Goal: Task Accomplishment & Management: Use online tool/utility

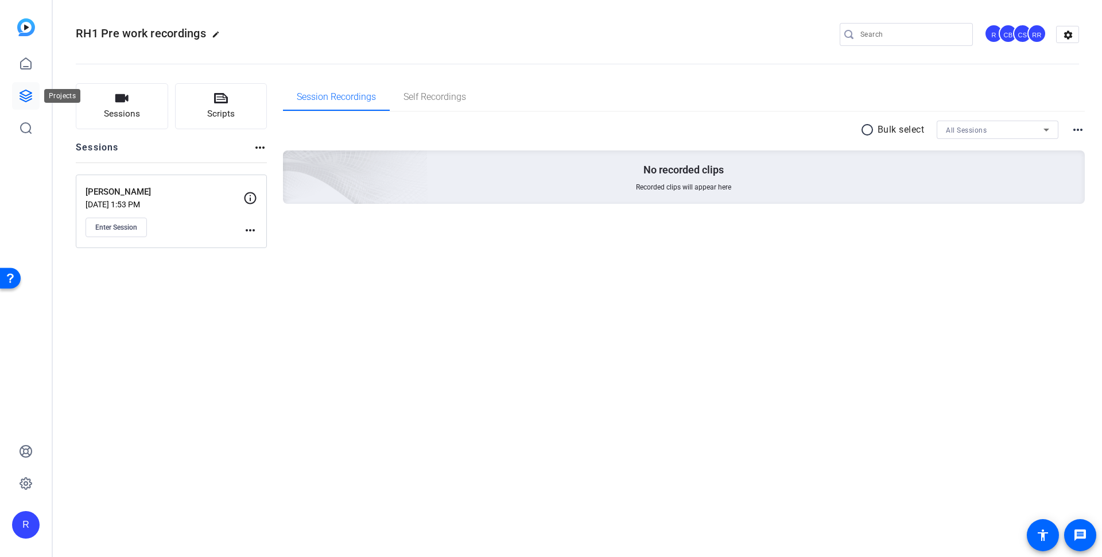
click at [29, 90] on icon at bounding box center [26, 96] width 14 height 14
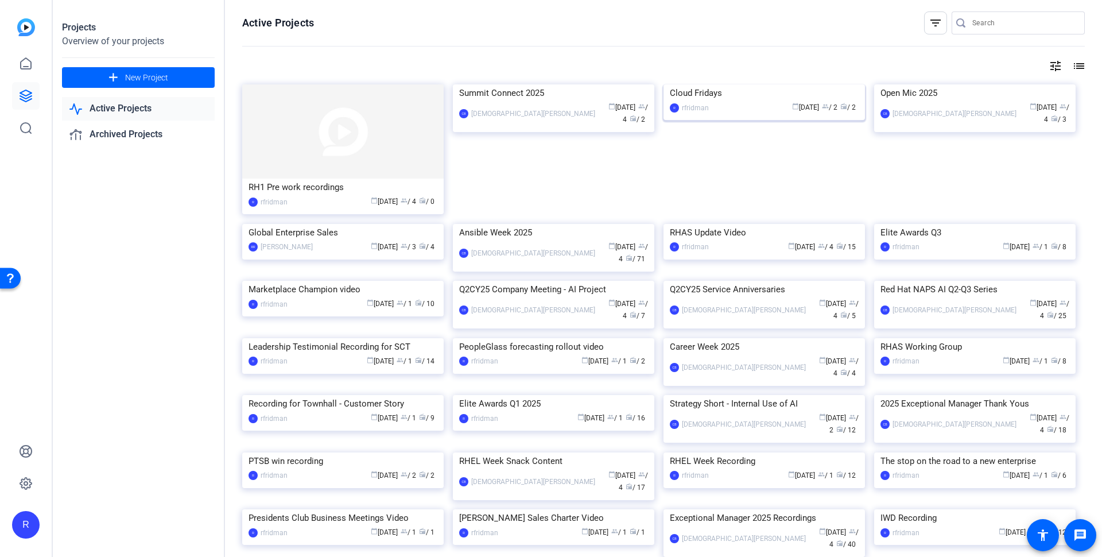
click at [707, 102] on div "Cloud Fridays" at bounding box center [764, 92] width 189 height 17
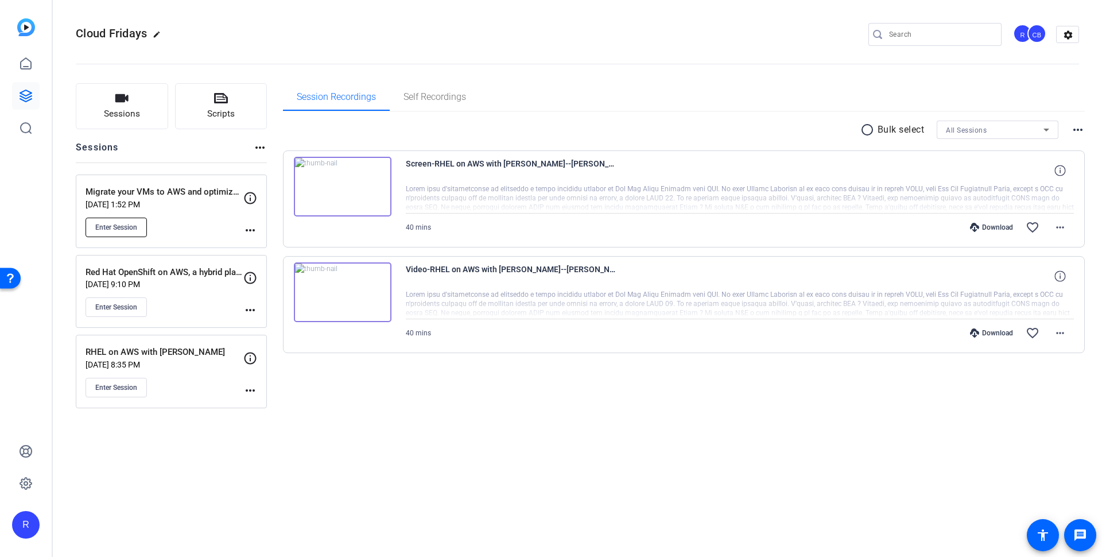
click at [110, 225] on span "Enter Session" at bounding box center [116, 227] width 42 height 9
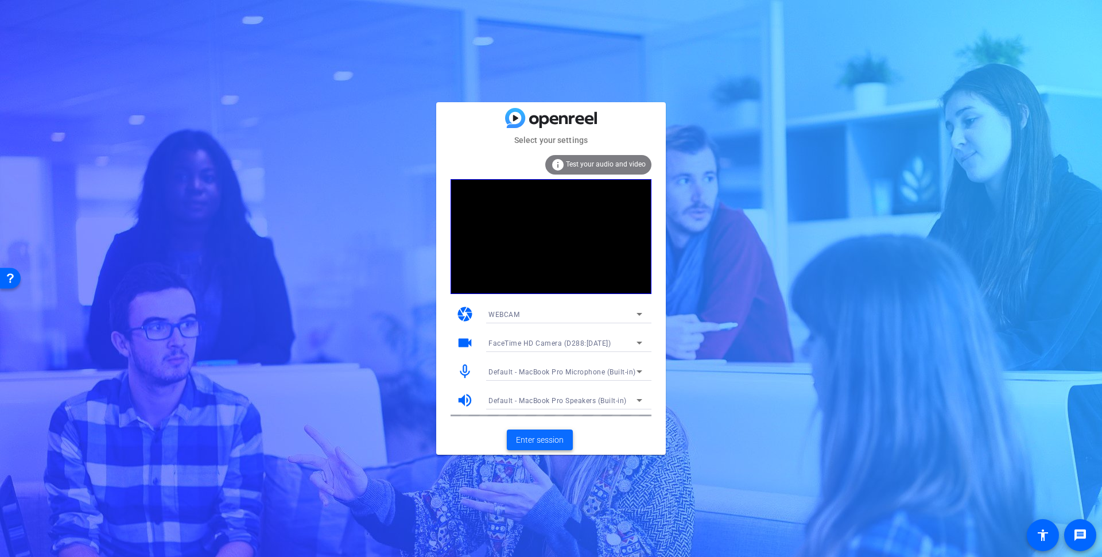
click at [526, 441] on span "Enter session" at bounding box center [540, 440] width 48 height 12
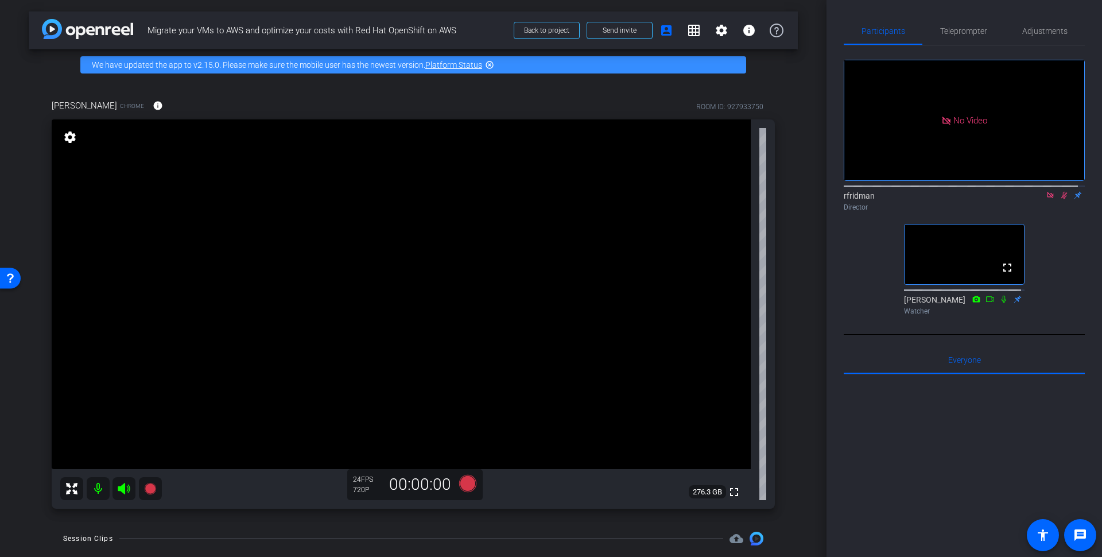
click at [1046, 199] on icon at bounding box center [1050, 195] width 9 height 8
click at [687, 32] on mat-icon "grid_on" at bounding box center [694, 31] width 14 height 14
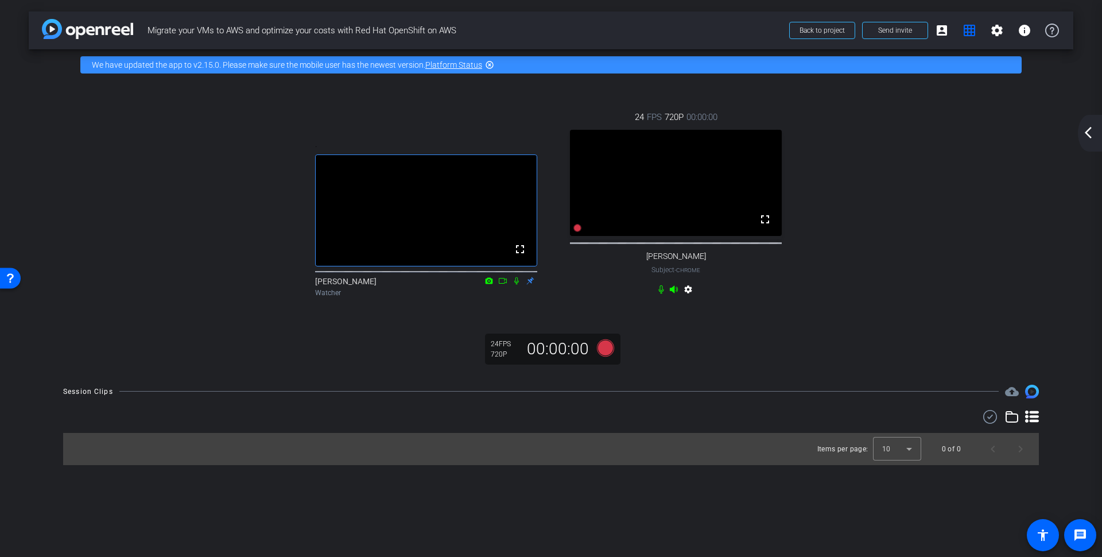
click at [1090, 134] on mat-icon "arrow_back_ios_new" at bounding box center [1088, 133] width 14 height 14
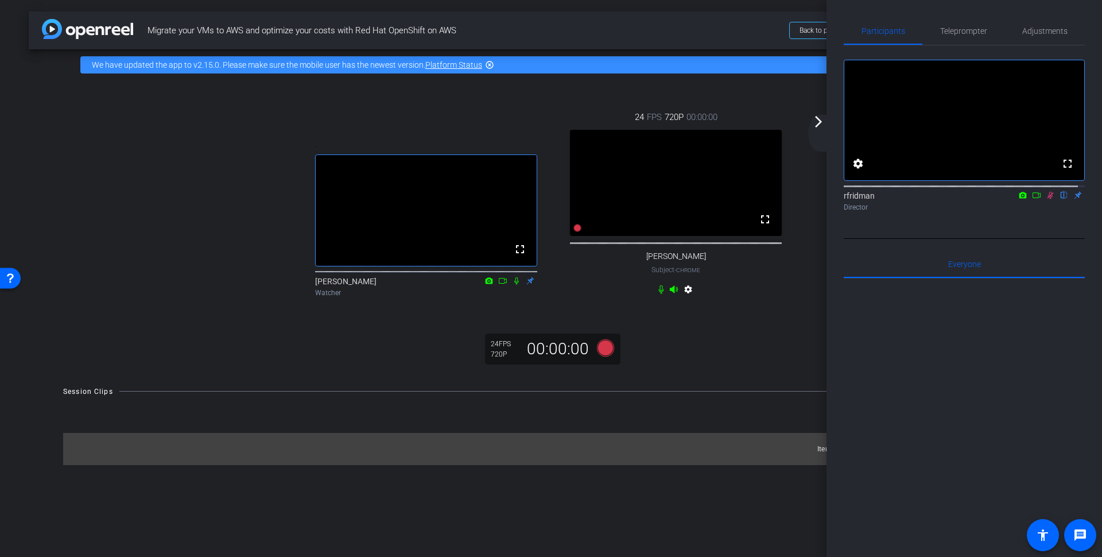
click at [1046, 199] on icon at bounding box center [1050, 195] width 9 height 8
click at [688, 298] on mat-icon "settings" at bounding box center [688, 292] width 14 height 14
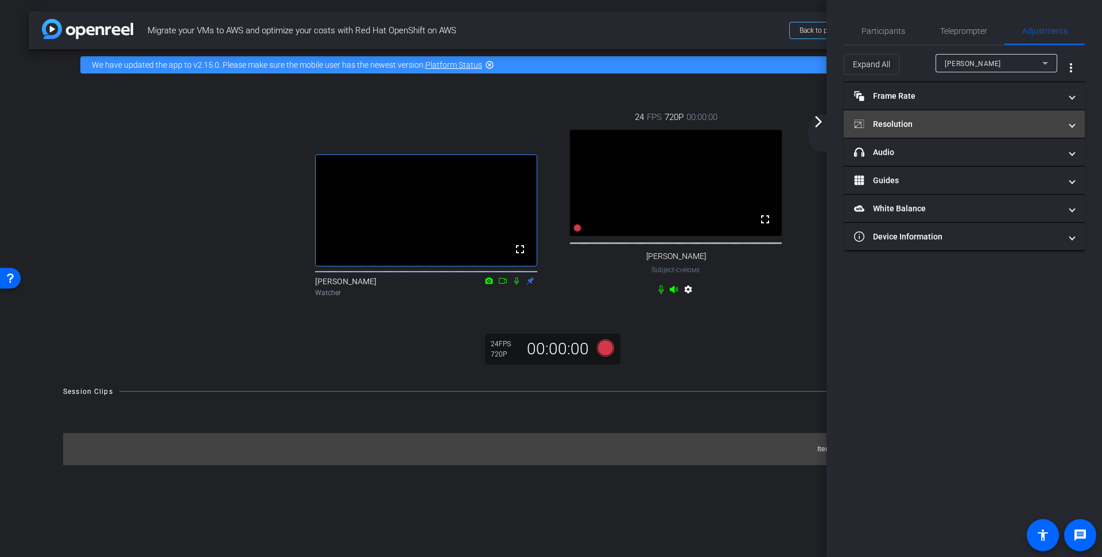
click at [893, 129] on mat-expansion-panel-header "Resolution" at bounding box center [964, 124] width 241 height 28
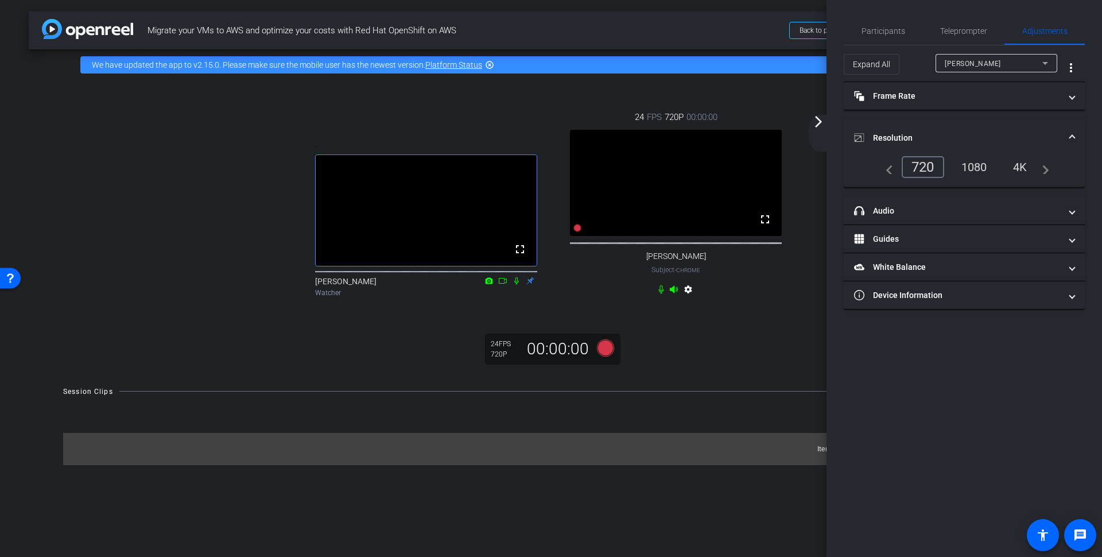
click at [971, 176] on div "navigate_before 720 1080 4K navigate_next" at bounding box center [964, 167] width 170 height 22
click at [972, 165] on div "1080" at bounding box center [974, 167] width 43 height 20
click at [814, 117] on mat-icon "arrow_forward_ios" at bounding box center [819, 122] width 14 height 14
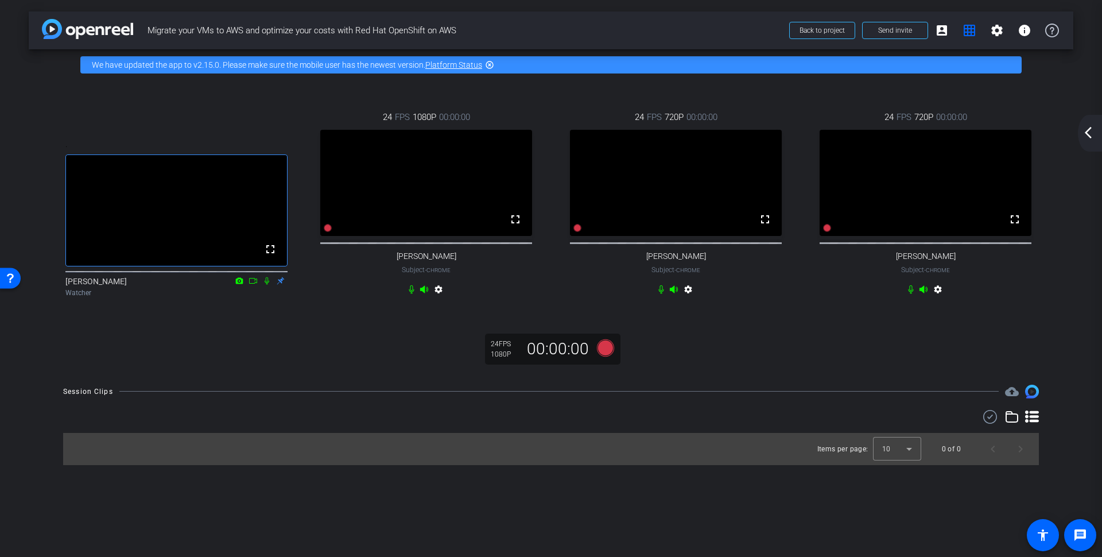
click at [939, 298] on mat-icon "settings" at bounding box center [938, 292] width 14 height 14
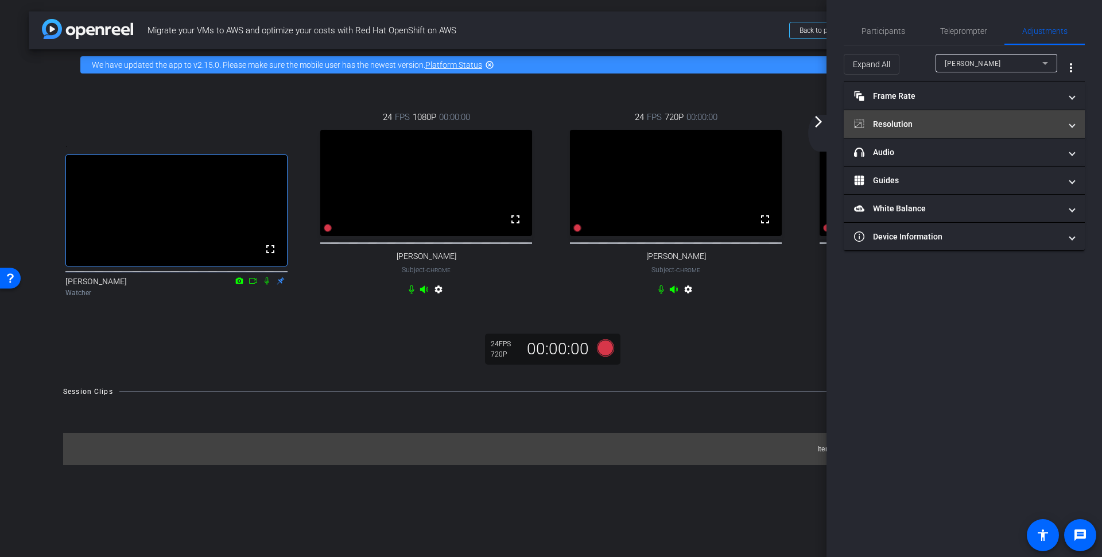
click at [906, 129] on mat-panel-title "Resolution" at bounding box center [957, 124] width 207 height 12
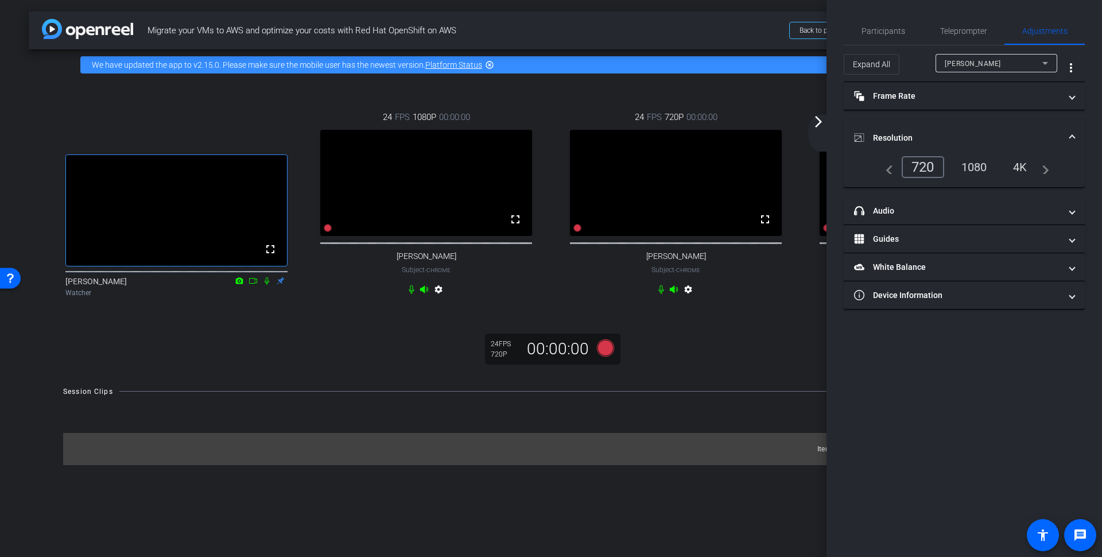
click at [987, 164] on div "1080" at bounding box center [974, 167] width 43 height 20
click at [821, 118] on mat-icon "arrow_forward_ios" at bounding box center [819, 122] width 14 height 14
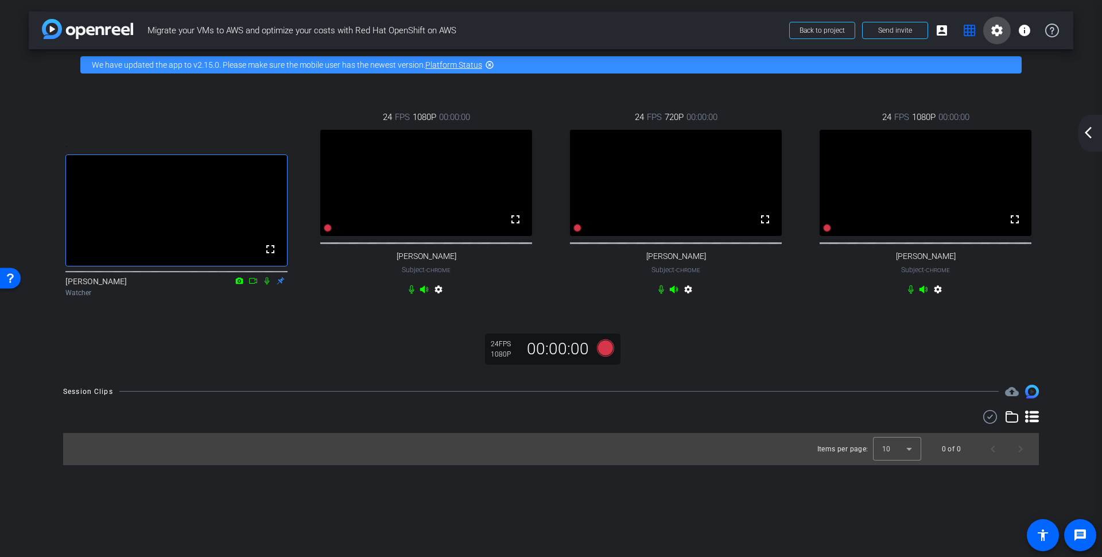
click at [1002, 26] on mat-icon "settings" at bounding box center [997, 31] width 14 height 14
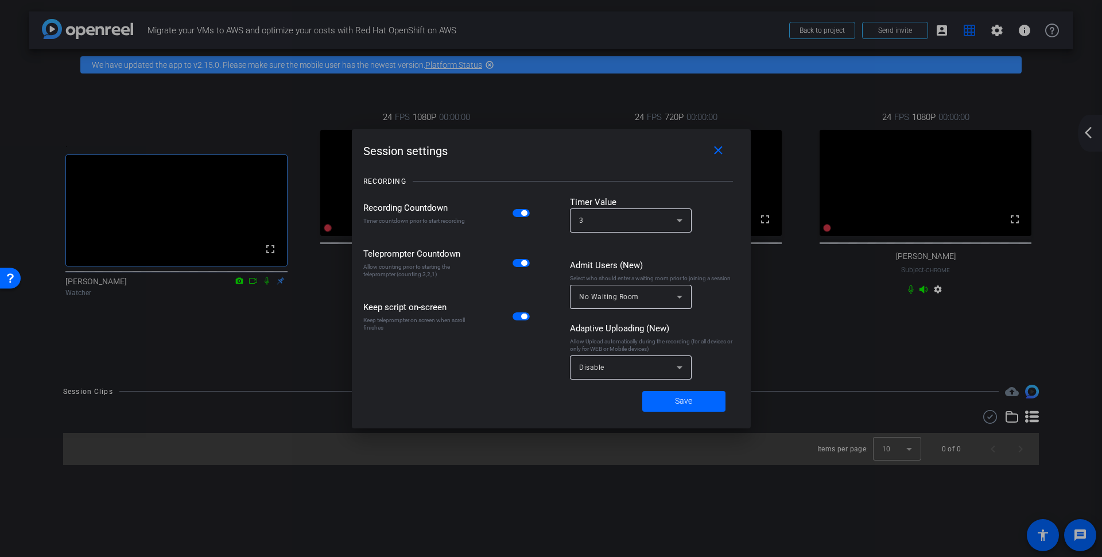
click at [750, 156] on div "Session settings close RECORDING Recording Countdown Timer countdown prior to s…" at bounding box center [551, 278] width 399 height 299
click at [718, 145] on mat-icon "close" at bounding box center [718, 150] width 14 height 14
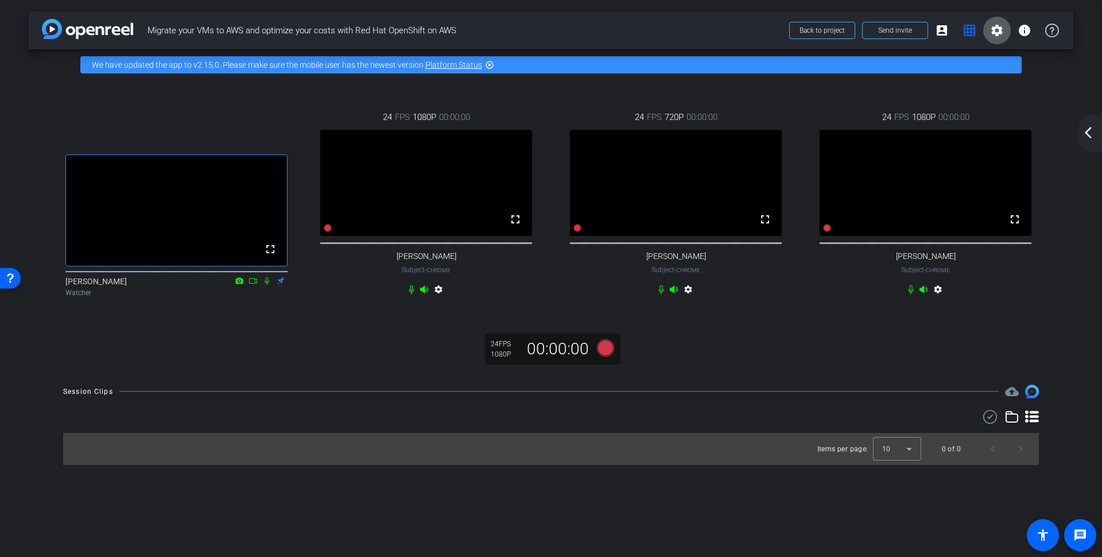
click at [1000, 25] on mat-icon "settings" at bounding box center [997, 31] width 14 height 14
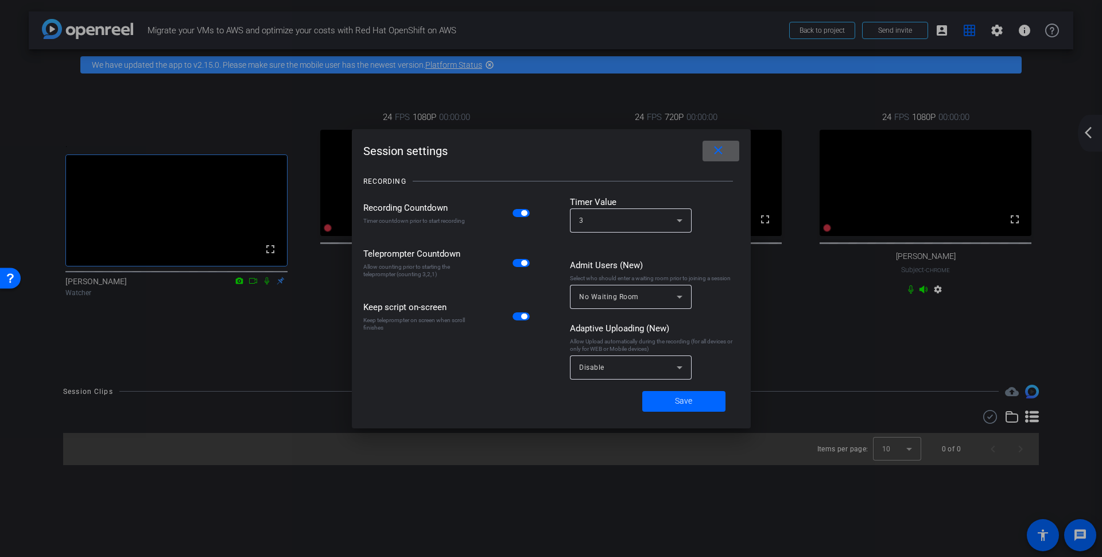
click at [720, 150] on mat-icon "close" at bounding box center [718, 150] width 14 height 14
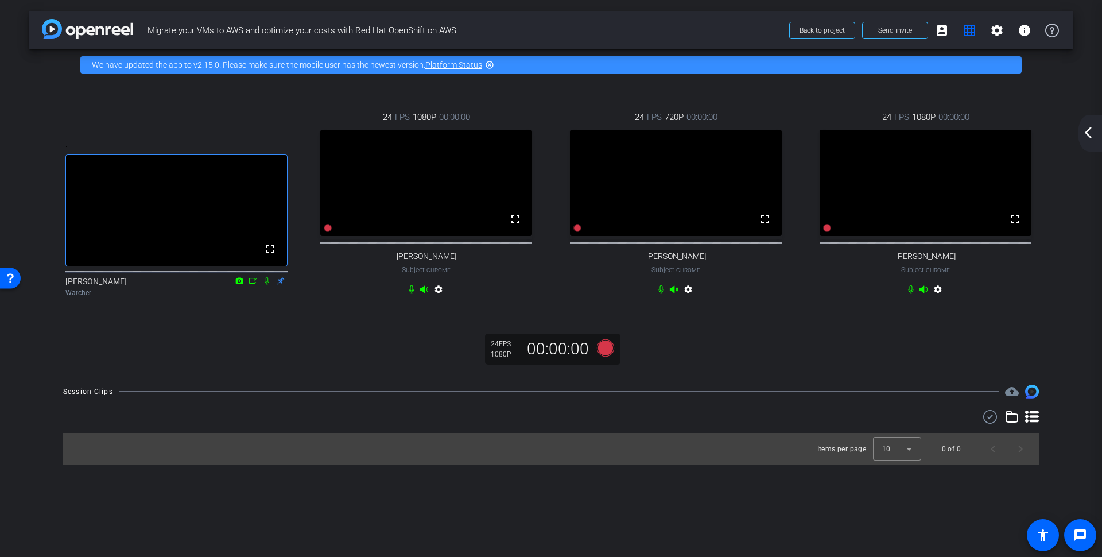
click at [1086, 125] on div "arrow_back_ios_new arrow_forward_ios" at bounding box center [1090, 133] width 24 height 37
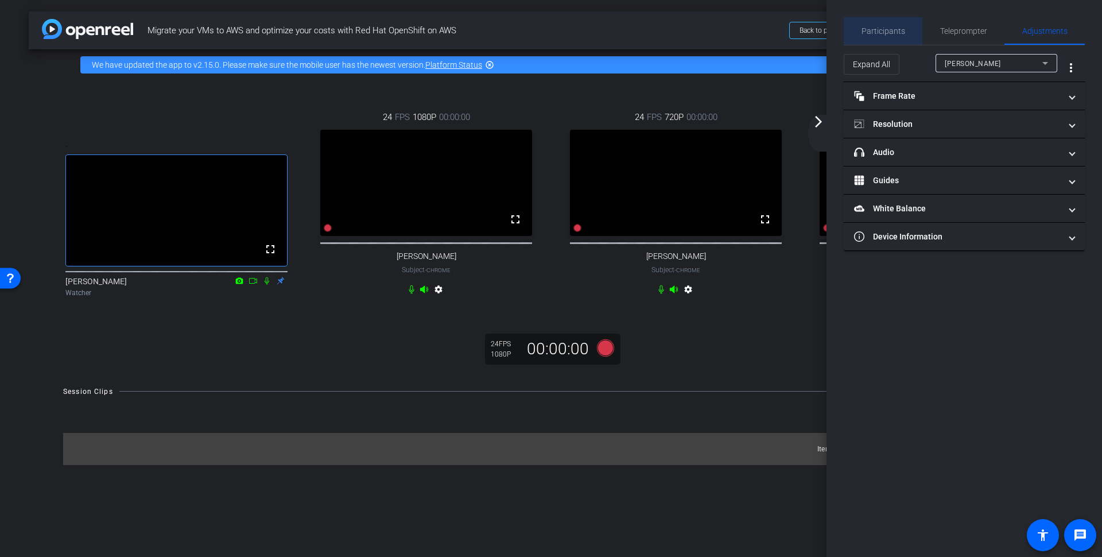
click at [887, 29] on span "Participants" at bounding box center [883, 31] width 44 height 8
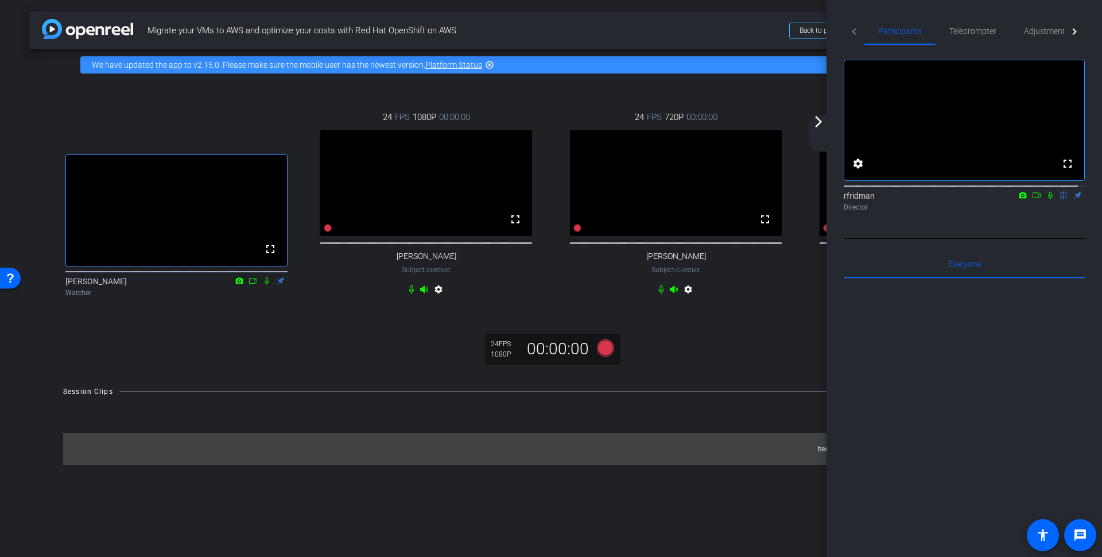
click at [820, 119] on mat-icon "arrow_forward_ios" at bounding box center [819, 122] width 14 height 14
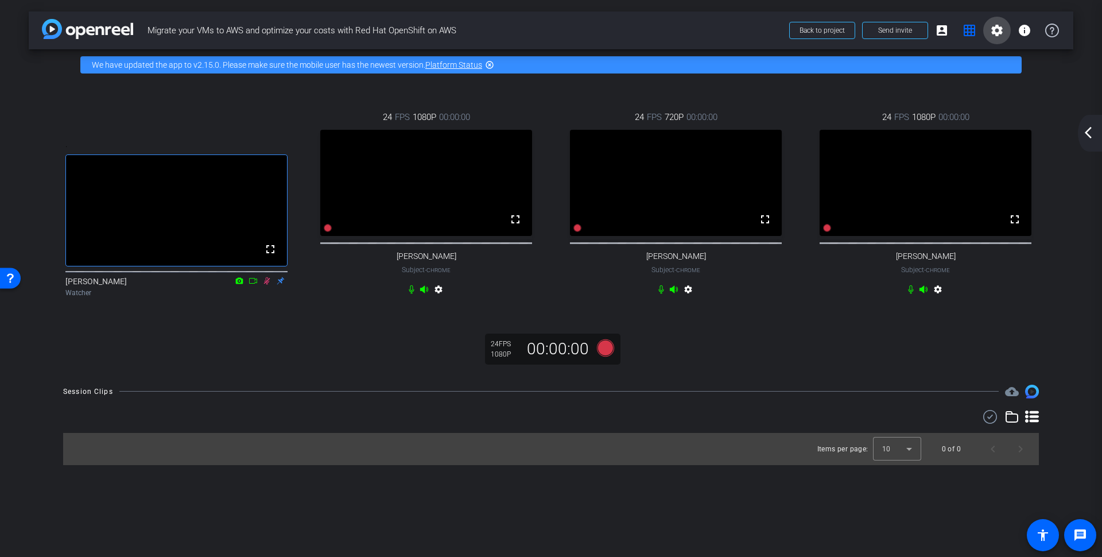
click at [999, 30] on mat-icon "settings" at bounding box center [997, 31] width 14 height 14
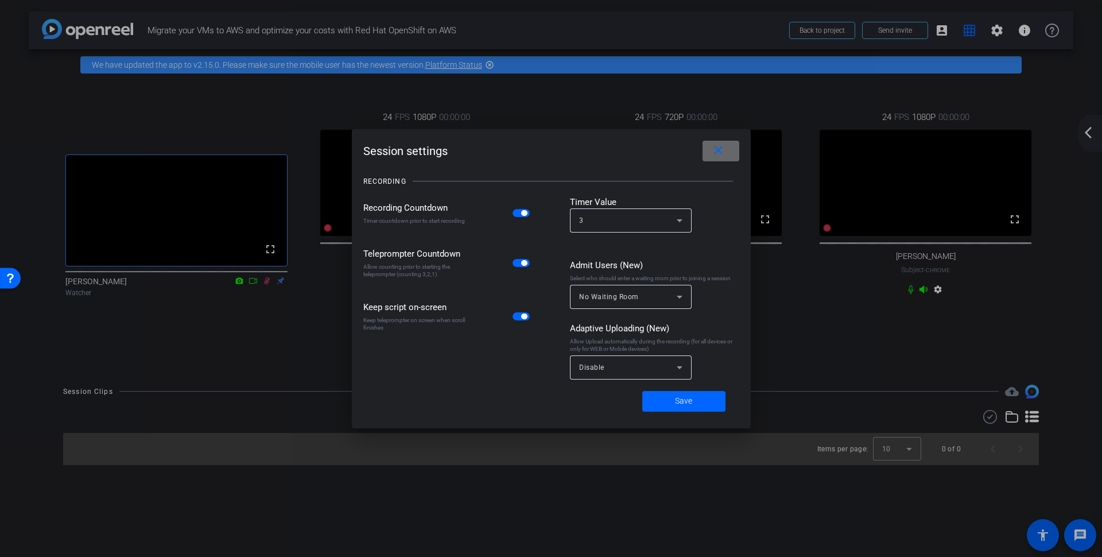
click at [727, 148] on span at bounding box center [721, 151] width 37 height 28
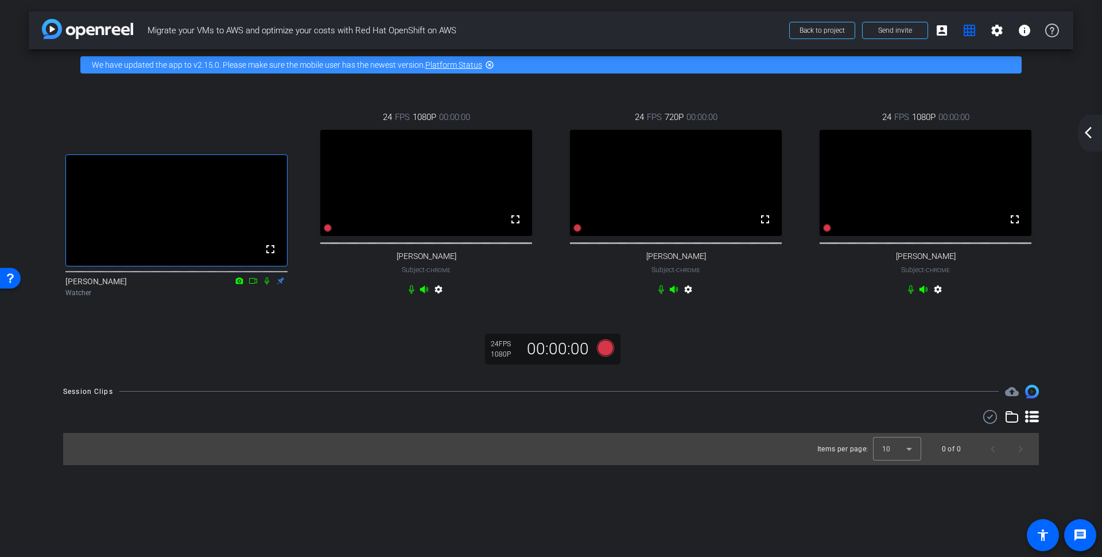
click at [440, 298] on mat-icon "settings" at bounding box center [439, 292] width 14 height 14
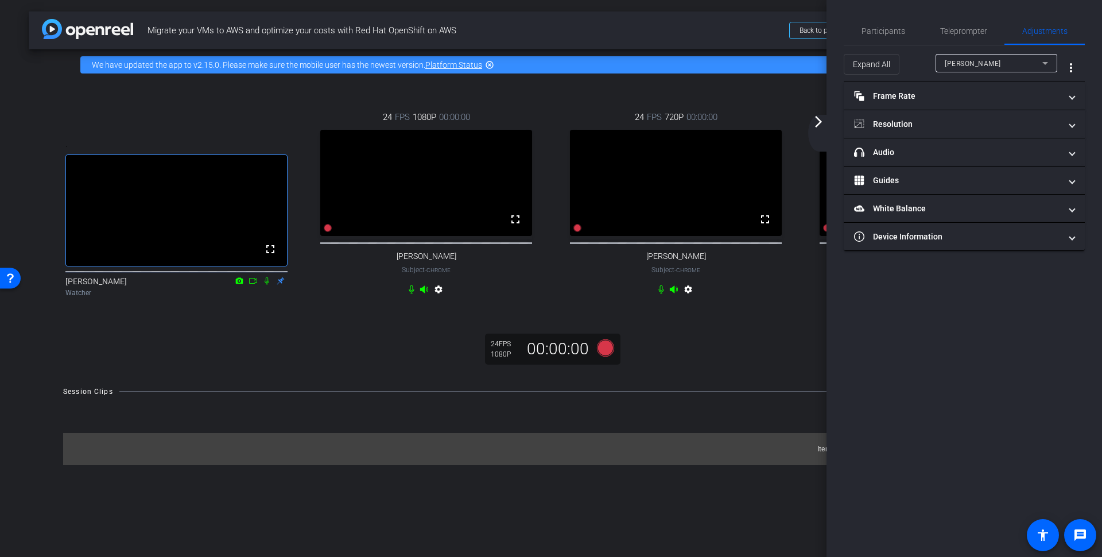
click at [816, 126] on mat-icon "arrow_forward_ios" at bounding box center [819, 122] width 14 height 14
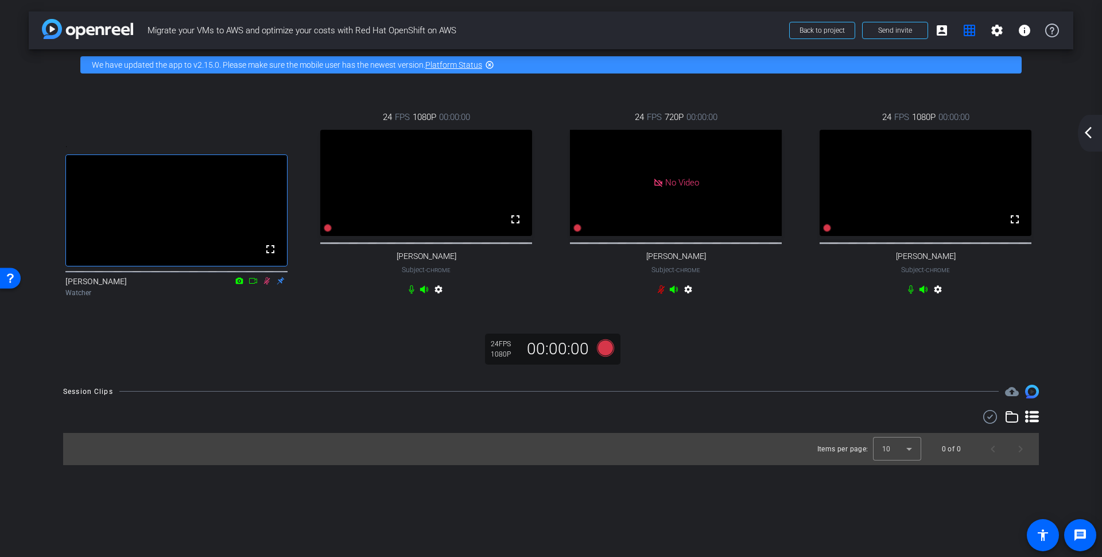
click at [439, 298] on mat-icon "settings" at bounding box center [439, 292] width 14 height 14
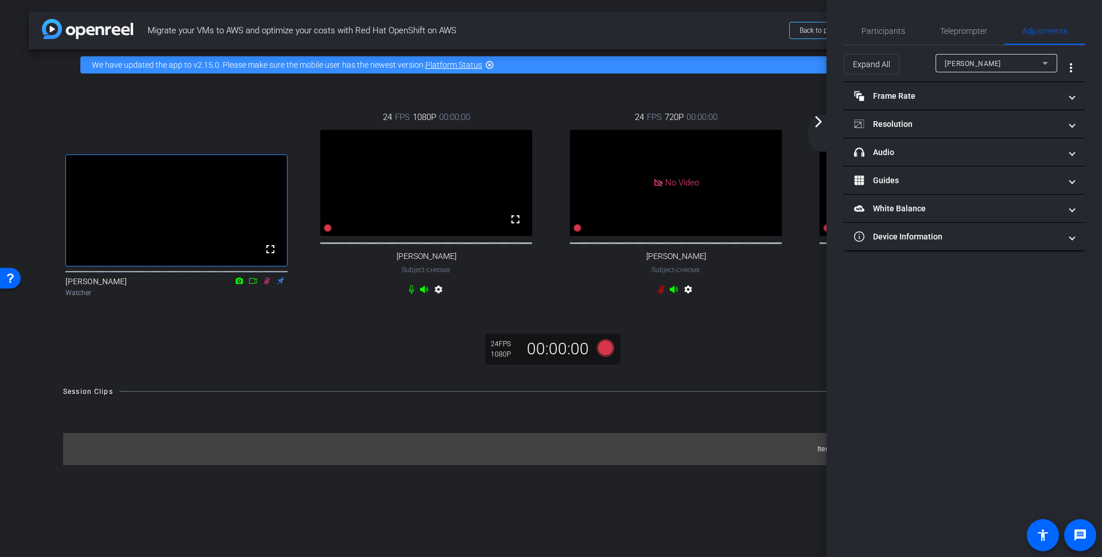
click at [704, 366] on div ". fullscreen Carmen Cortes Watcher 24 FPS 1080P 00:00:00 fullscreen Alexandre G…" at bounding box center [551, 226] width 1045 height 293
click at [820, 118] on mat-icon "arrow_forward_ios" at bounding box center [819, 122] width 14 height 14
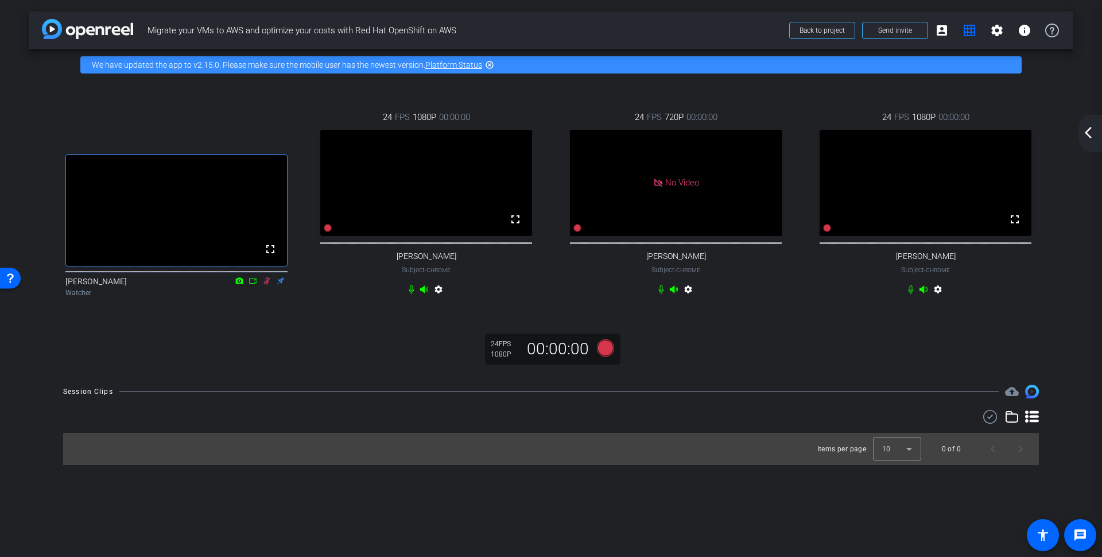
click at [938, 298] on mat-icon "settings" at bounding box center [938, 292] width 14 height 14
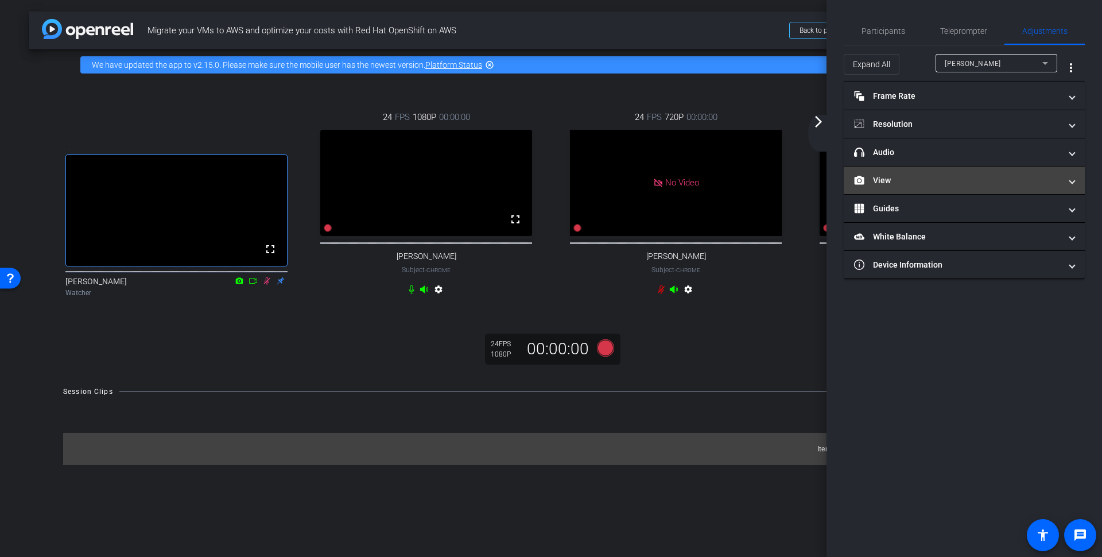
click at [891, 170] on mat-expansion-panel-header "View" at bounding box center [964, 180] width 241 height 28
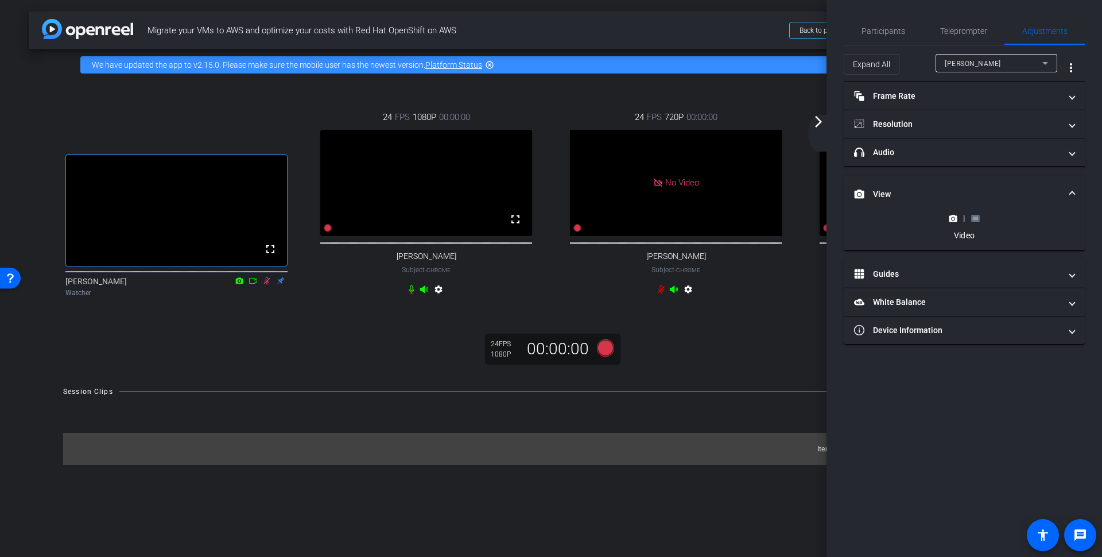
click at [972, 216] on icon at bounding box center [975, 218] width 8 height 6
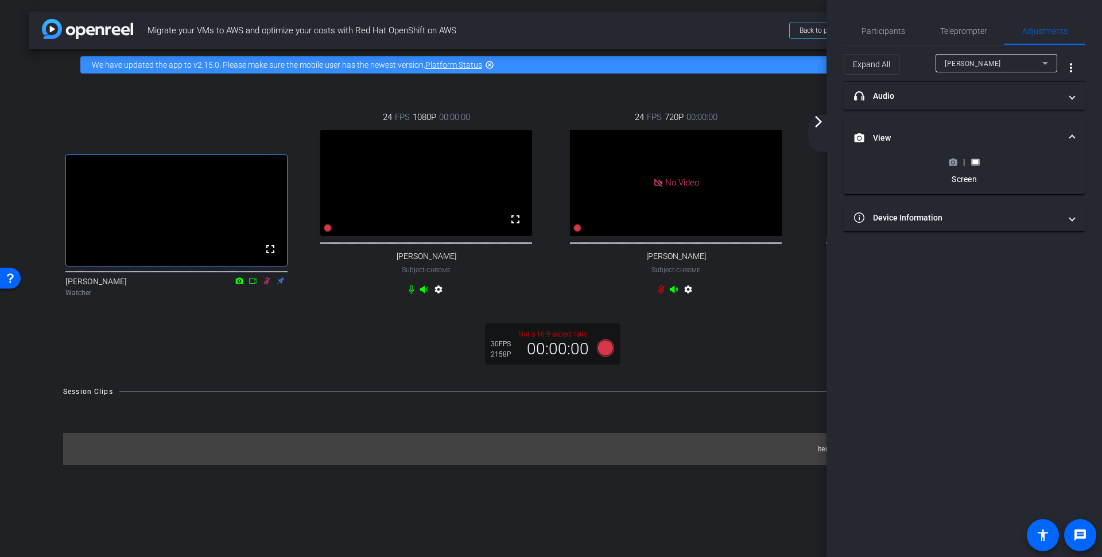
click at [818, 122] on mat-icon "arrow_forward_ios" at bounding box center [819, 122] width 14 height 14
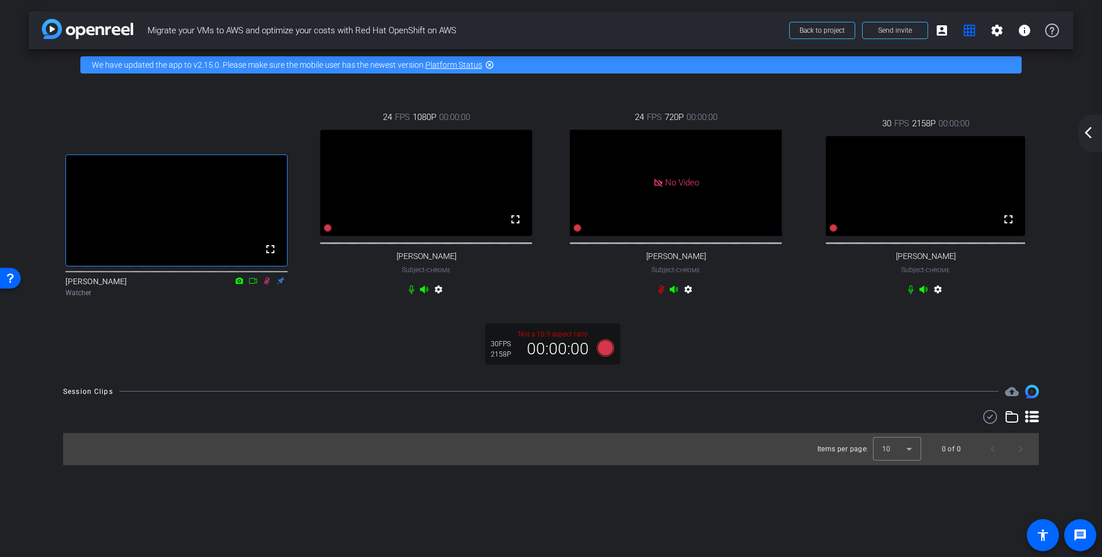
click at [440, 298] on mat-icon "settings" at bounding box center [439, 292] width 14 height 14
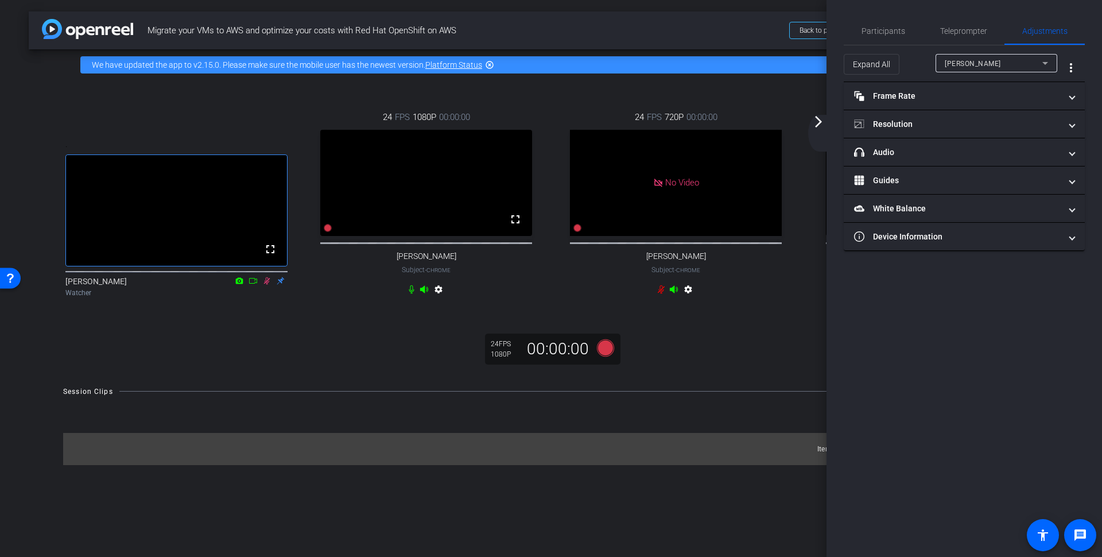
click at [814, 123] on mat-icon "arrow_forward_ios" at bounding box center [819, 122] width 14 height 14
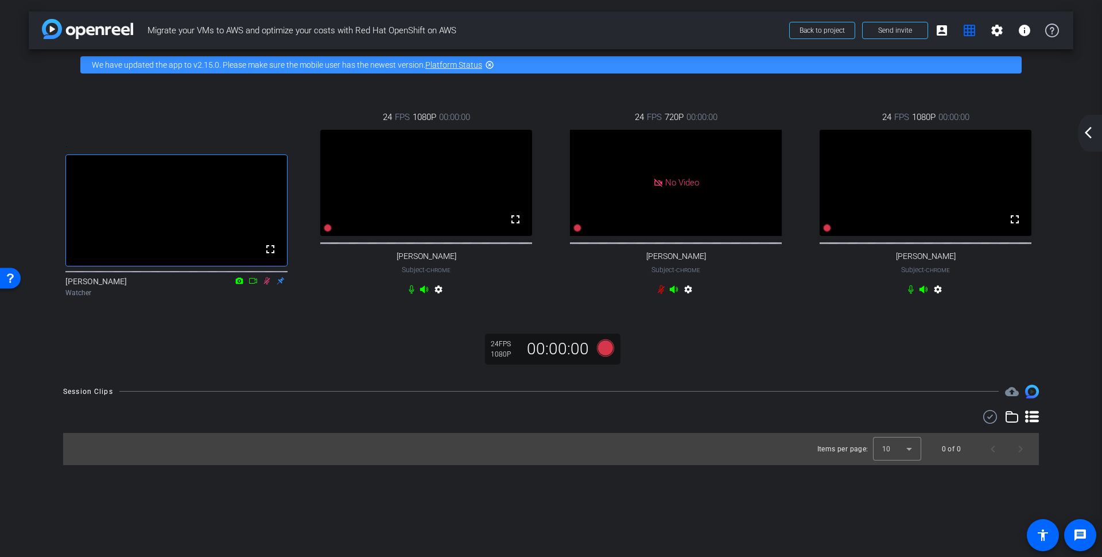
click at [441, 298] on mat-icon "settings" at bounding box center [439, 292] width 14 height 14
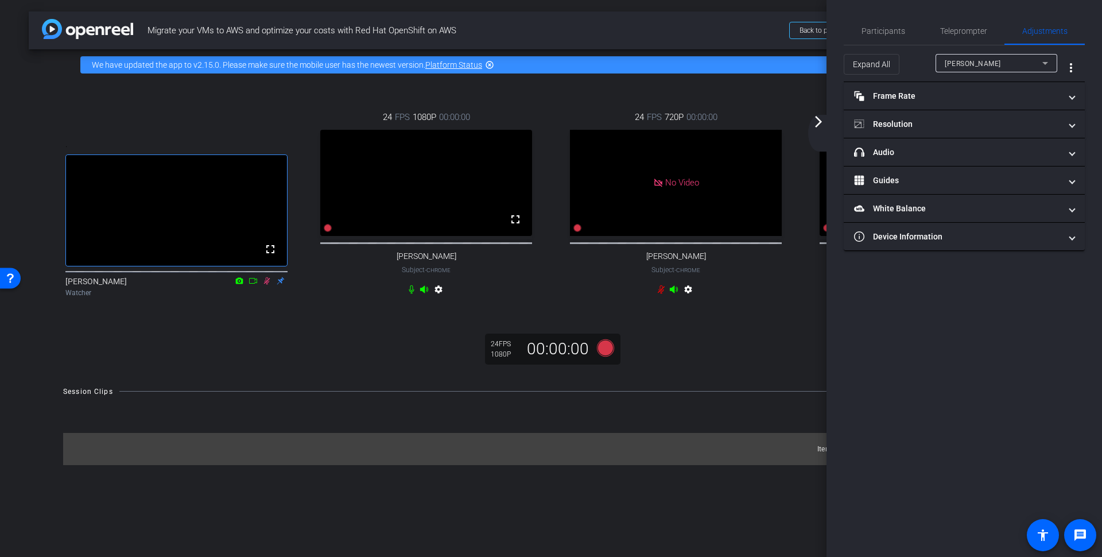
click at [817, 118] on mat-icon "arrow_forward_ios" at bounding box center [819, 122] width 14 height 14
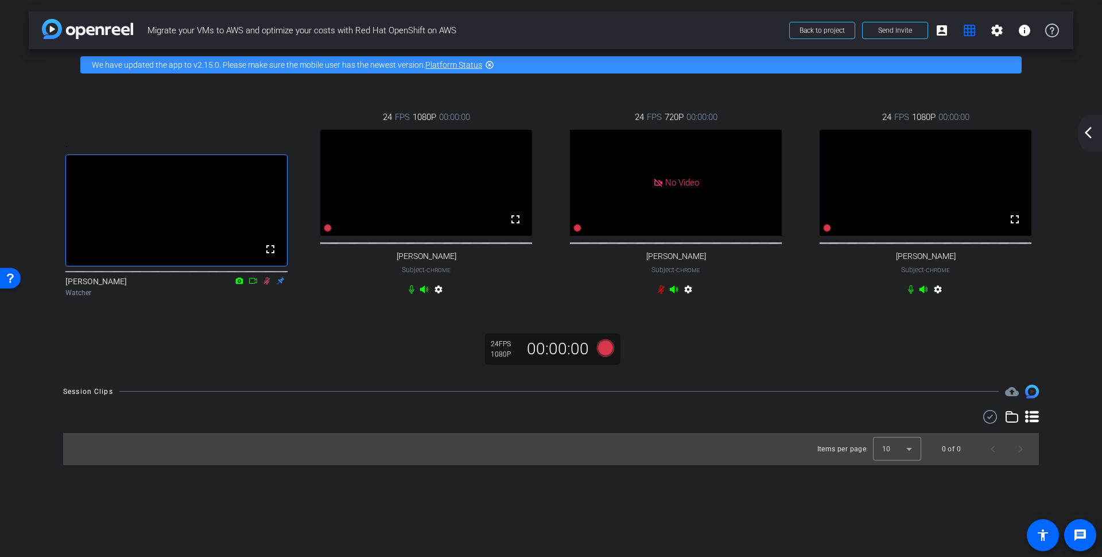
click at [440, 298] on mat-icon "settings" at bounding box center [439, 292] width 14 height 14
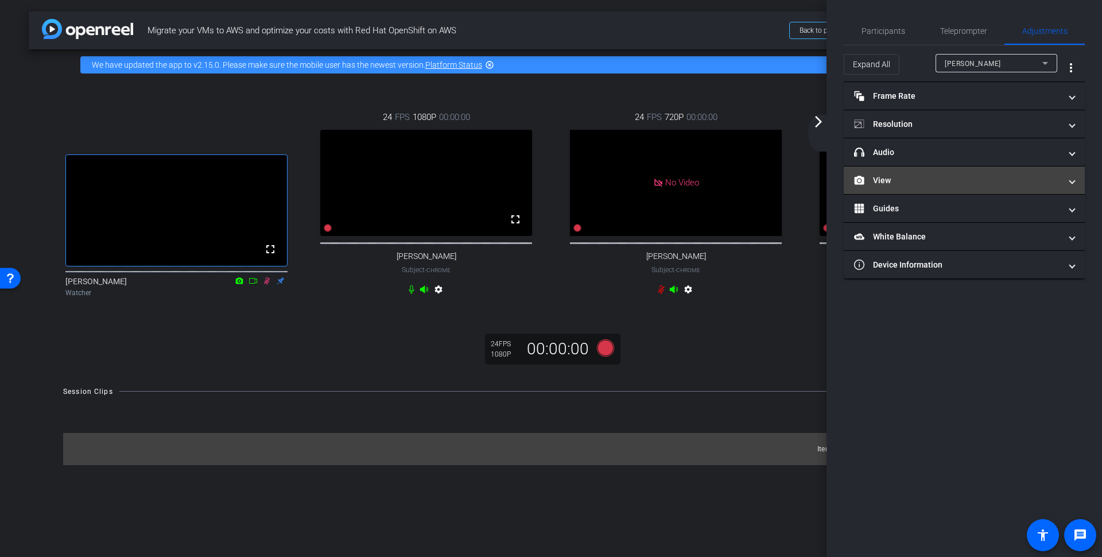
click at [930, 181] on mat-panel-title "View" at bounding box center [957, 180] width 207 height 12
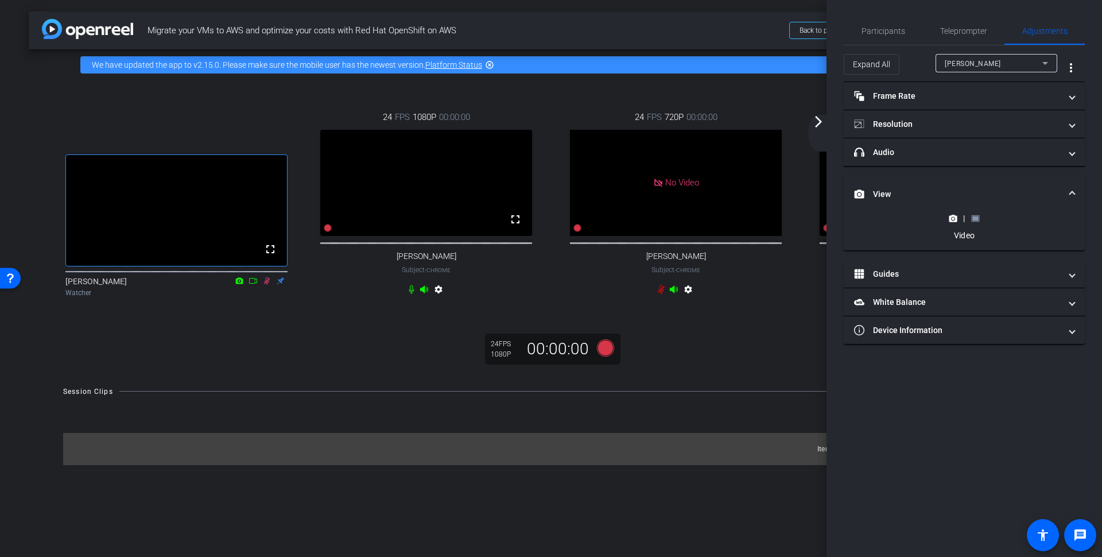
click at [973, 216] on rect at bounding box center [975, 218] width 6 height 5
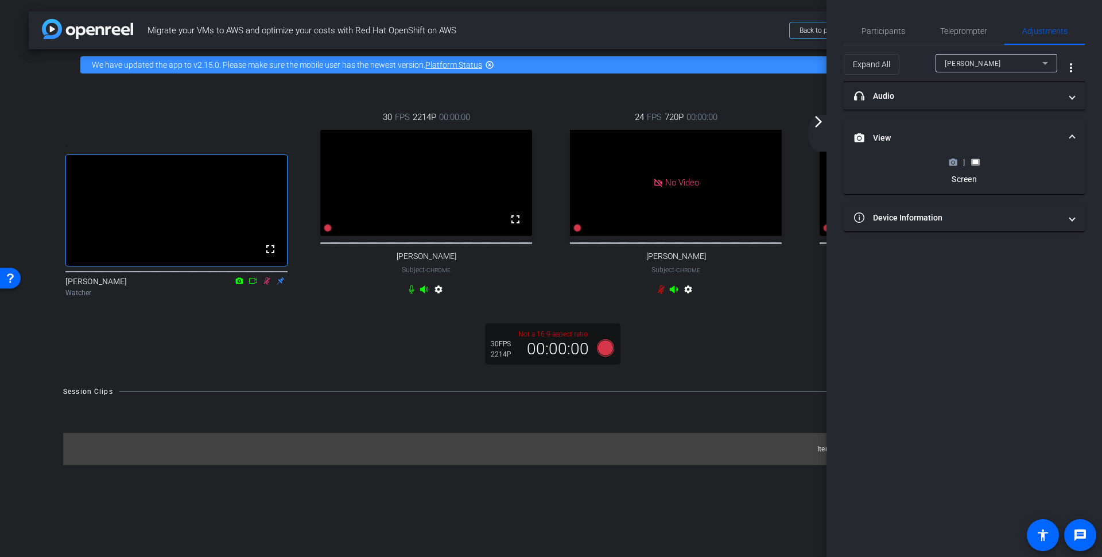
click at [820, 115] on mat-icon "arrow_forward_ios" at bounding box center [819, 122] width 14 height 14
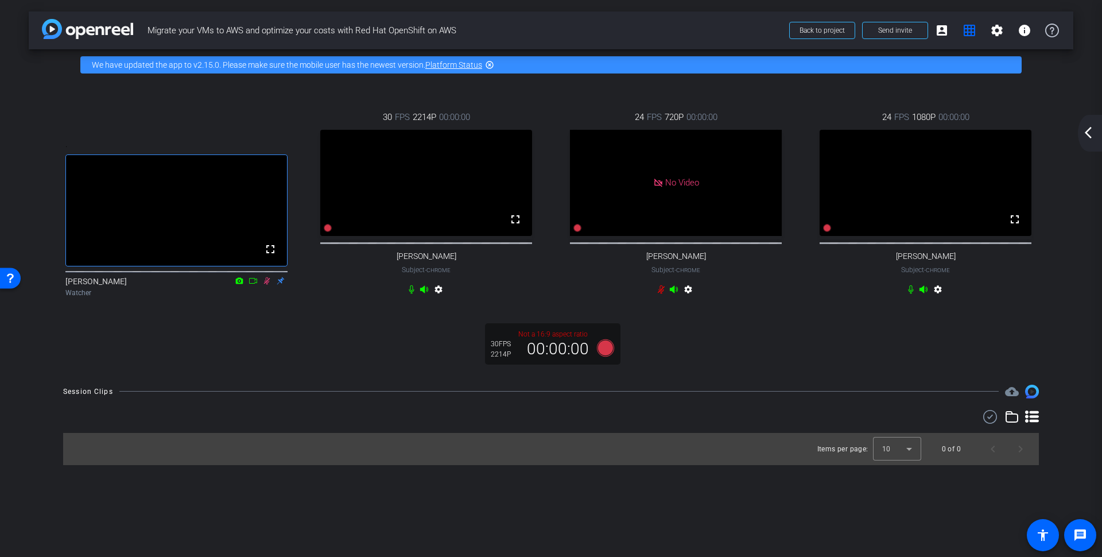
click at [421, 119] on span "2214P" at bounding box center [425, 117] width 24 height 13
click at [608, 356] on icon at bounding box center [605, 347] width 17 height 17
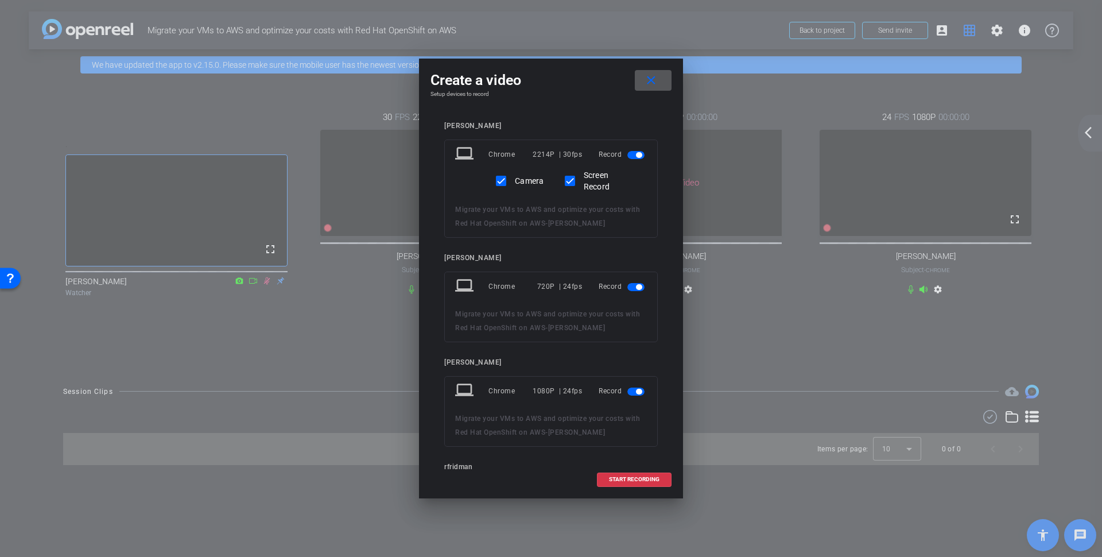
scroll to position [3, 0]
click at [636, 281] on span "button" at bounding box center [639, 284] width 6 height 6
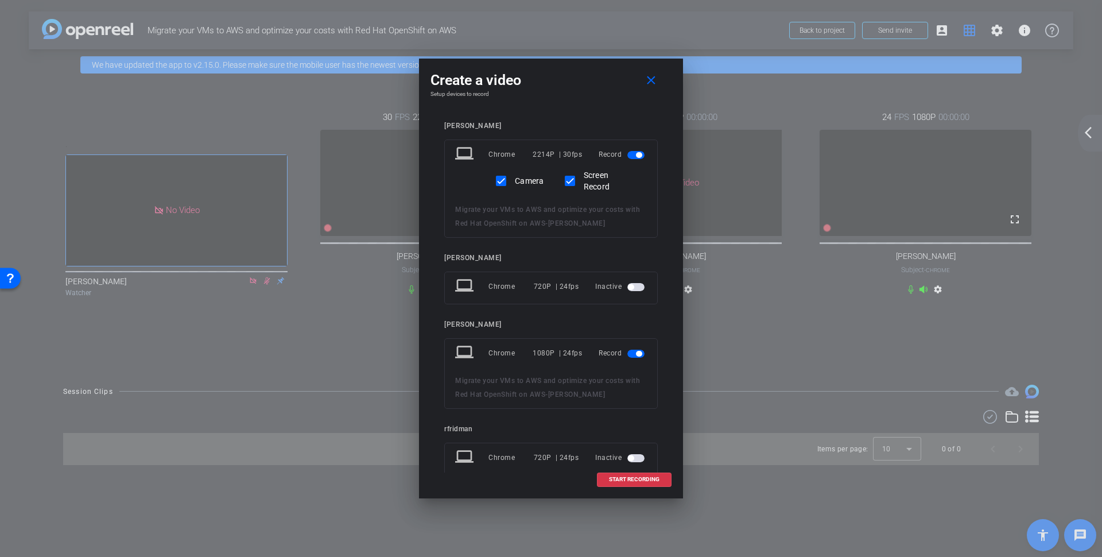
scroll to position [29, 0]
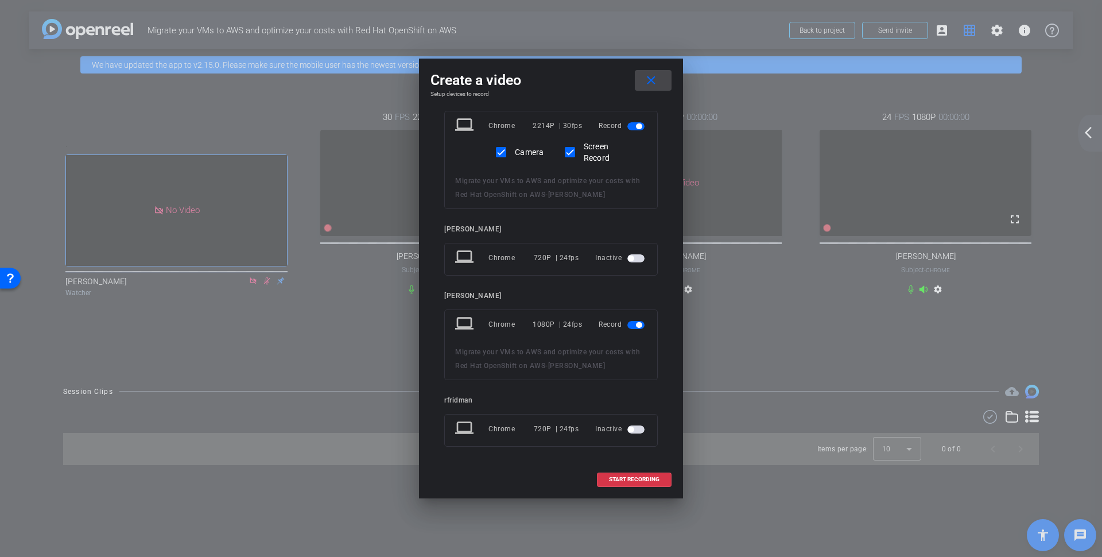
click at [649, 80] on mat-icon "close" at bounding box center [651, 80] width 14 height 14
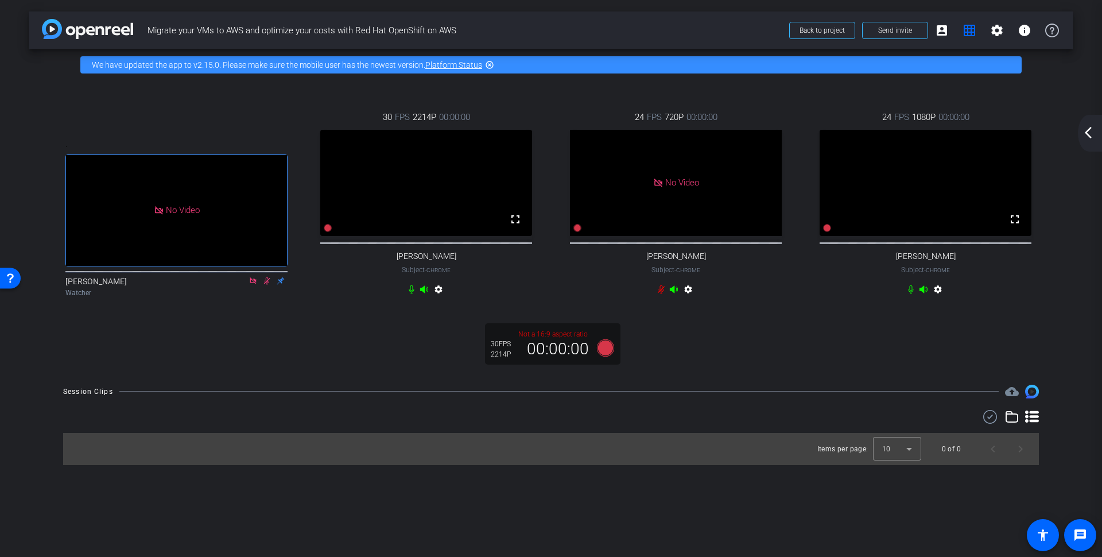
click at [938, 298] on mat-icon "settings" at bounding box center [938, 292] width 14 height 14
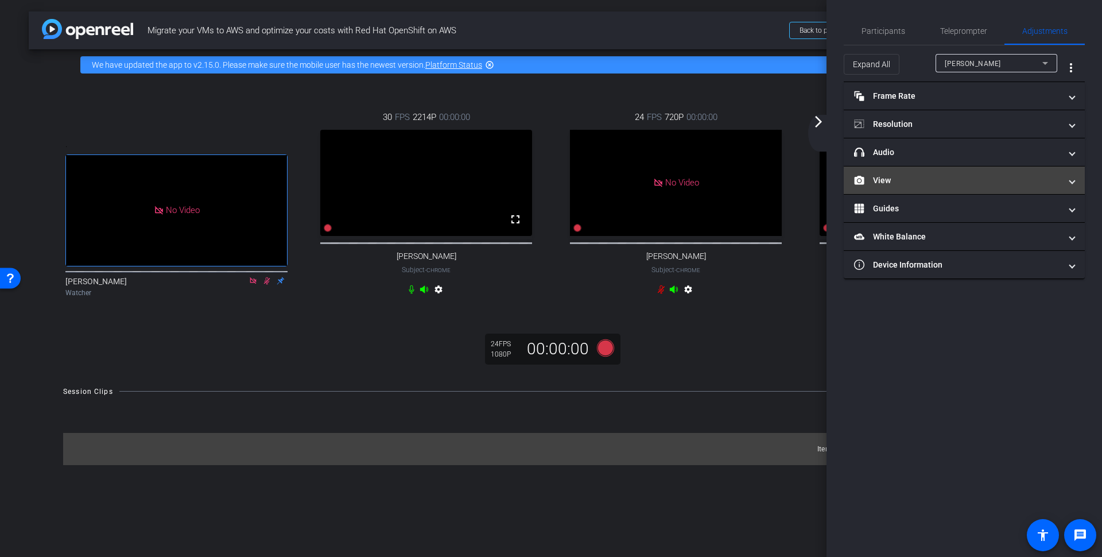
click at [941, 175] on mat-panel-title "View" at bounding box center [957, 180] width 207 height 12
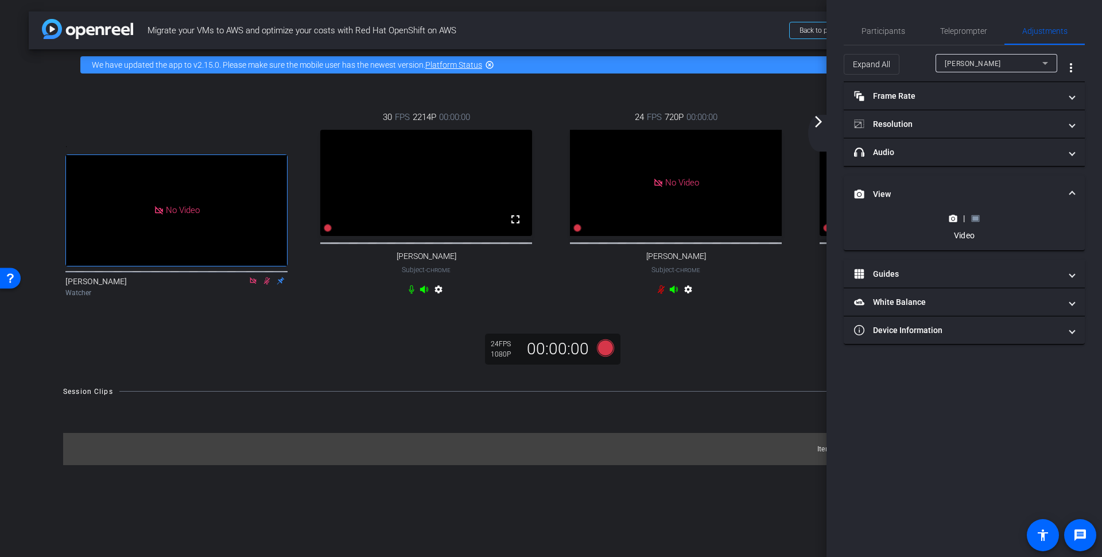
click at [972, 214] on icon at bounding box center [975, 218] width 9 height 9
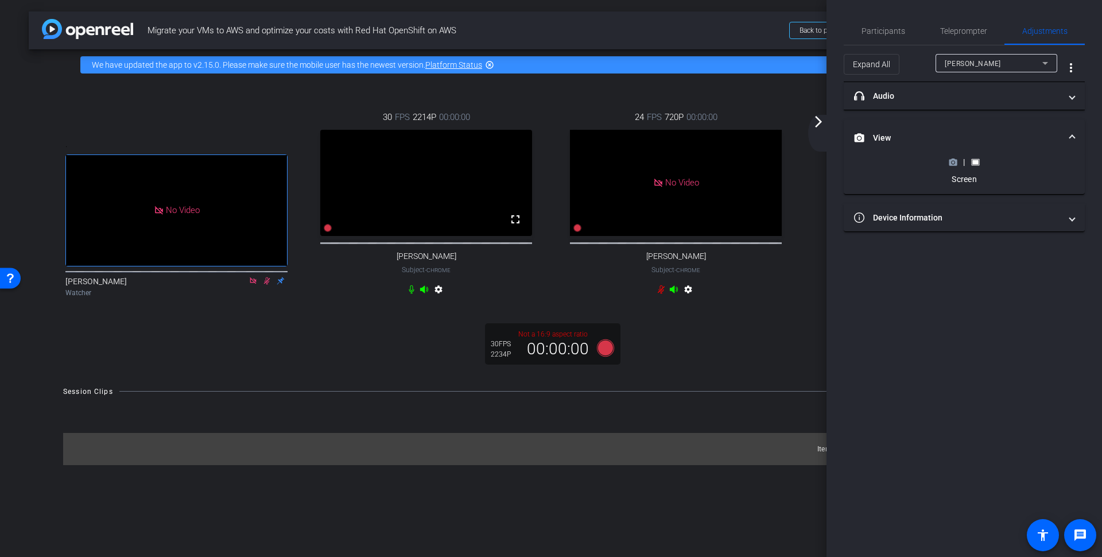
click at [818, 125] on mat-icon "arrow_forward_ios" at bounding box center [819, 122] width 14 height 14
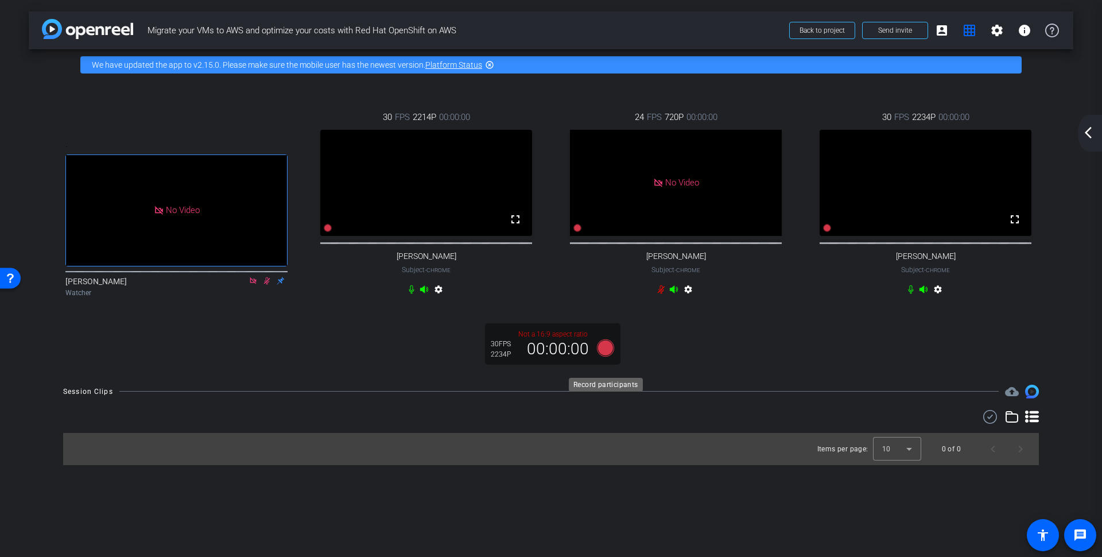
click at [605, 356] on icon at bounding box center [605, 347] width 17 height 17
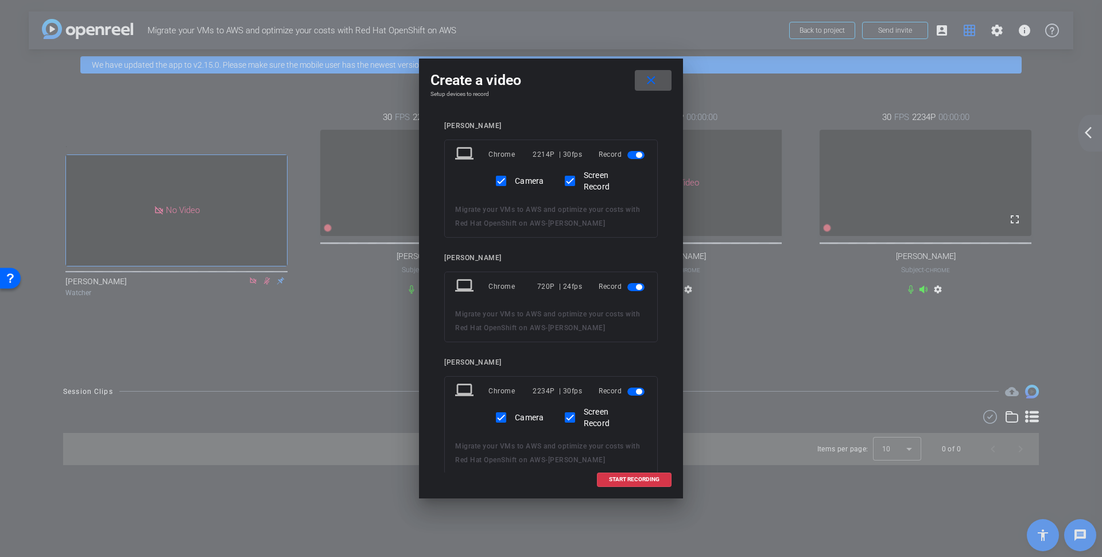
click at [636, 286] on span "button" at bounding box center [639, 287] width 6 height 6
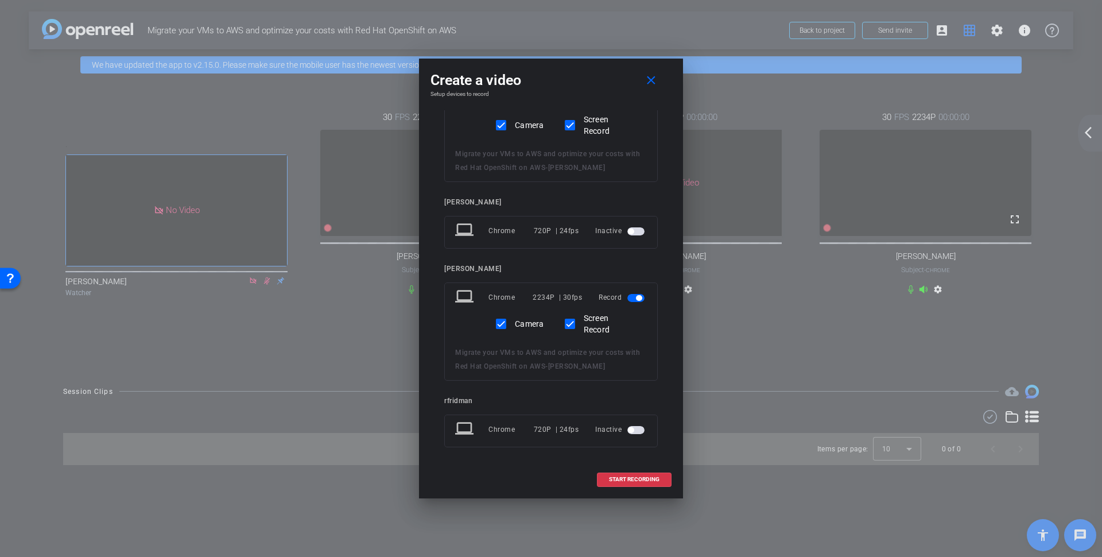
scroll to position [0, 0]
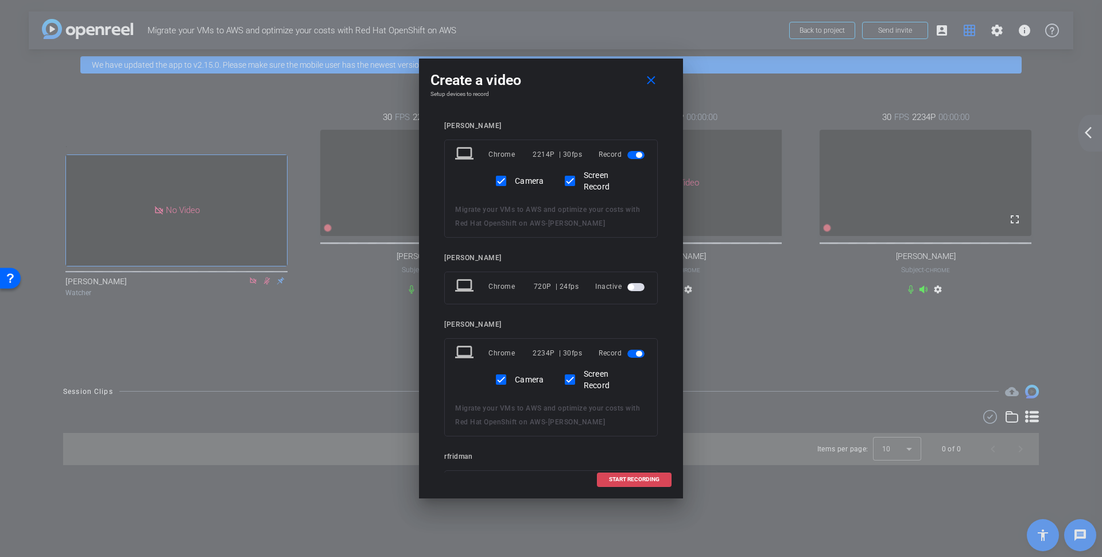
click at [631, 476] on span "START RECORDING" at bounding box center [634, 479] width 51 height 6
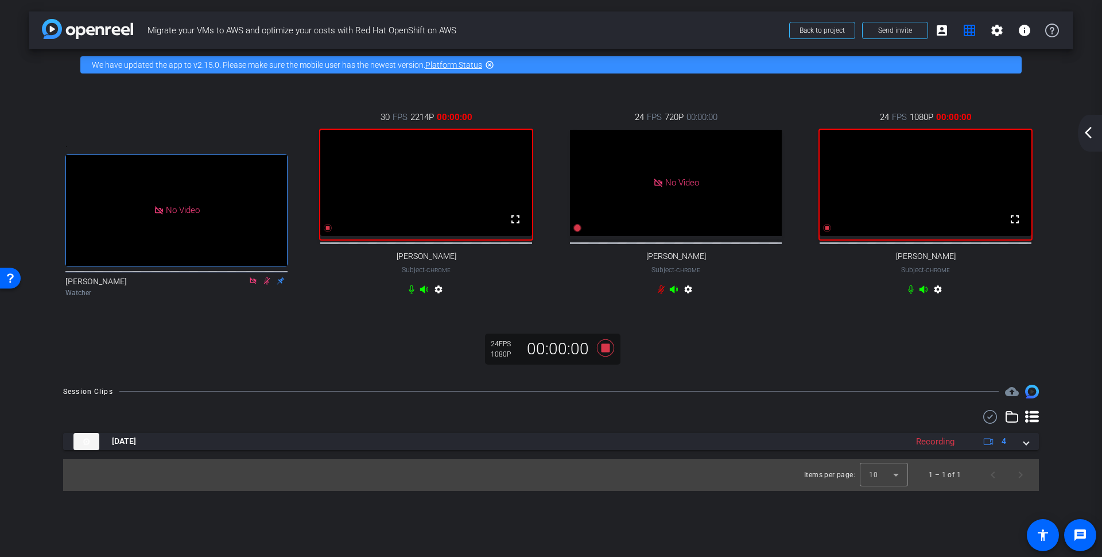
click at [937, 298] on mat-icon "settings" at bounding box center [938, 292] width 14 height 14
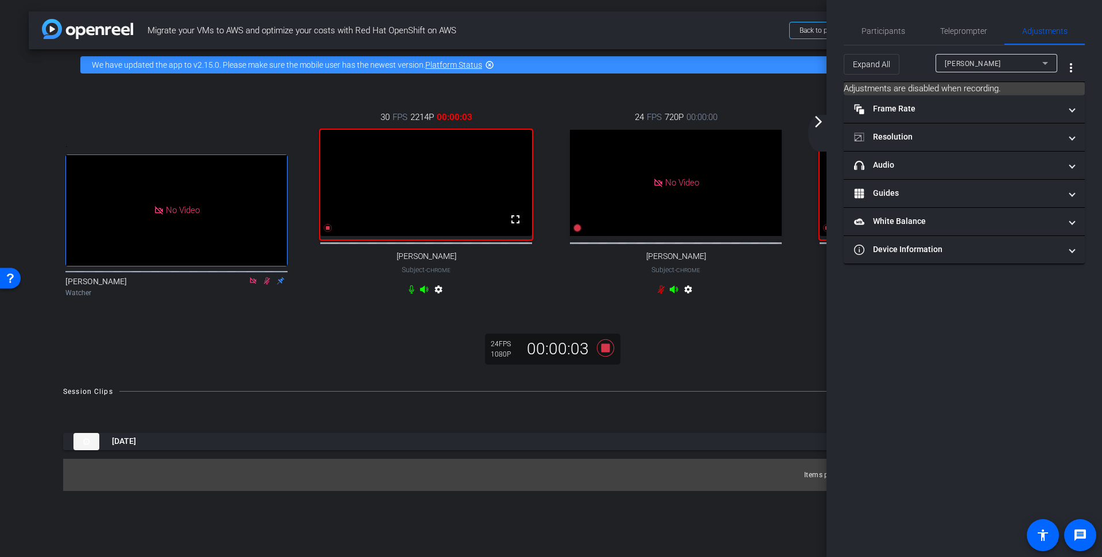
click at [818, 122] on mat-icon "arrow_forward_ios" at bounding box center [819, 122] width 14 height 14
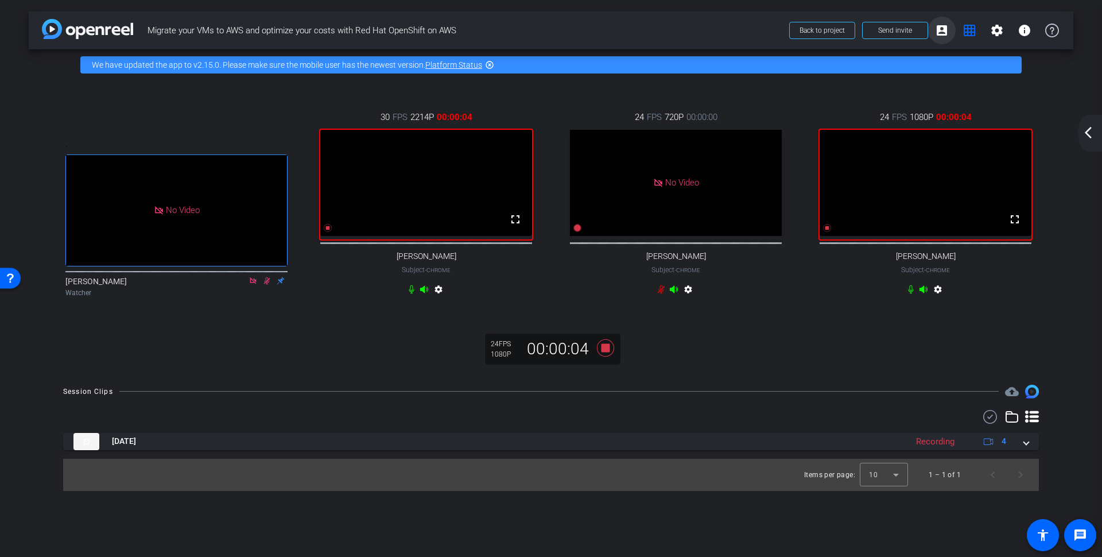
click at [944, 27] on mat-icon "account_box" at bounding box center [942, 31] width 14 height 14
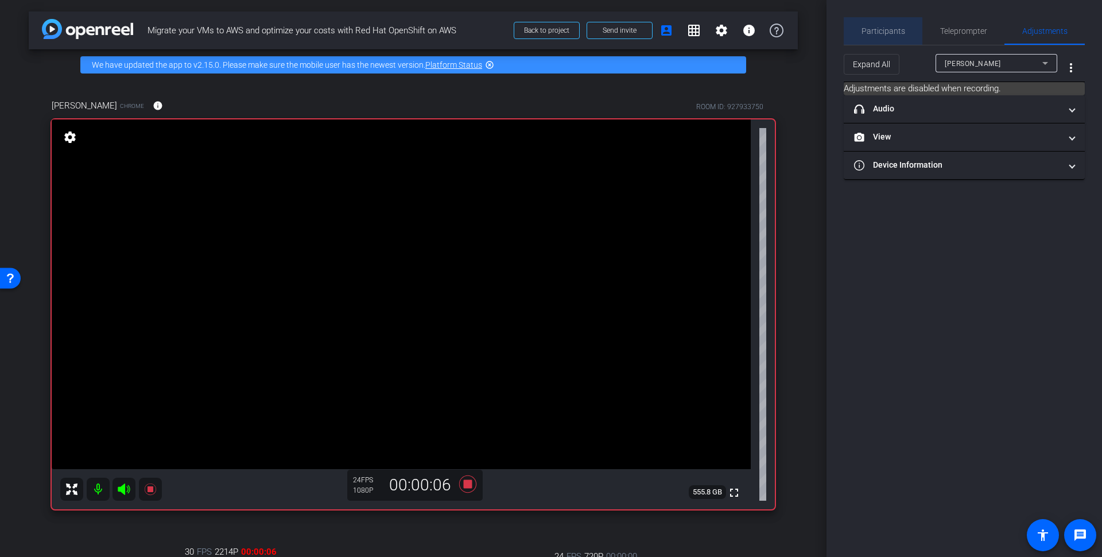
click at [888, 27] on span "Participants" at bounding box center [883, 31] width 44 height 8
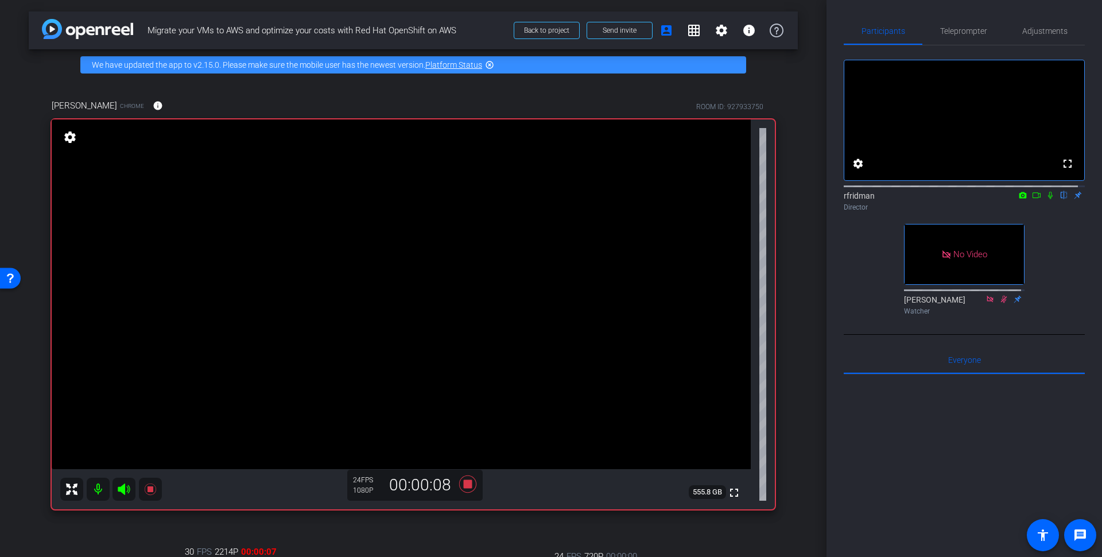
click at [1046, 199] on icon at bounding box center [1050, 195] width 9 height 8
click at [687, 28] on mat-icon "grid_on" at bounding box center [694, 31] width 14 height 14
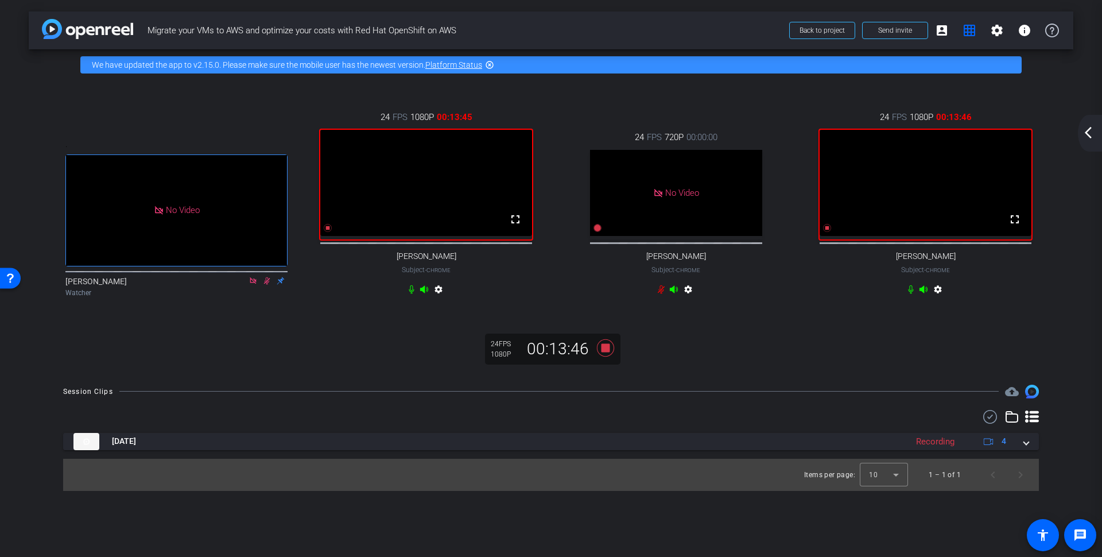
click at [937, 298] on mat-icon "settings" at bounding box center [938, 292] width 14 height 14
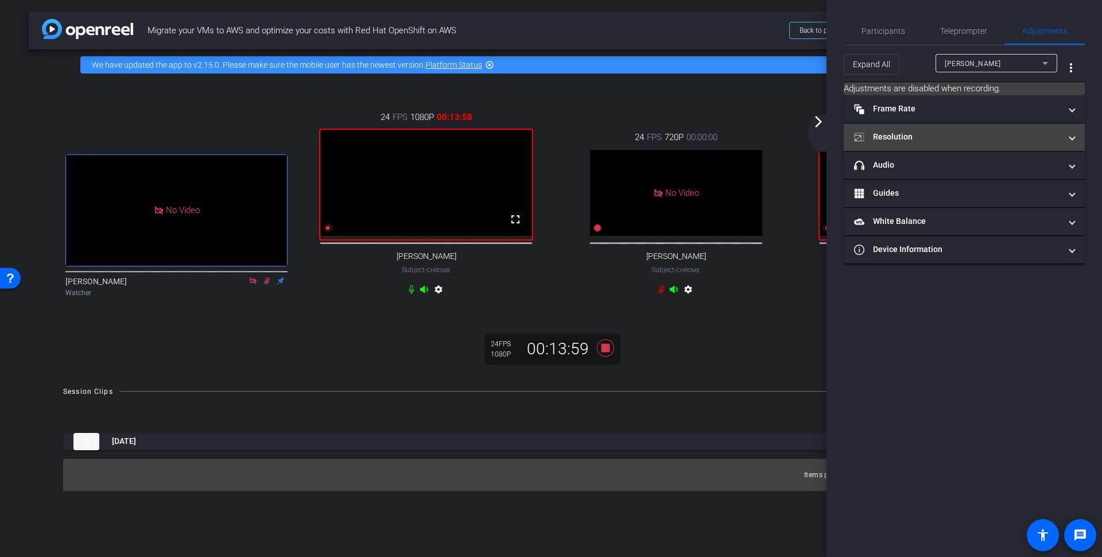
click at [1069, 135] on span "Resolution" at bounding box center [962, 137] width 216 height 12
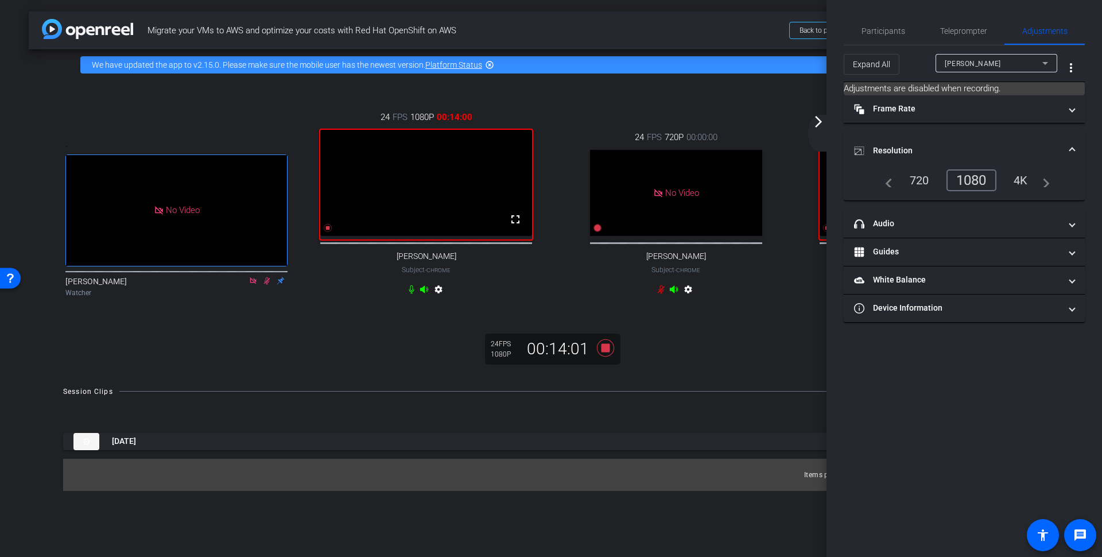
click at [821, 119] on mat-icon "arrow_forward_ios" at bounding box center [819, 122] width 14 height 14
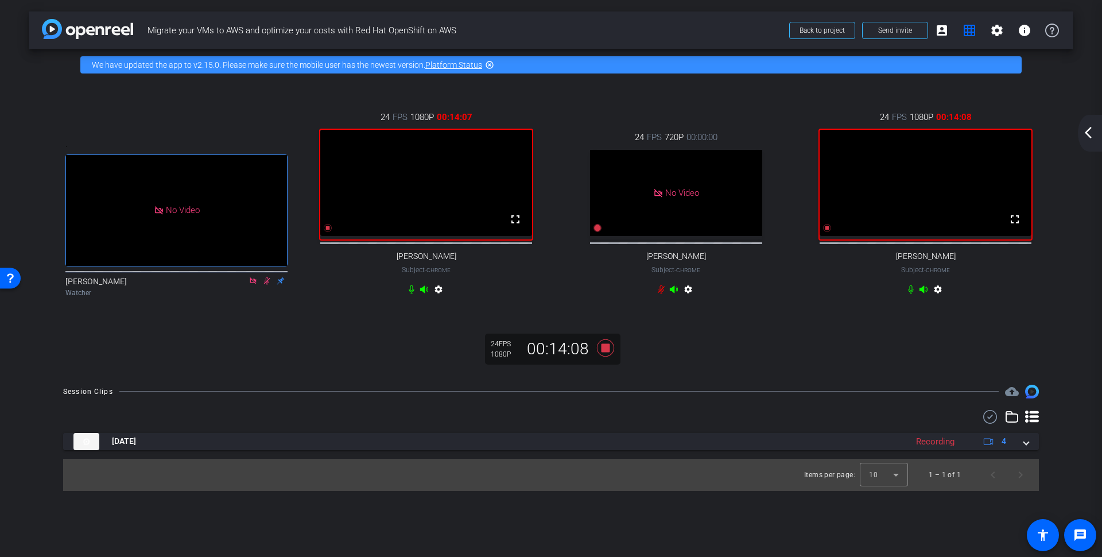
click at [938, 298] on mat-icon "settings" at bounding box center [938, 292] width 14 height 14
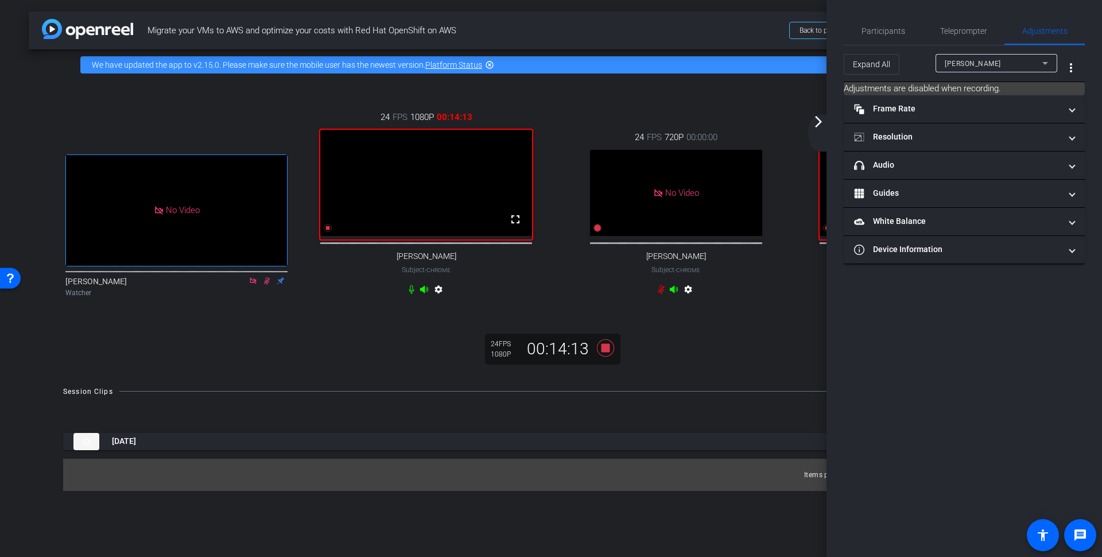
click at [818, 126] on mat-icon "arrow_forward_ios" at bounding box center [819, 122] width 14 height 14
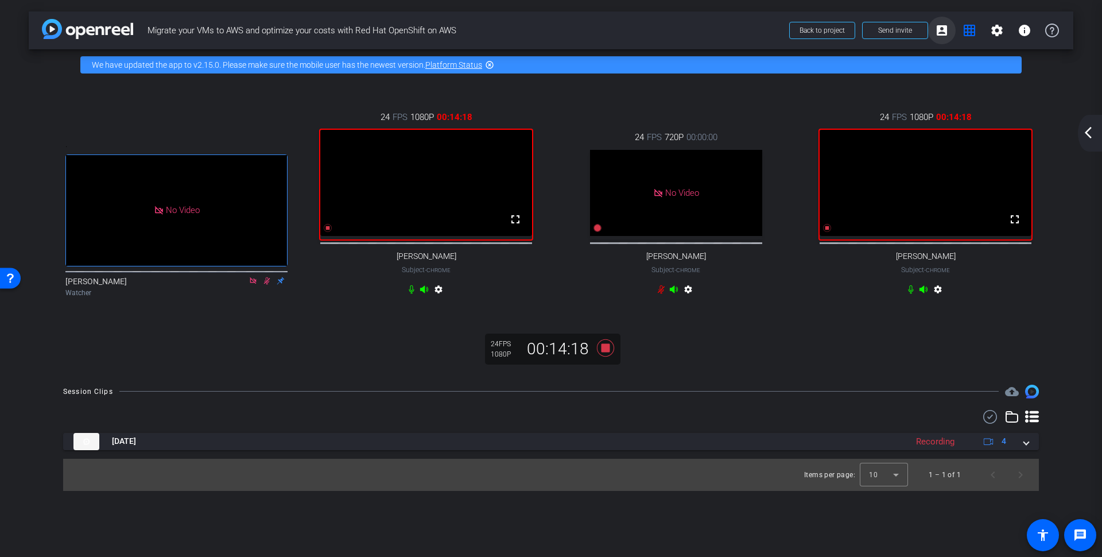
click at [948, 26] on mat-icon "account_box" at bounding box center [942, 31] width 14 height 14
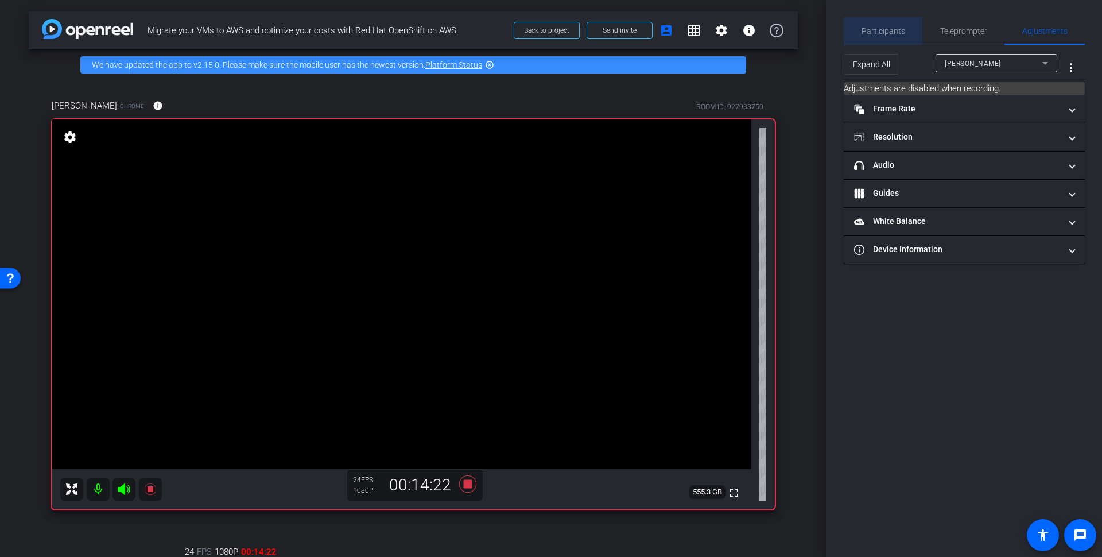
click at [885, 25] on span "Participants" at bounding box center [883, 31] width 44 height 28
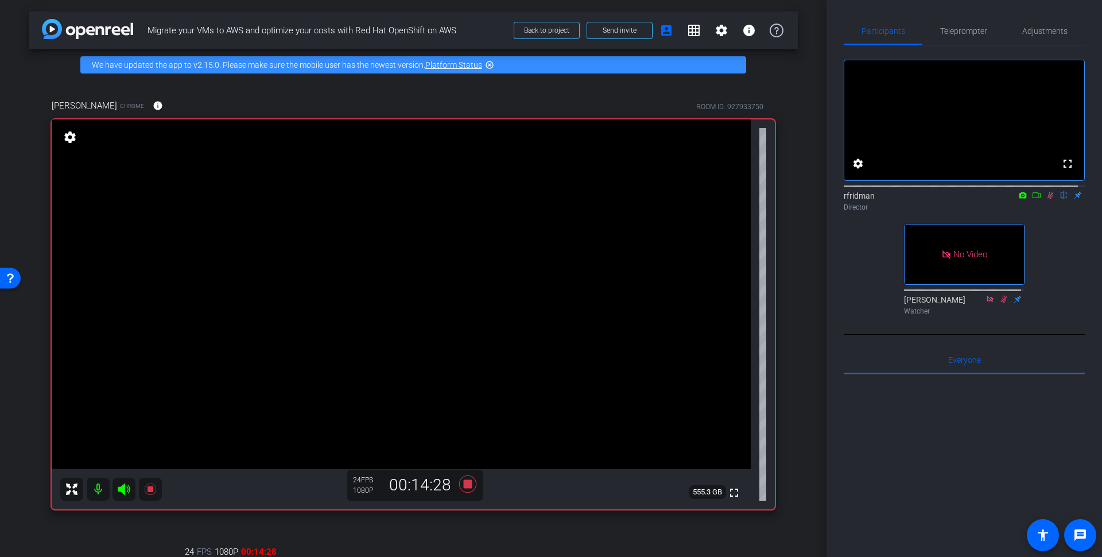
click at [1046, 199] on icon at bounding box center [1050, 195] width 9 height 8
click at [1048, 199] on icon at bounding box center [1050, 195] width 5 height 7
click at [796, 79] on div "arrow_back Migrate your VMs to AWS and optimize your costs with Red Hat OpenShi…" at bounding box center [413, 278] width 826 height 557
click at [687, 29] on mat-icon "grid_on" at bounding box center [694, 31] width 14 height 14
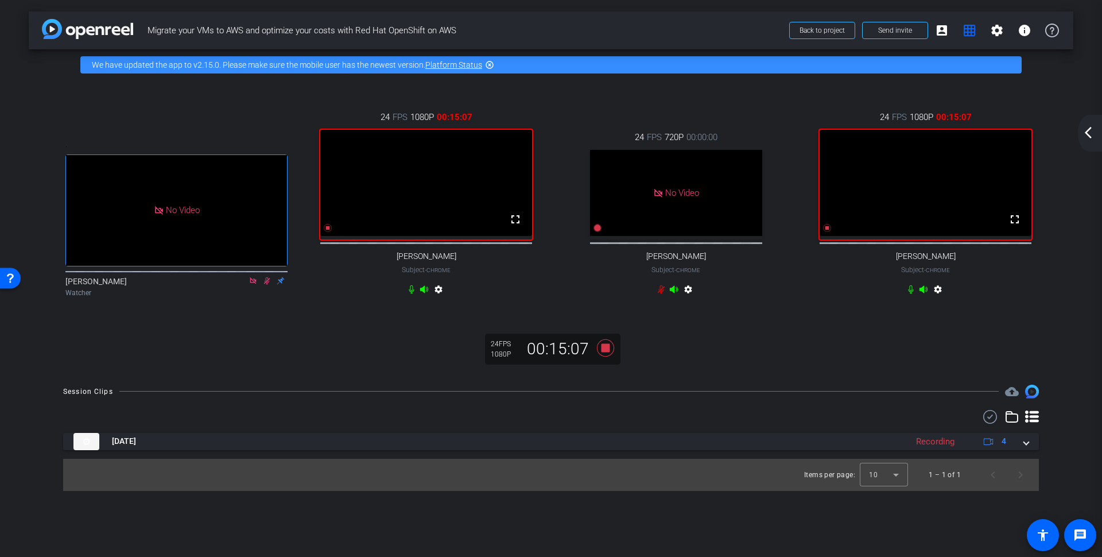
click at [941, 298] on mat-icon "settings" at bounding box center [938, 292] width 14 height 14
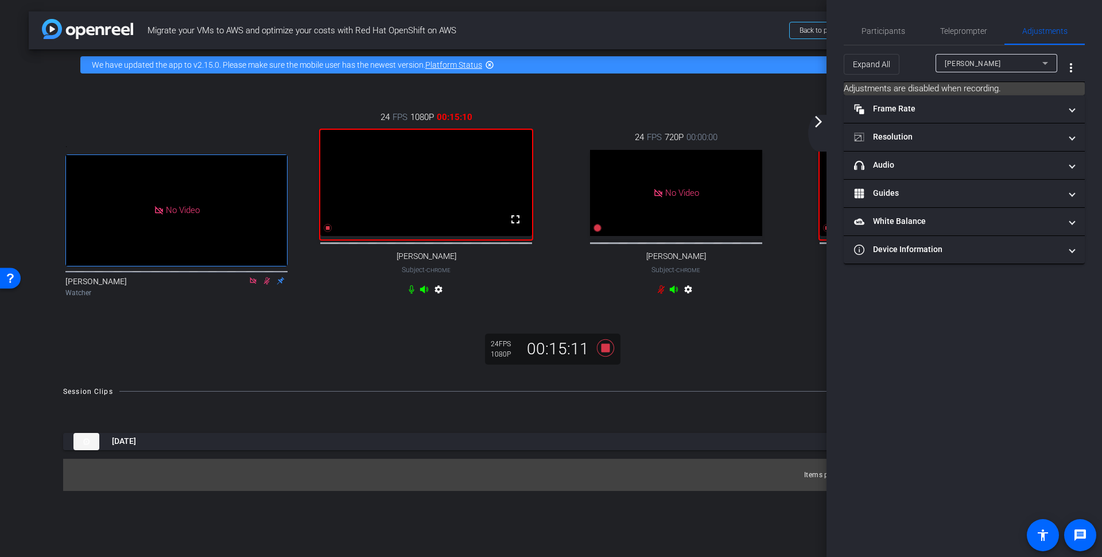
click at [698, 414] on div "Session Clips cloud_upload Oct 8, 2025 Recording 4 Items per page: 10 1 – 1 of 1" at bounding box center [551, 438] width 1045 height 106
click at [892, 29] on span "Participants" at bounding box center [883, 31] width 44 height 8
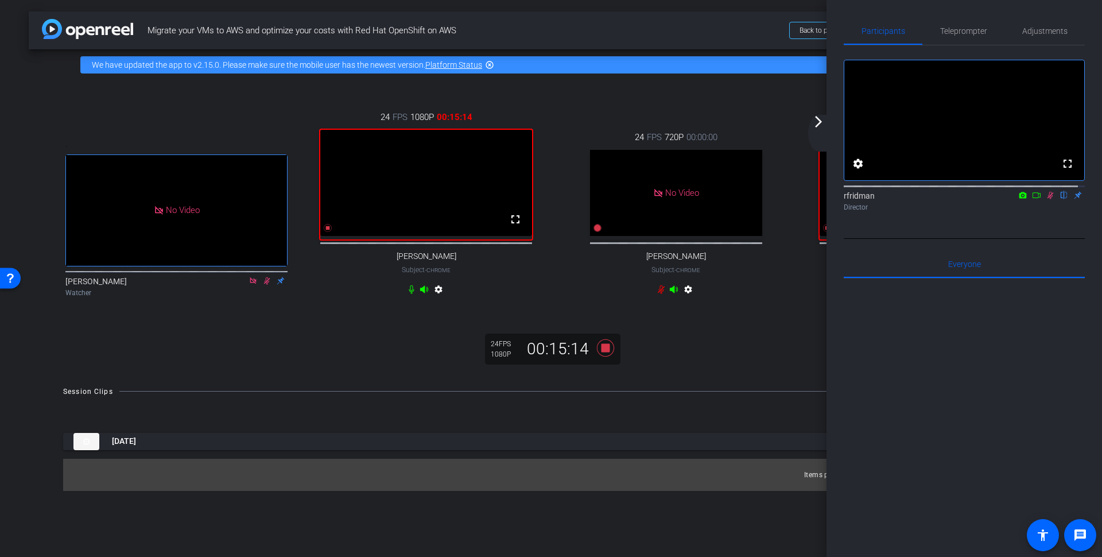
click at [1047, 199] on icon at bounding box center [1050, 195] width 6 height 7
click at [817, 121] on mat-icon "arrow_forward_ios" at bounding box center [819, 122] width 14 height 14
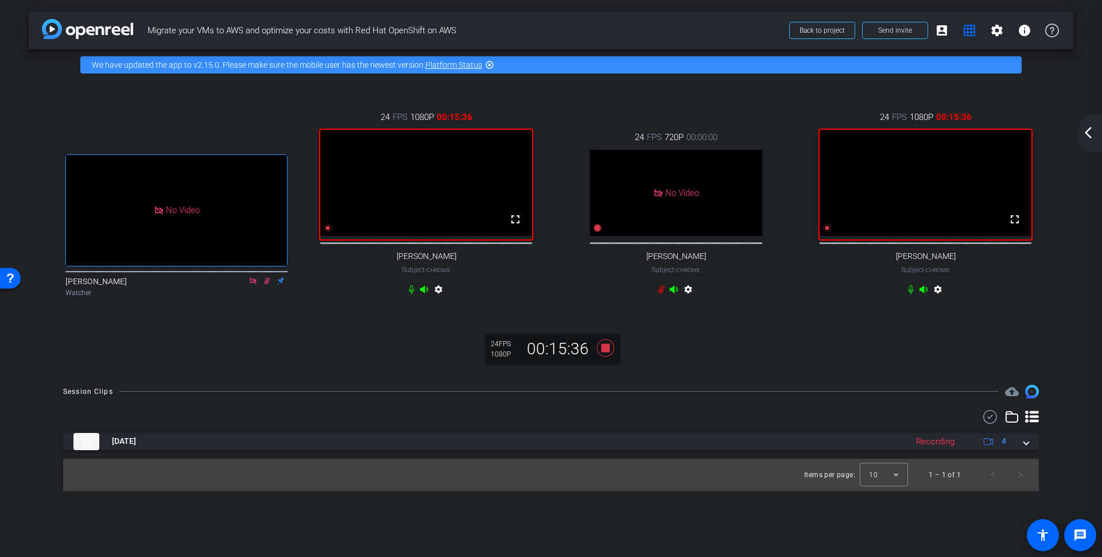
click at [934, 297] on mat-icon "settings" at bounding box center [938, 292] width 14 height 14
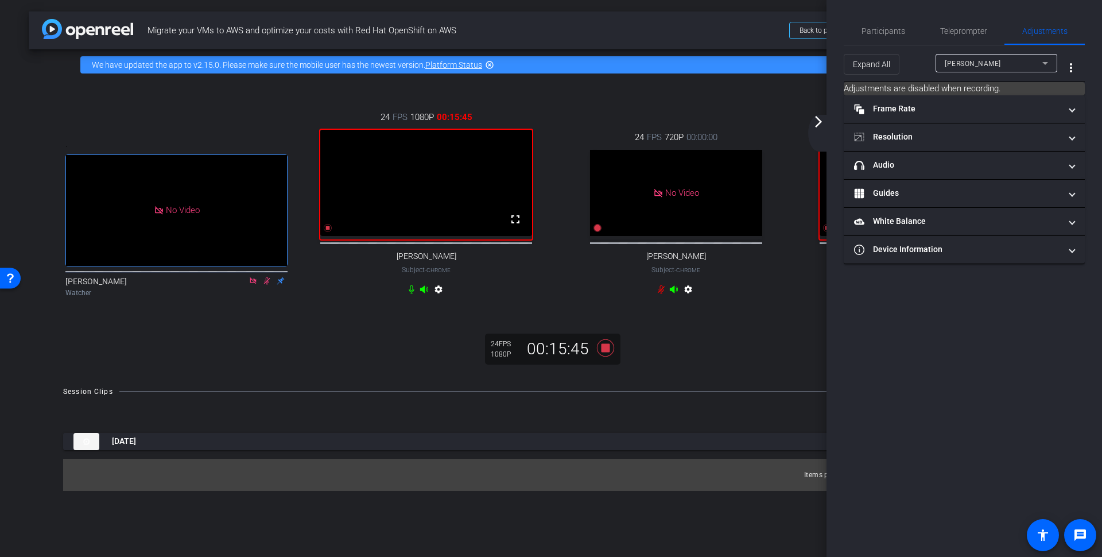
click at [717, 373] on div ". No Video Carmen Cortes Watcher 24 FPS 1080P 00:15:45 fullscreen Alexandre Gon…" at bounding box center [551, 226] width 1045 height 293
click at [820, 124] on mat-icon "arrow_forward_ios" at bounding box center [819, 122] width 14 height 14
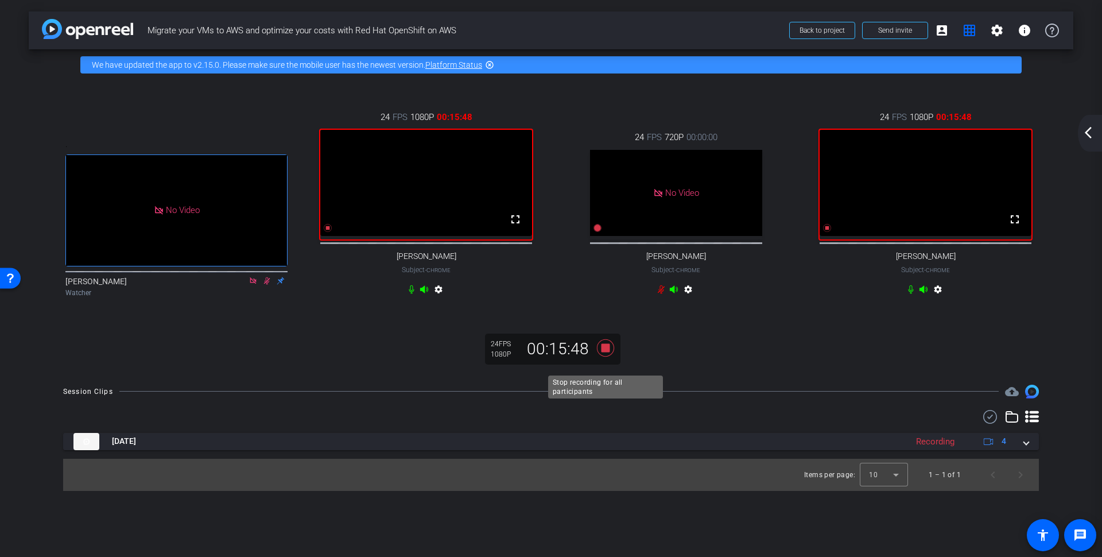
click at [608, 356] on icon at bounding box center [605, 347] width 17 height 17
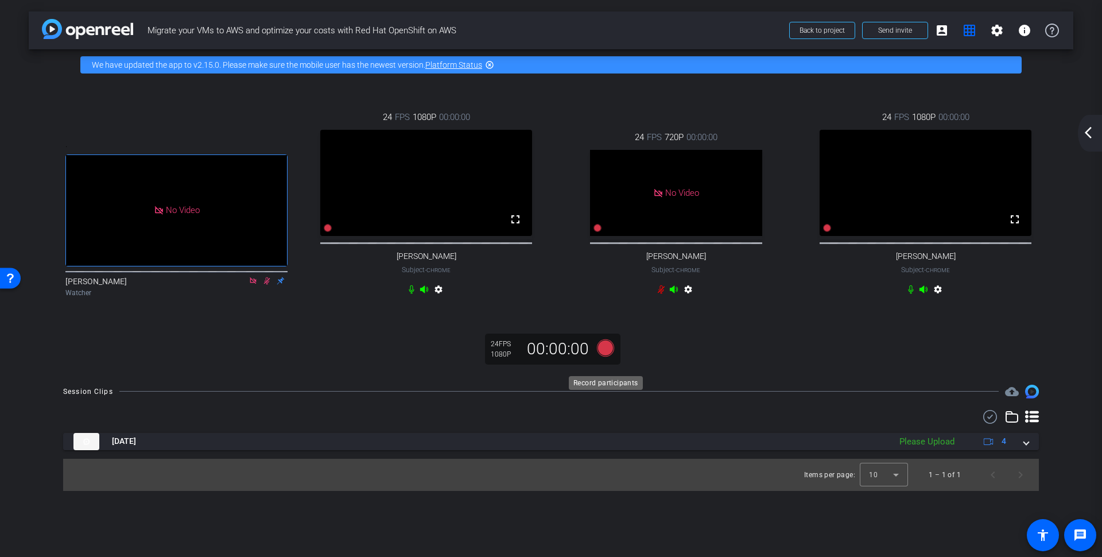
click at [606, 356] on icon at bounding box center [605, 347] width 17 height 17
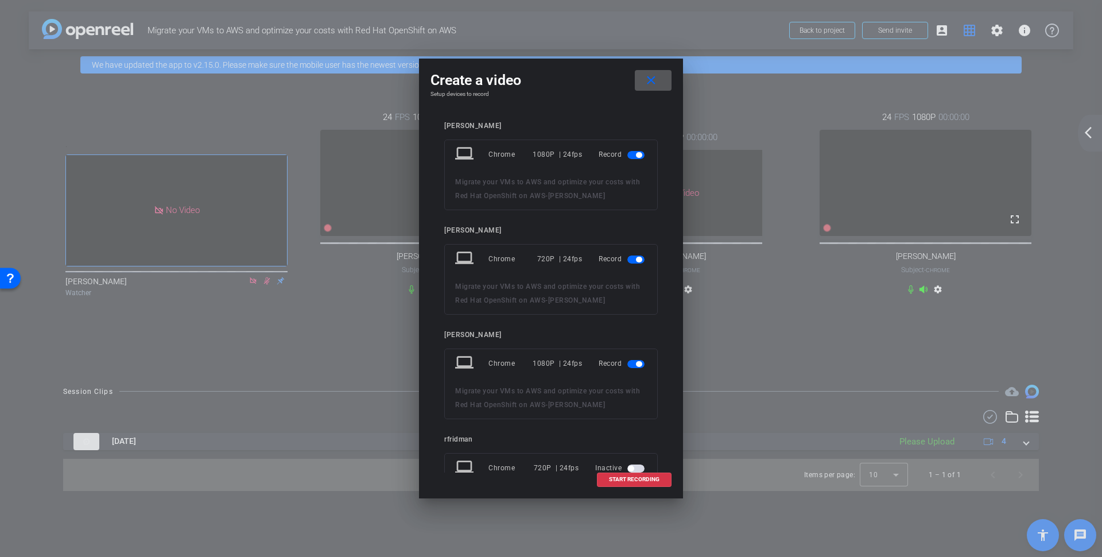
scroll to position [38, 0]
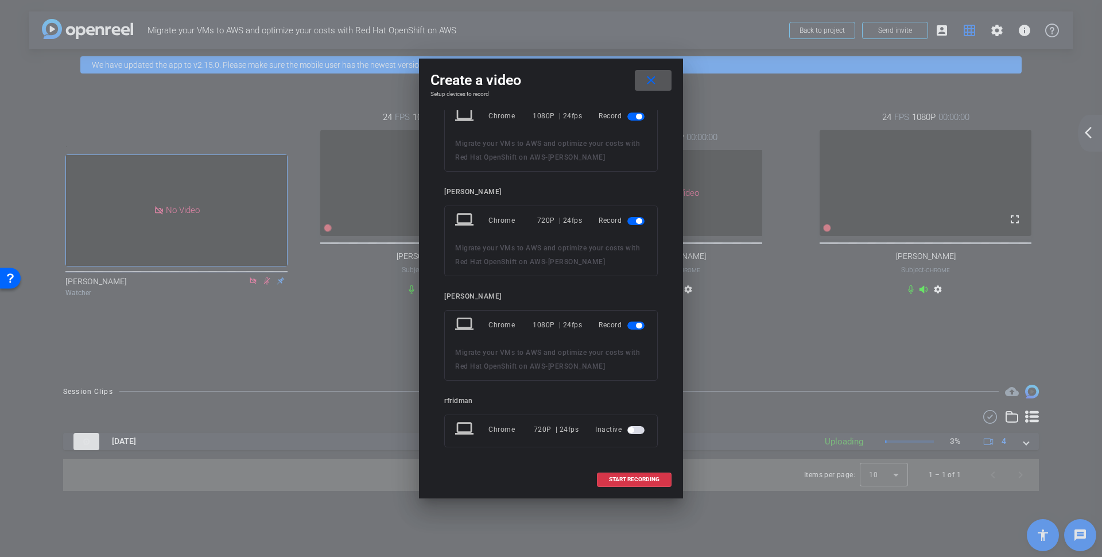
click at [654, 82] on mat-icon "close" at bounding box center [651, 80] width 14 height 14
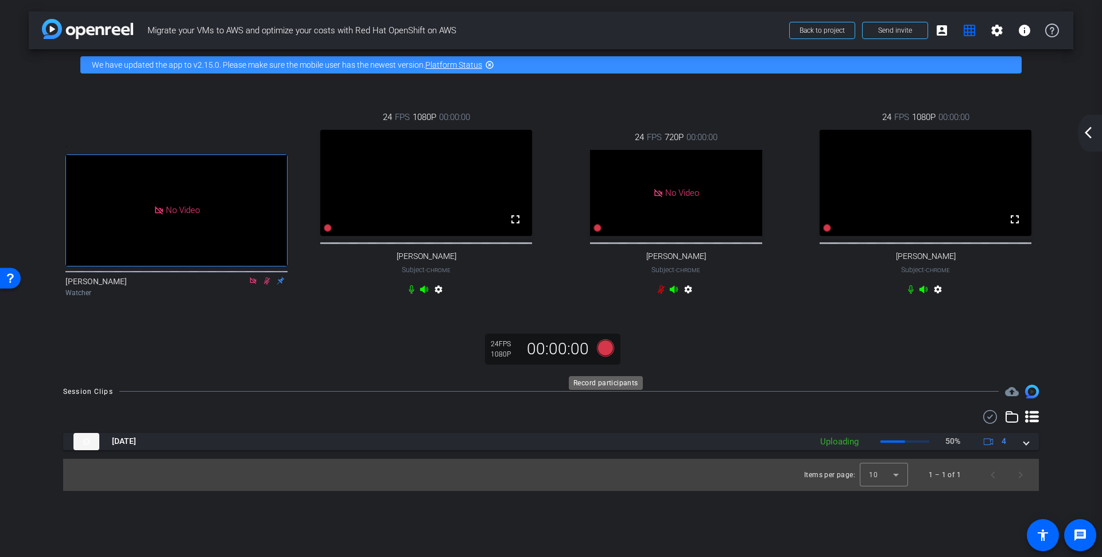
click at [604, 356] on icon at bounding box center [605, 347] width 17 height 17
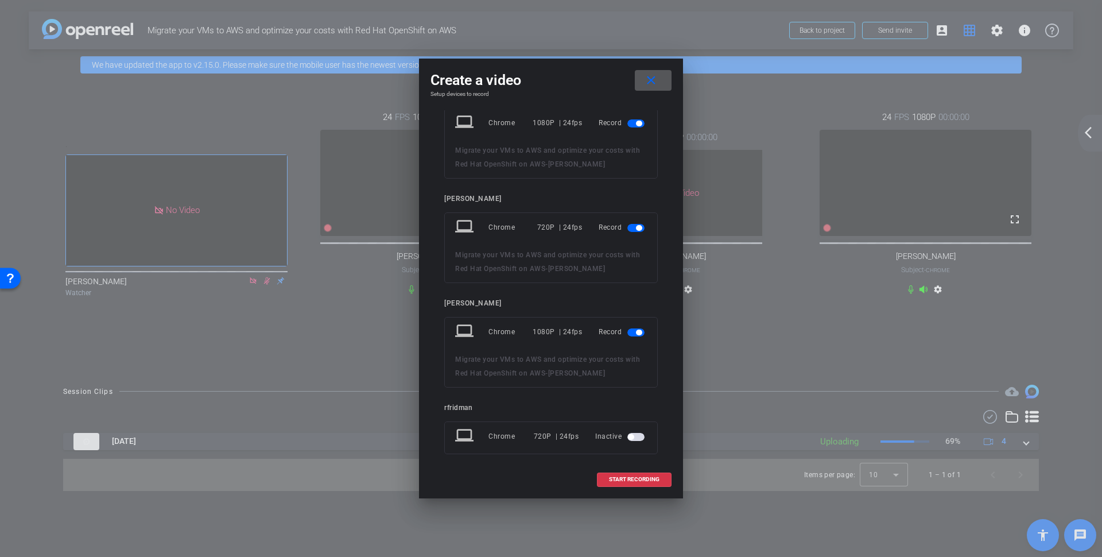
scroll to position [0, 0]
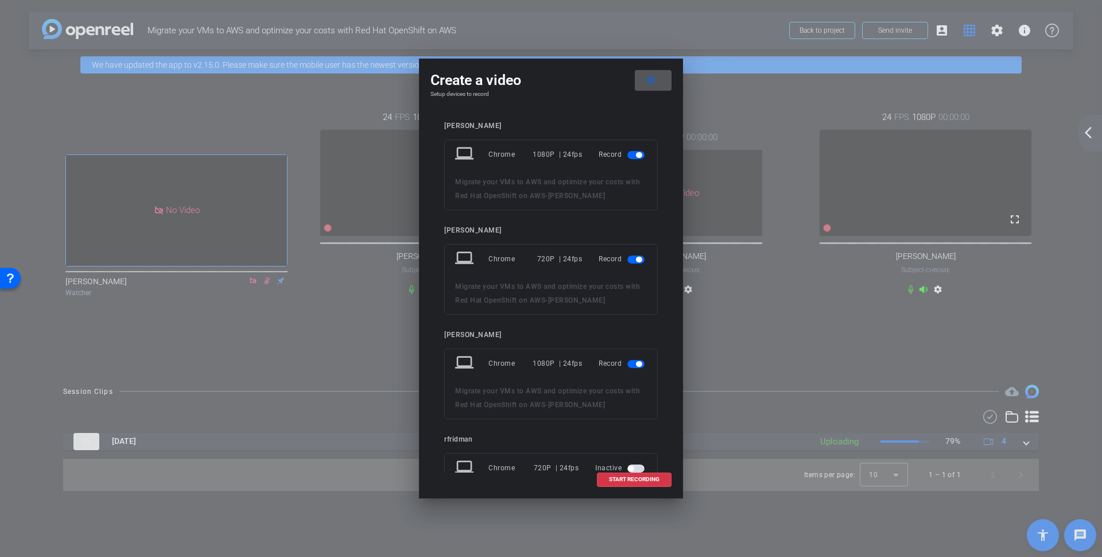
click at [651, 78] on mat-icon "close" at bounding box center [651, 80] width 14 height 14
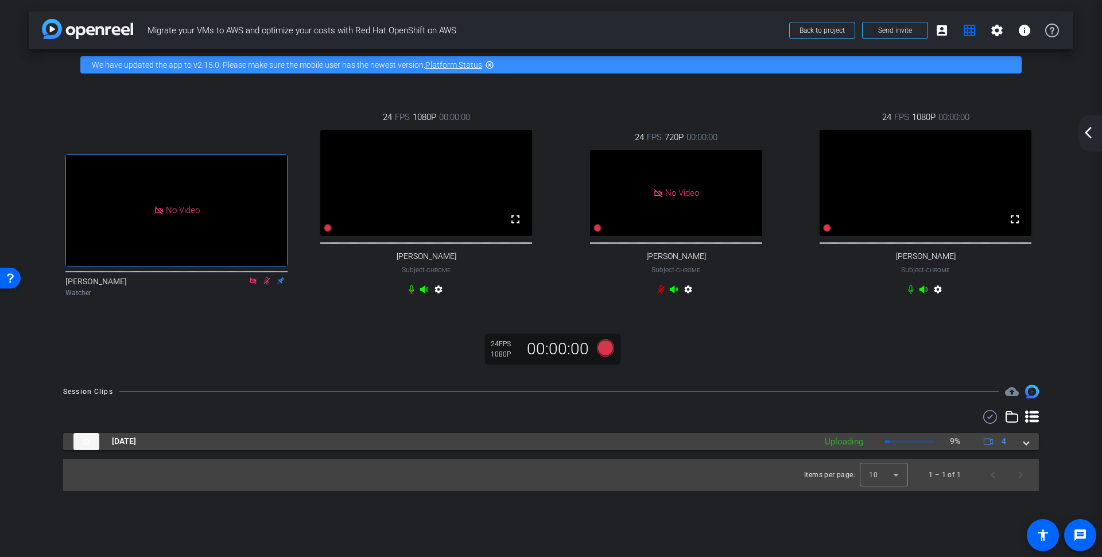
click at [1028, 447] on span at bounding box center [1026, 441] width 5 height 12
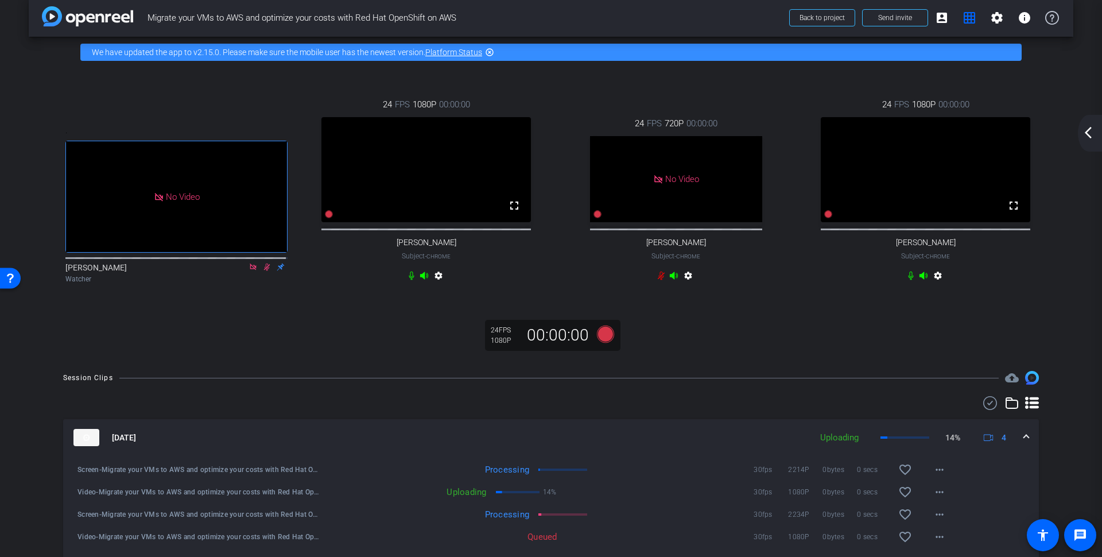
scroll to position [17, 0]
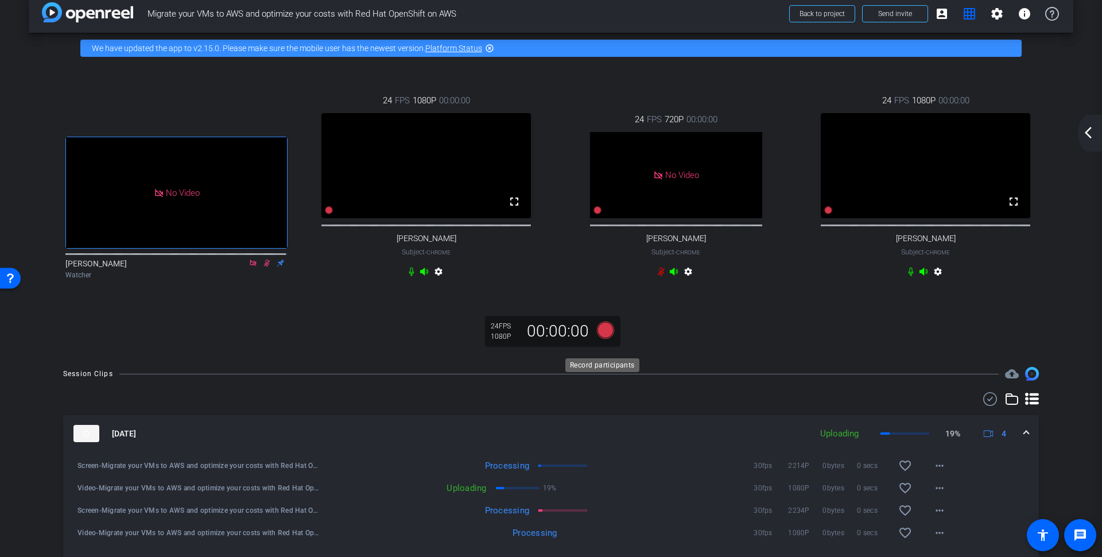
click at [604, 339] on icon at bounding box center [605, 329] width 17 height 17
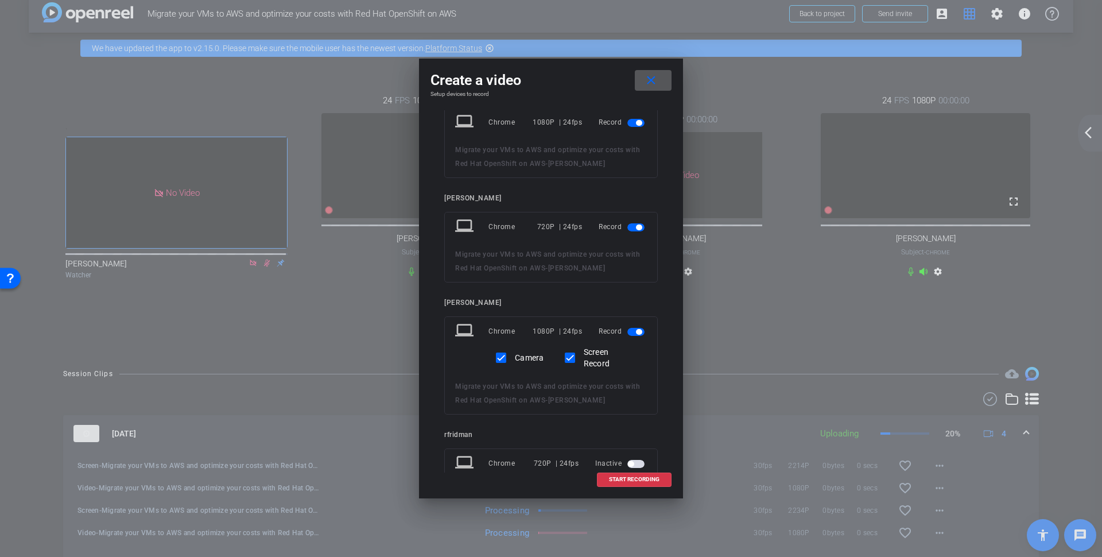
scroll to position [0, 0]
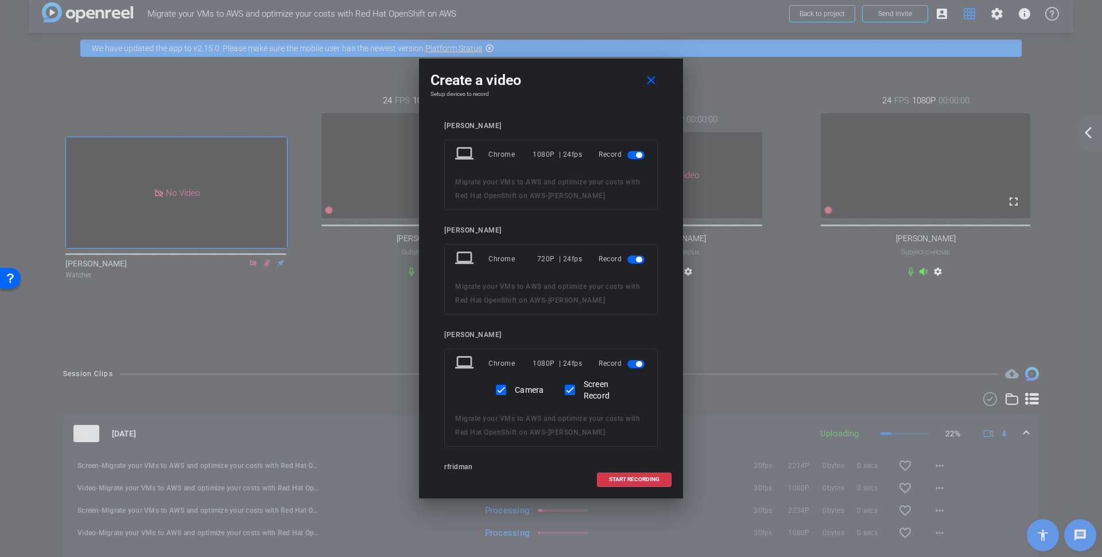
click at [629, 257] on span "button" at bounding box center [635, 259] width 17 height 8
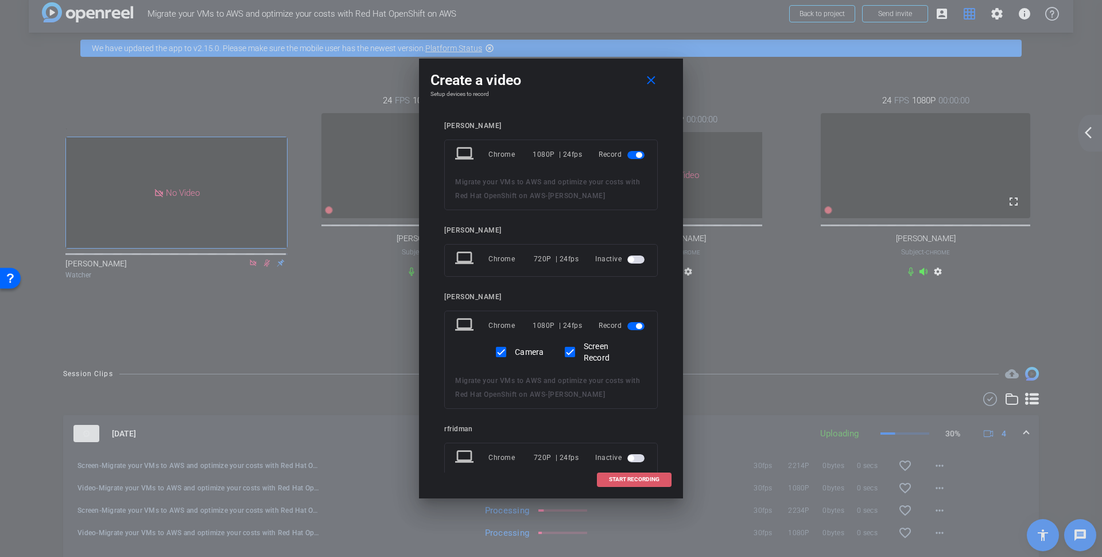
click at [627, 478] on span "START RECORDING" at bounding box center [634, 479] width 51 height 6
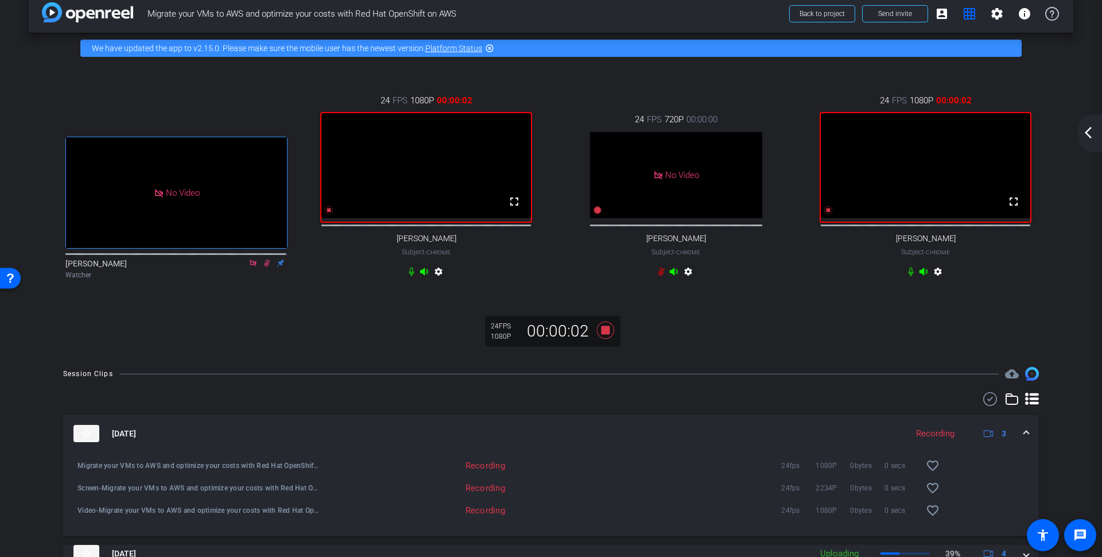
click at [932, 281] on mat-icon "settings" at bounding box center [938, 274] width 14 height 14
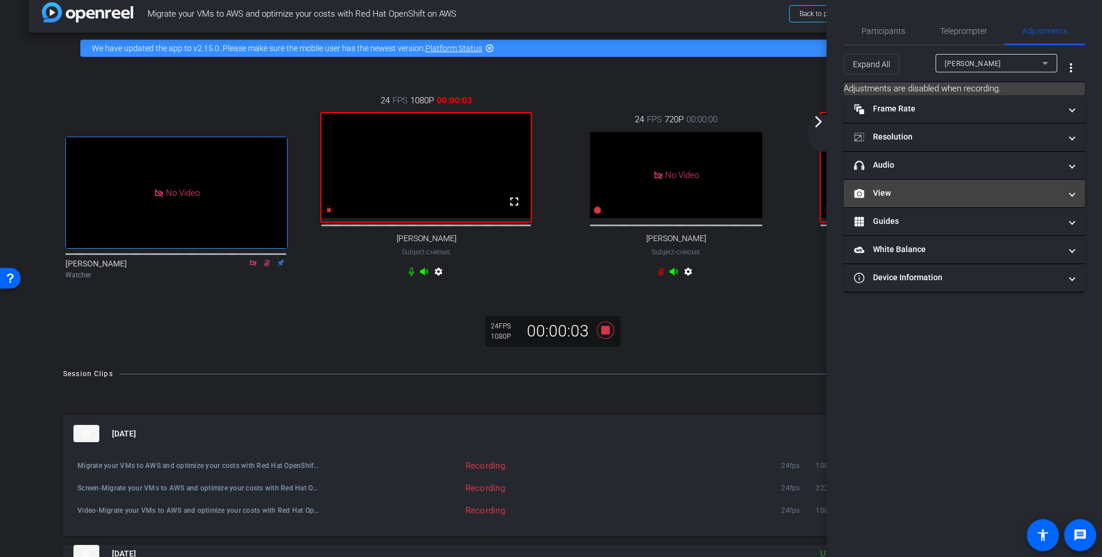
click at [917, 188] on mat-panel-title "View" at bounding box center [957, 193] width 207 height 12
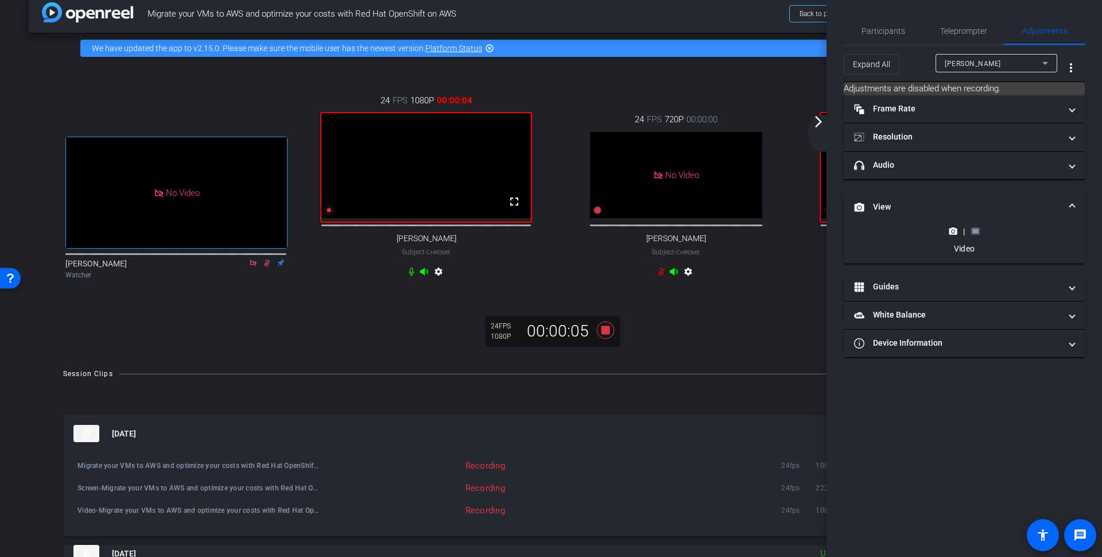
click at [976, 228] on icon at bounding box center [975, 231] width 8 height 6
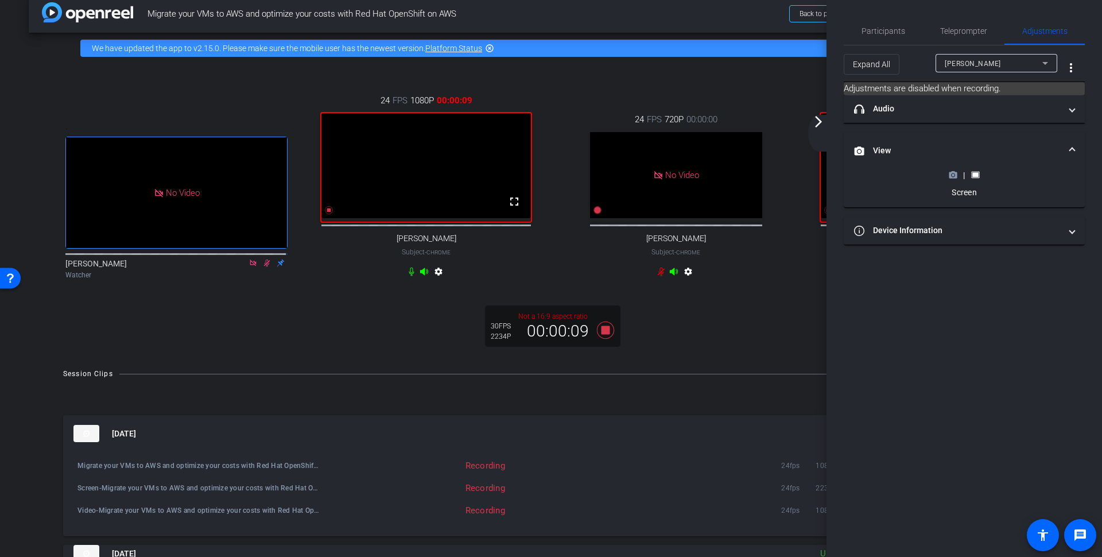
click at [824, 124] on mat-icon "arrow_forward_ios" at bounding box center [819, 122] width 14 height 14
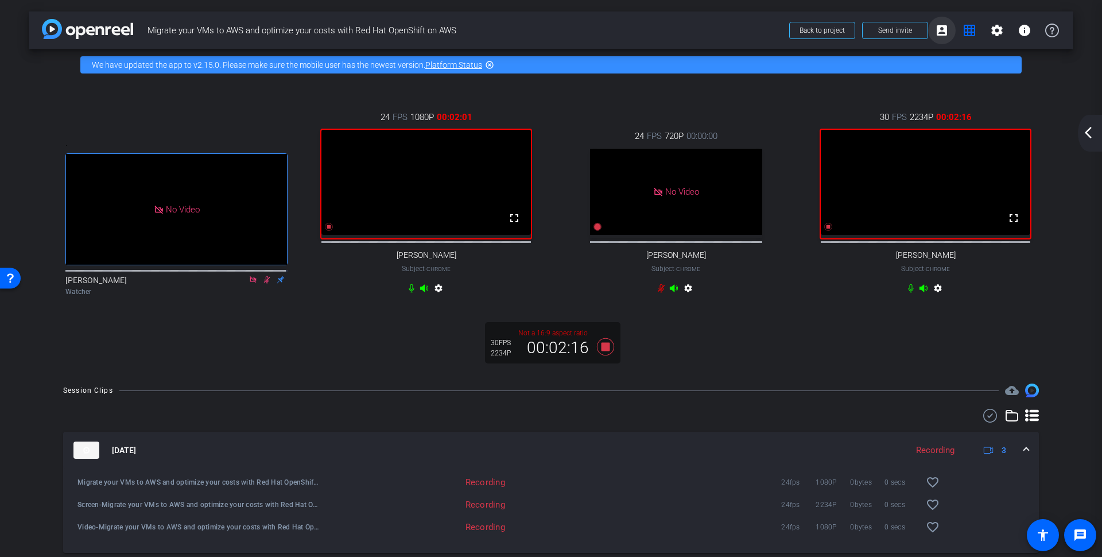
click at [938, 26] on mat-icon "account_box" at bounding box center [942, 31] width 14 height 14
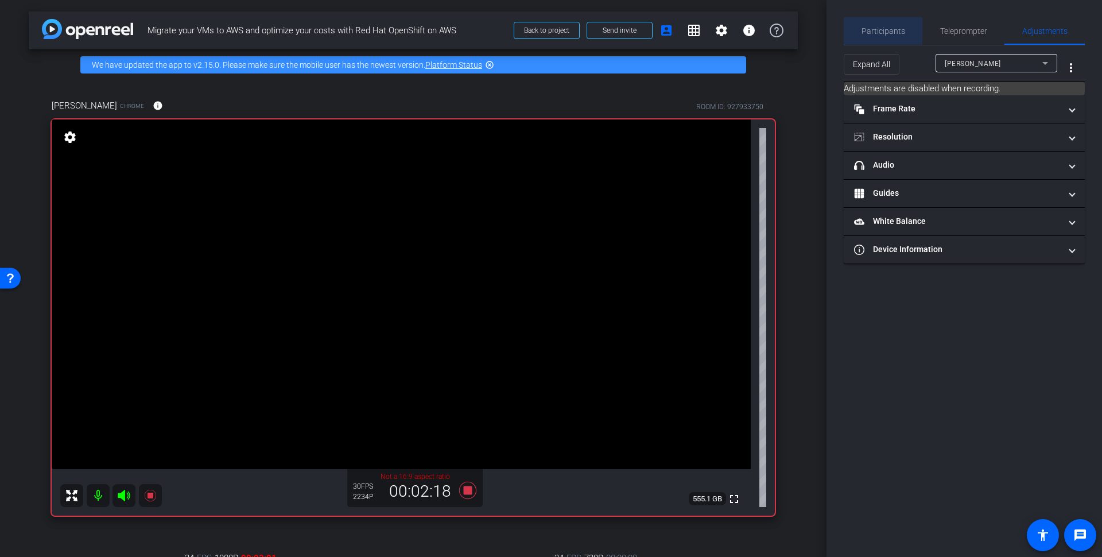
click at [890, 25] on span "Participants" at bounding box center [883, 31] width 44 height 28
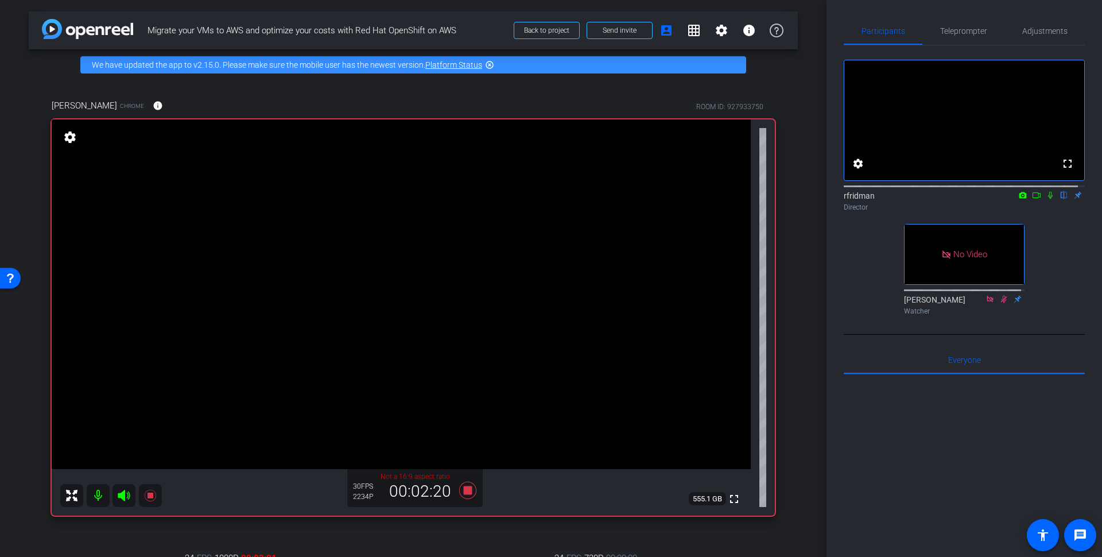
click at [1046, 199] on icon at bounding box center [1050, 195] width 9 height 8
click at [687, 26] on mat-icon "grid_on" at bounding box center [694, 31] width 14 height 14
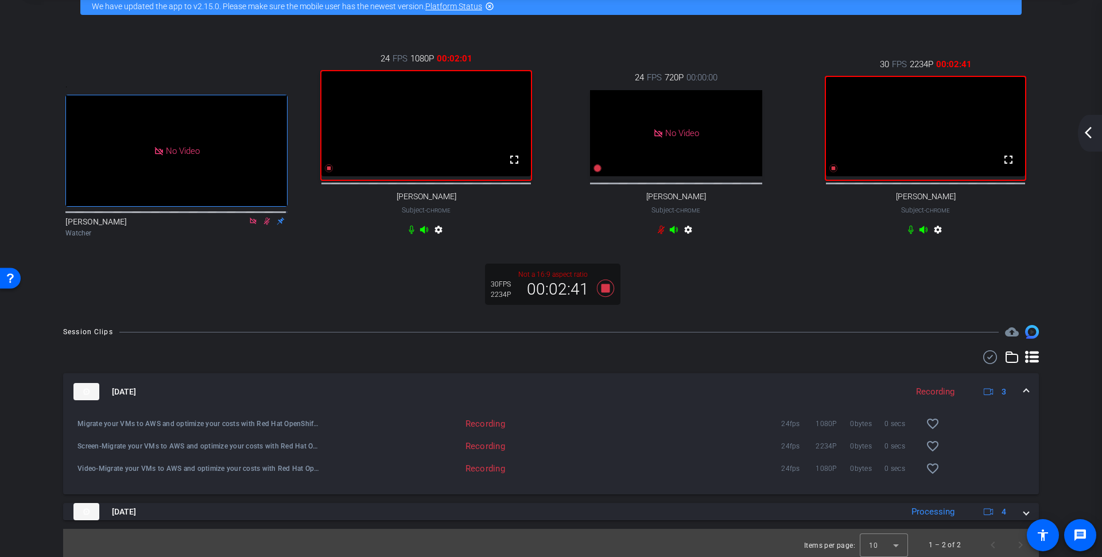
scroll to position [76, 0]
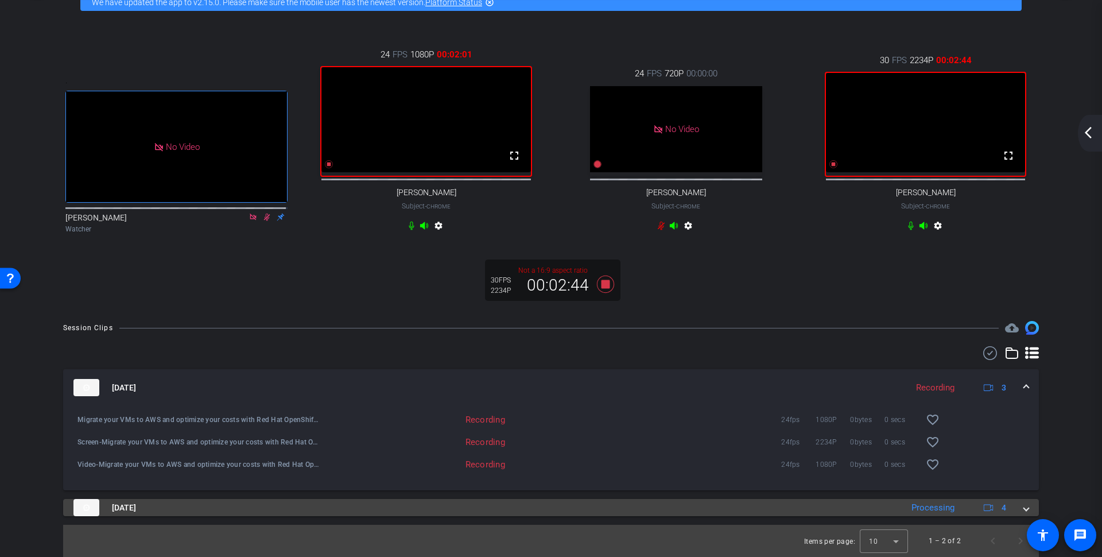
click at [1024, 507] on span at bounding box center [1026, 508] width 5 height 12
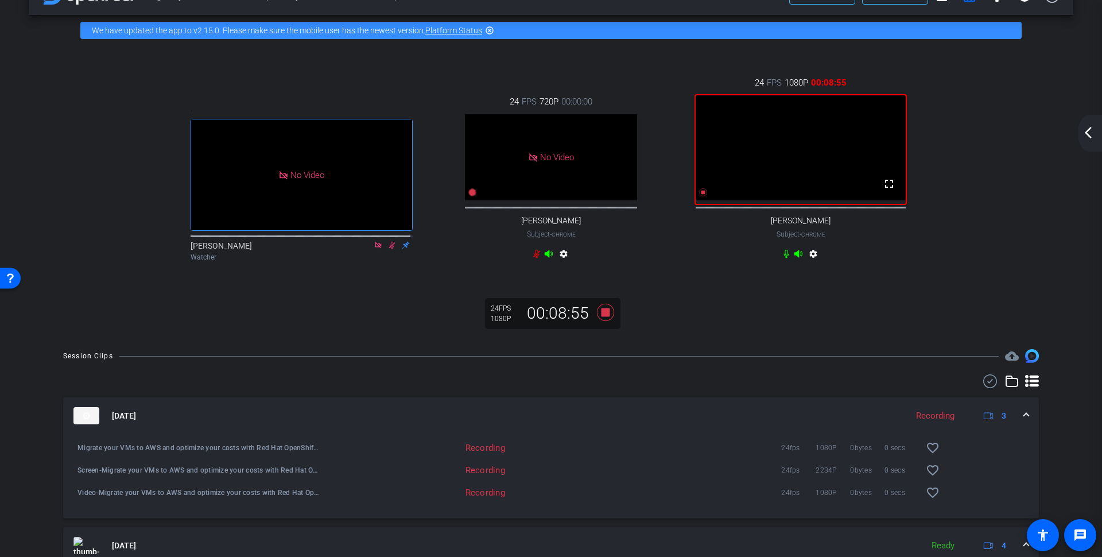
scroll to position [0, 0]
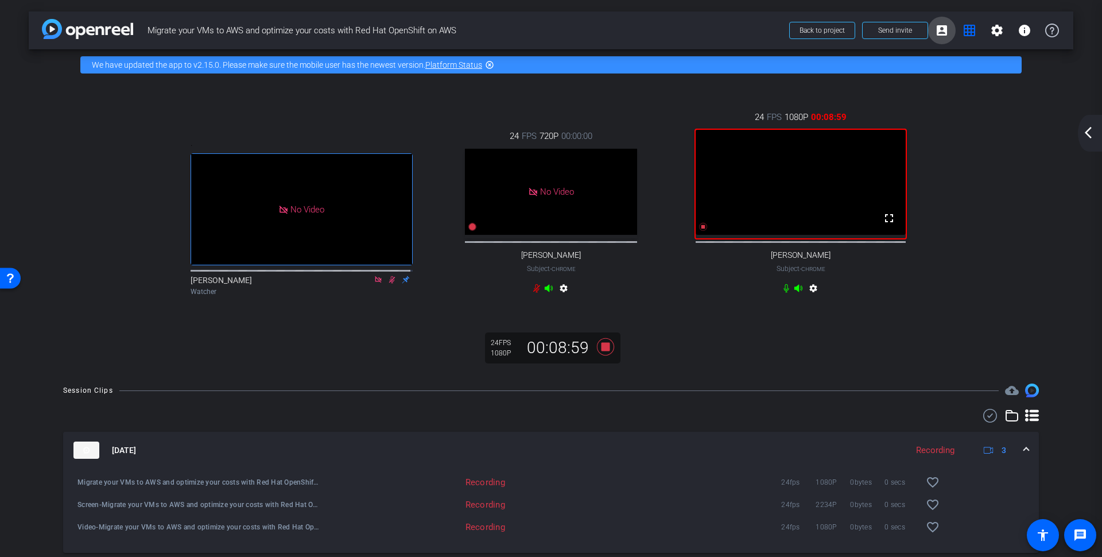
click at [938, 28] on mat-icon "account_box" at bounding box center [942, 31] width 14 height 14
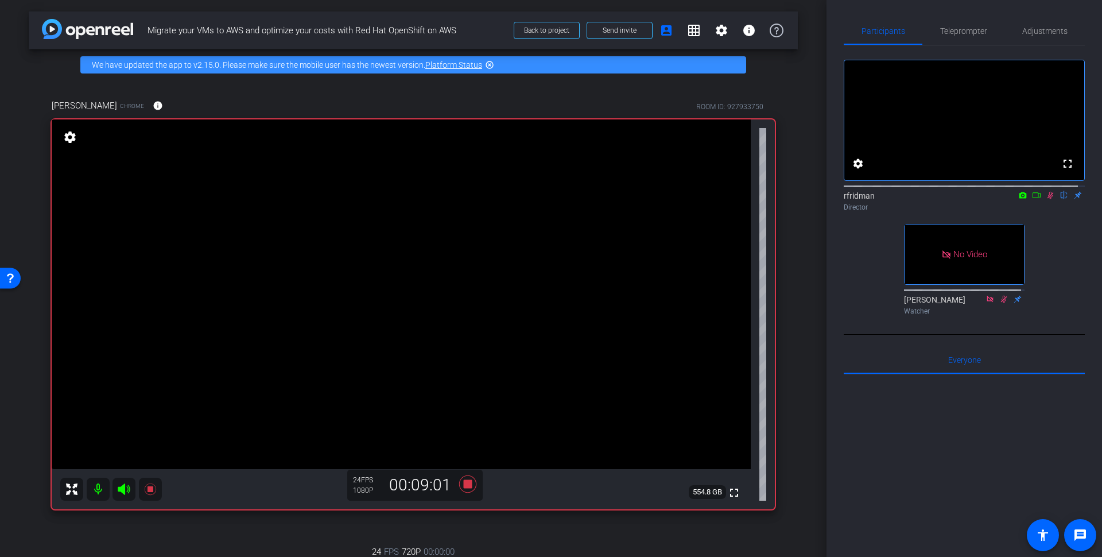
click at [1047, 199] on icon at bounding box center [1050, 195] width 6 height 7
click at [688, 29] on mat-icon "grid_on" at bounding box center [694, 31] width 14 height 14
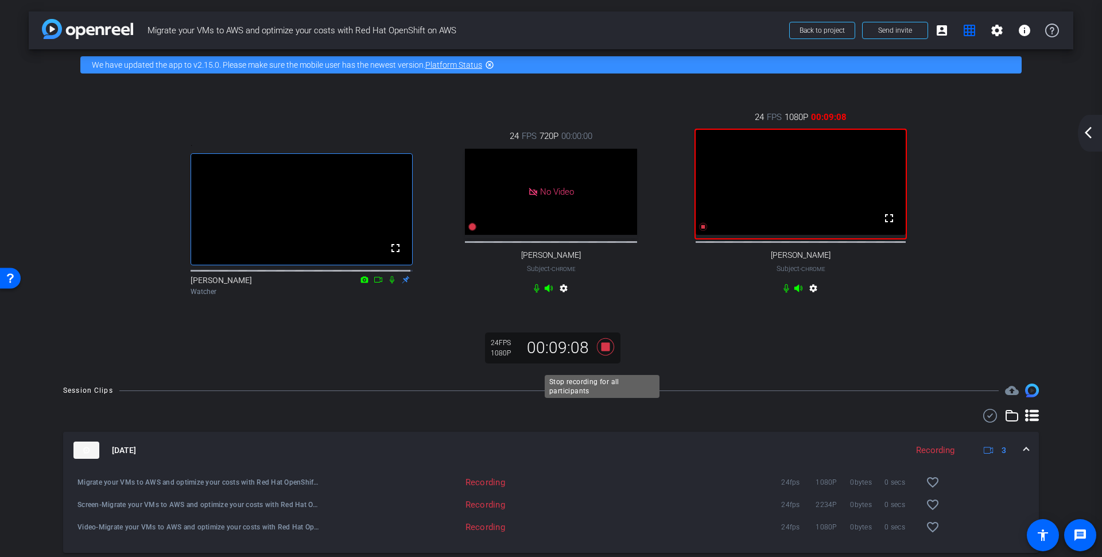
click at [604, 355] on icon at bounding box center [605, 346] width 17 height 17
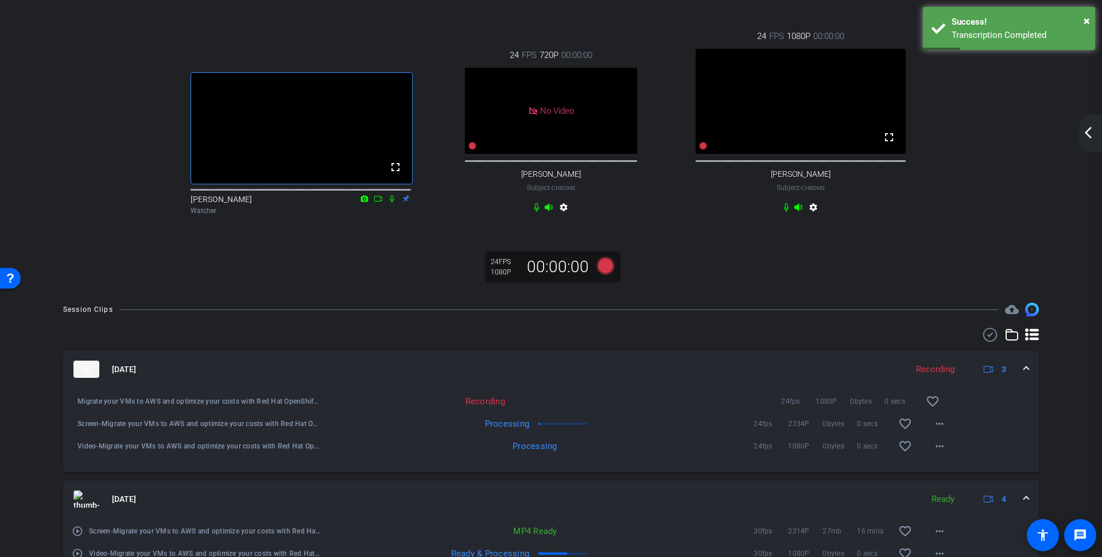
scroll to position [91, 0]
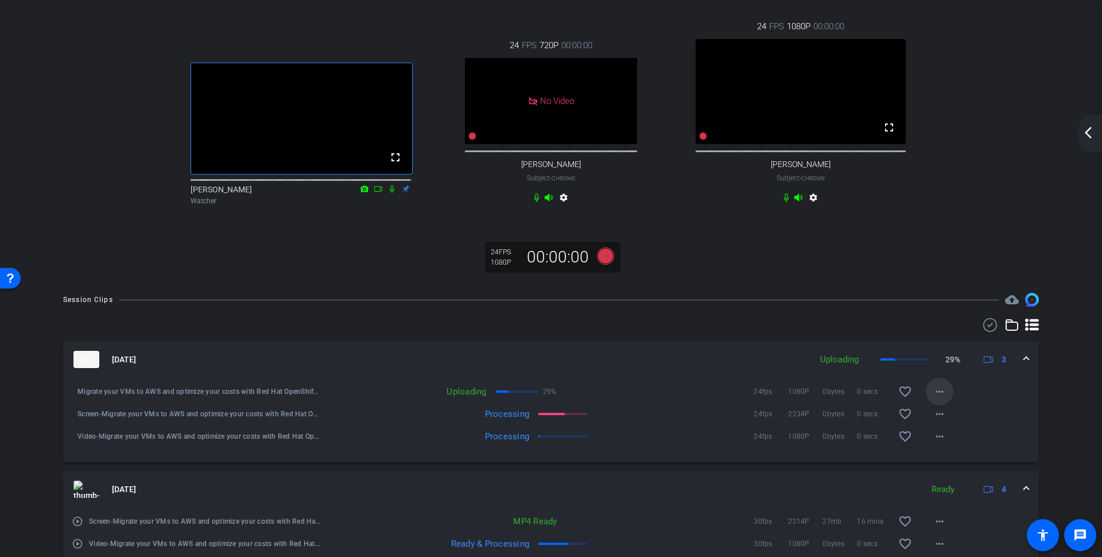
click at [936, 398] on mat-icon "more_horiz" at bounding box center [940, 392] width 14 height 14
click at [1067, 425] on div at bounding box center [551, 278] width 1102 height 557
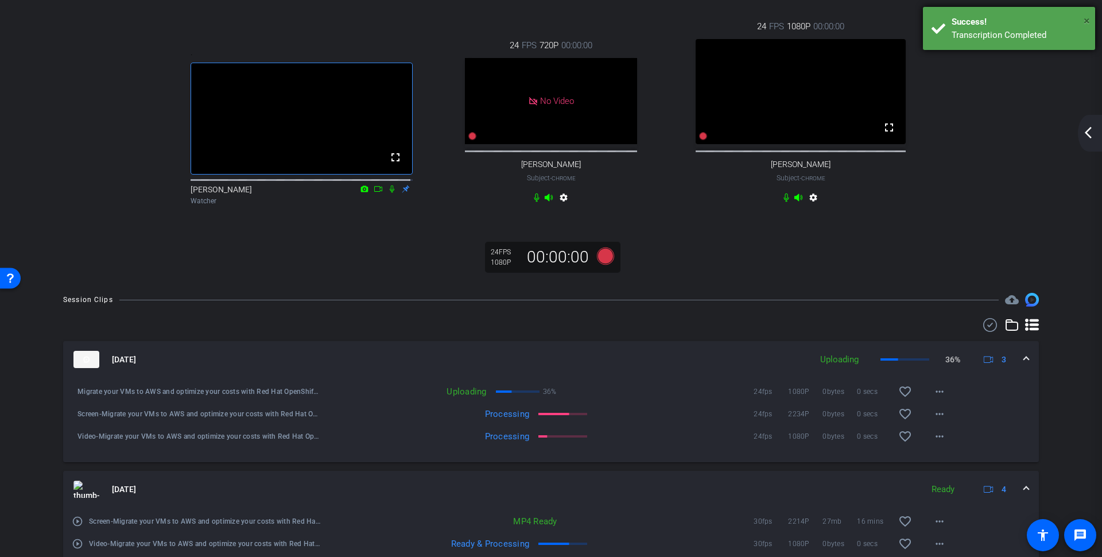
click at [1087, 17] on span "×" at bounding box center [1087, 21] width 6 height 14
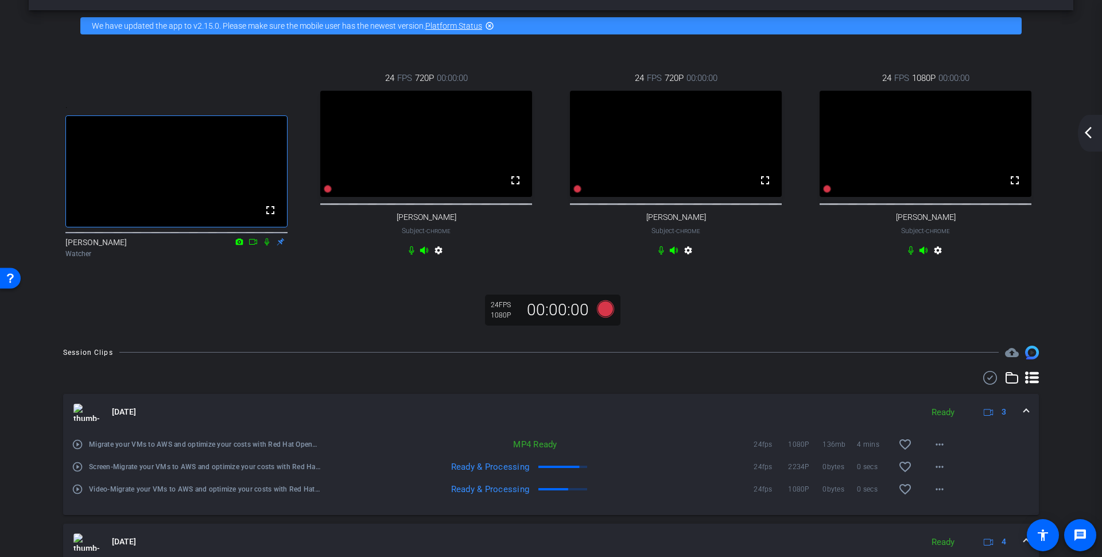
scroll to position [0, 0]
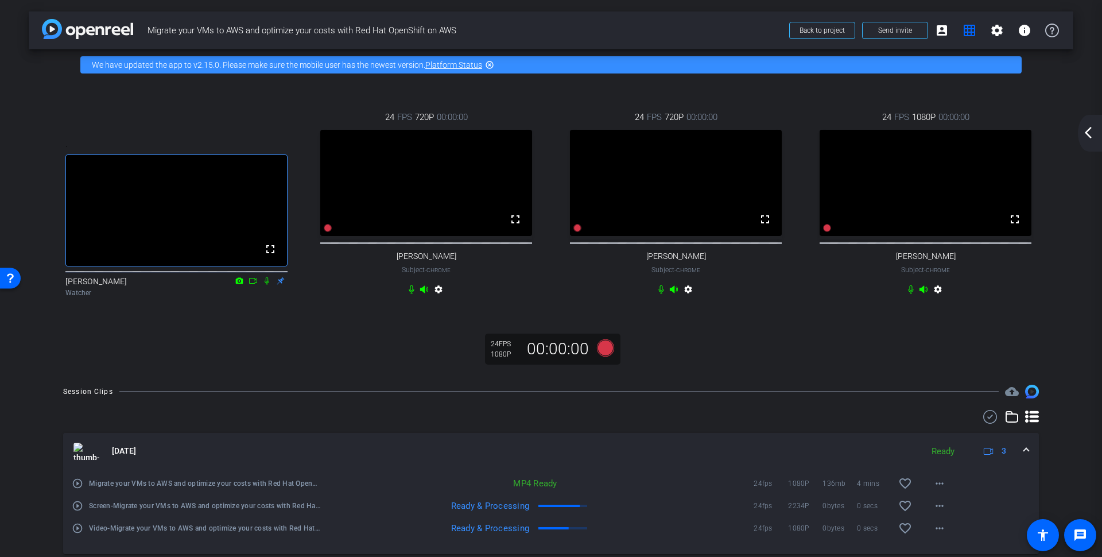
drag, startPoint x: 148, startPoint y: 28, endPoint x: 457, endPoint y: 36, distance: 308.9
click at [457, 36] on span "Migrate your VMs to AWS and optimize your costs with Red Hat OpenShift on AWS" at bounding box center [465, 30] width 635 height 23
copy span "Migrate your VMs to AWS and optimize your costs with Red Hat OpenShift on AWS"
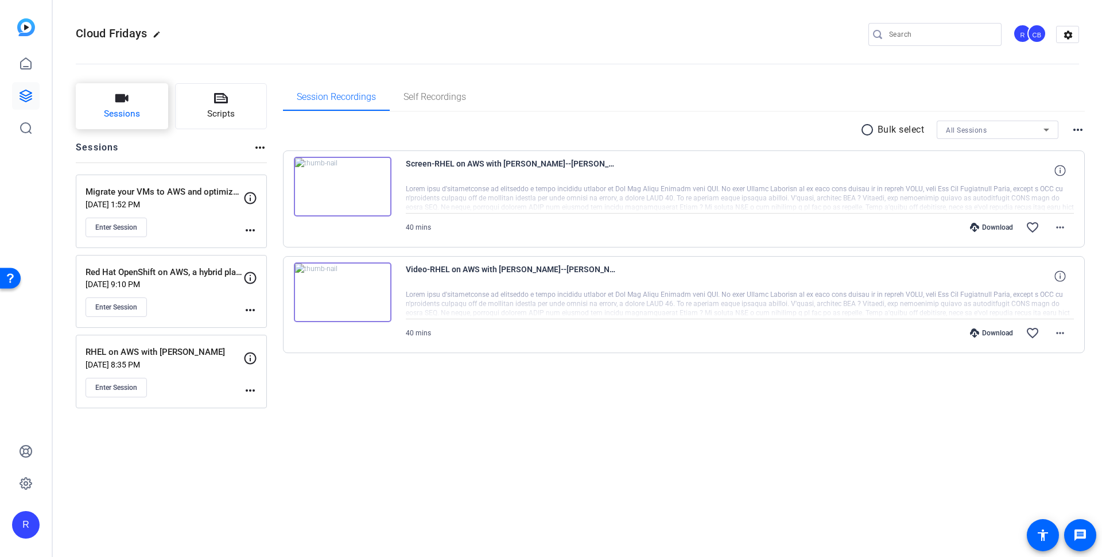
click at [106, 115] on span "Sessions" at bounding box center [122, 113] width 36 height 13
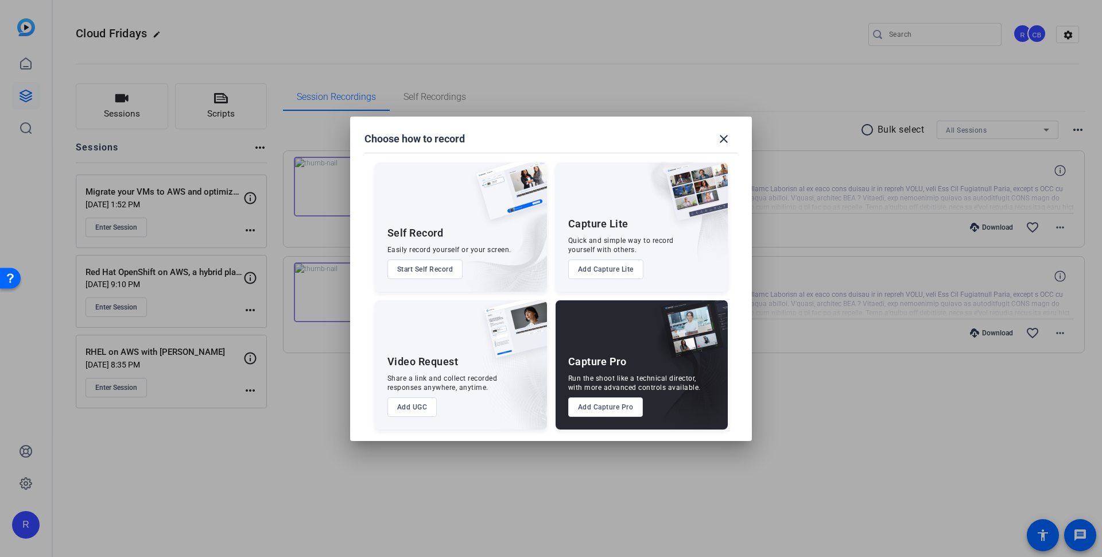
click at [410, 410] on button "Add UGC" at bounding box center [412, 407] width 50 height 20
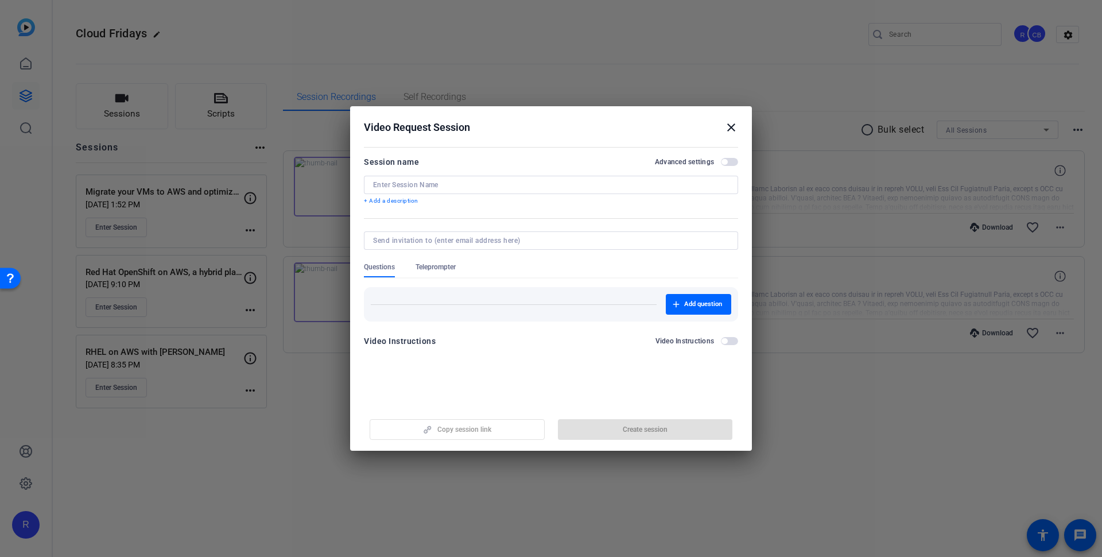
click at [461, 180] on div at bounding box center [551, 185] width 356 height 18
paste input "Migrate your VMs to AWS and optimize your costs wi"
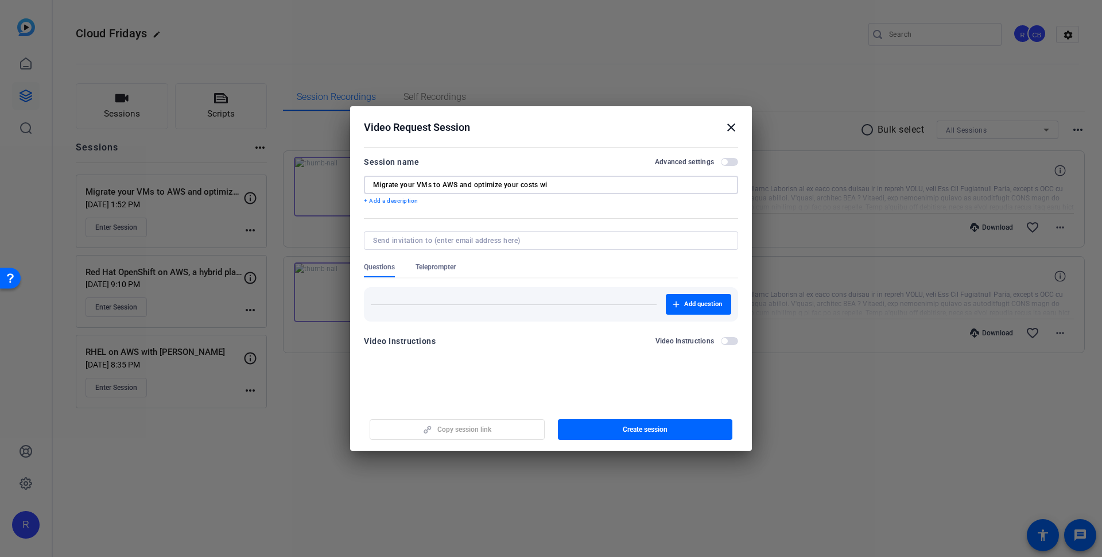
type input "Migrate your VMs to AWS and optimize your costs wi"
click at [370, 182] on div "Migrate your VMs to AWS and optimize your costs wi" at bounding box center [551, 185] width 374 height 18
drag, startPoint x: 375, startPoint y: 185, endPoint x: 587, endPoint y: 193, distance: 211.9
click at [587, 193] on div "Migrate your VMs to AWS and optimize your costs wi" at bounding box center [551, 185] width 356 height 18
type input "F"
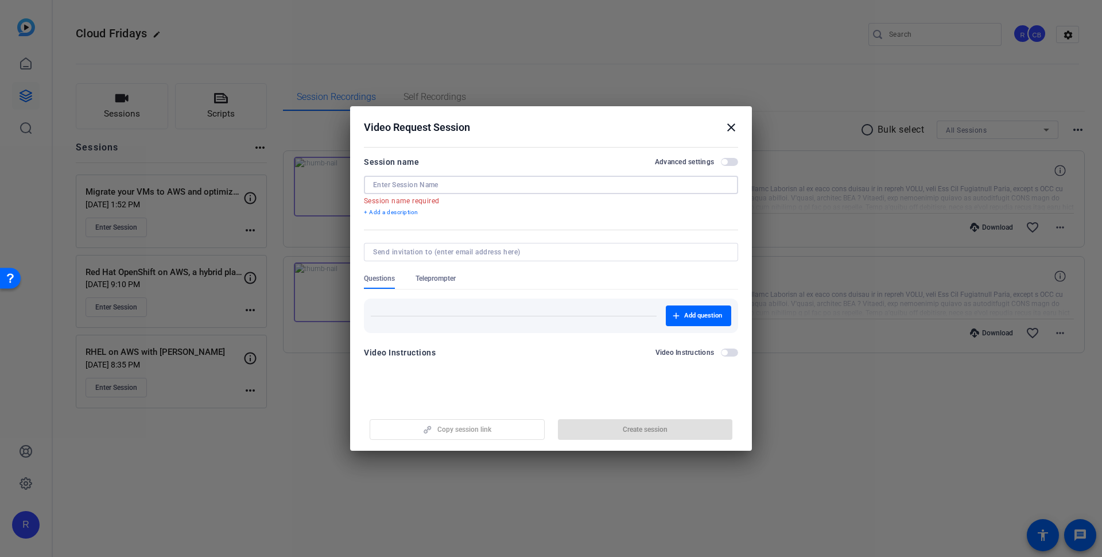
paste input "Alexandre Gonzalez"
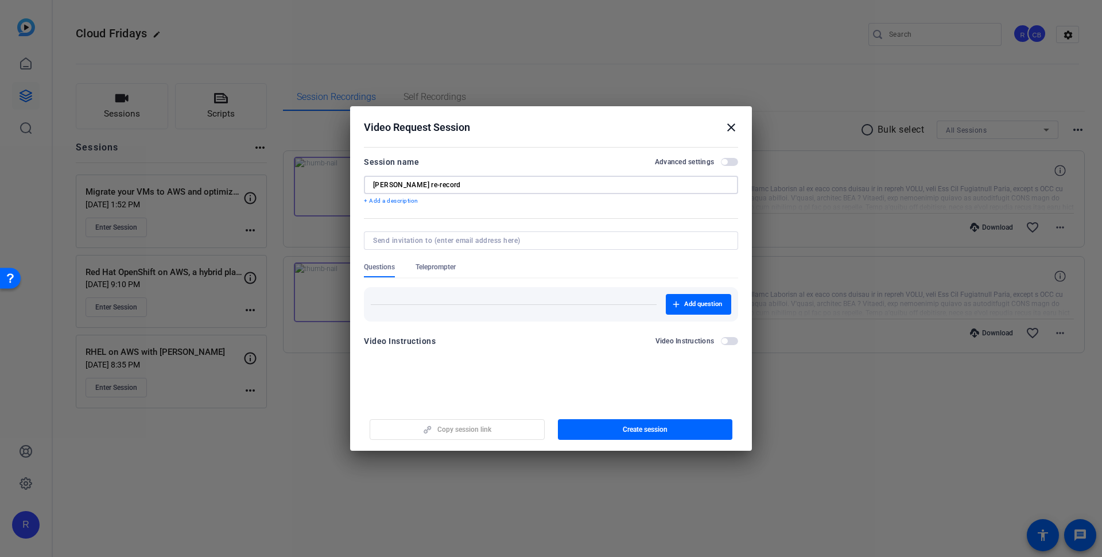
type input "Alexandre Gonzalez re-record"
click at [424, 241] on input at bounding box center [548, 240] width 351 height 9
paste input "alexgonz@redhat.com"
type input "alexgonz@redhat.com"
click at [632, 427] on span "Create session" at bounding box center [645, 429] width 45 height 9
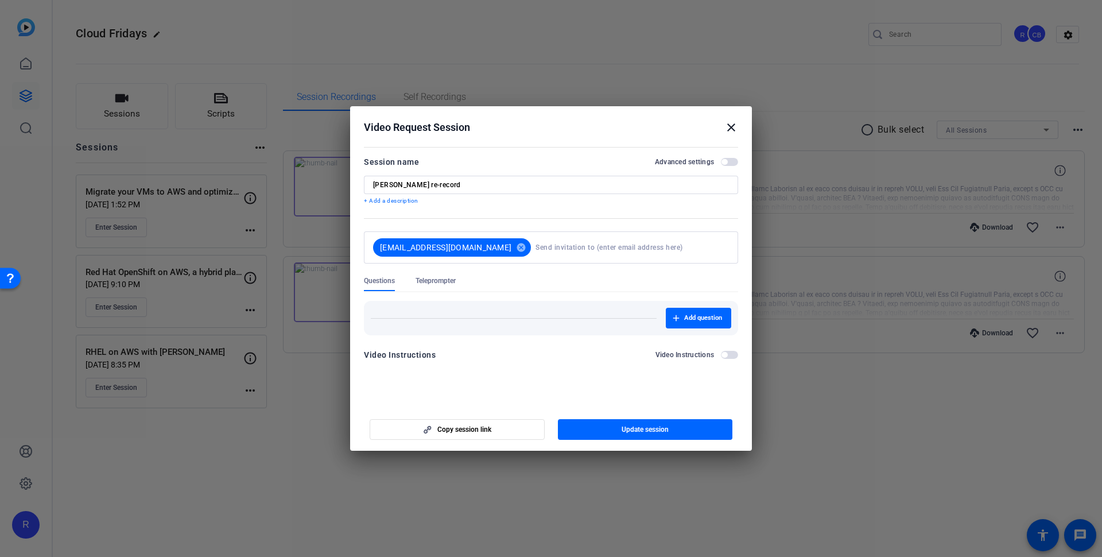
click at [731, 127] on mat-icon "close" at bounding box center [731, 128] width 14 height 14
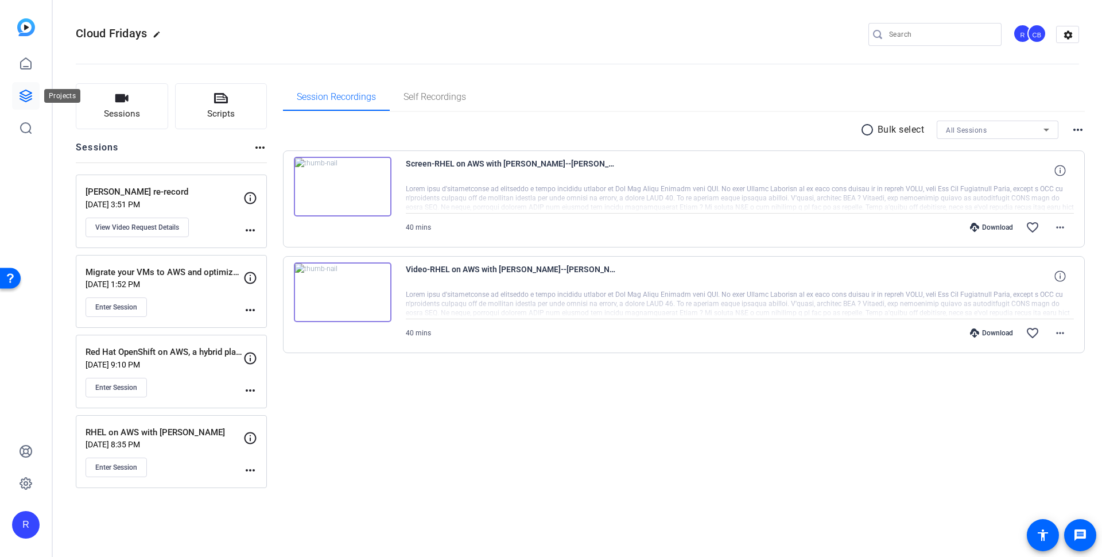
click at [30, 98] on icon at bounding box center [26, 96] width 14 height 14
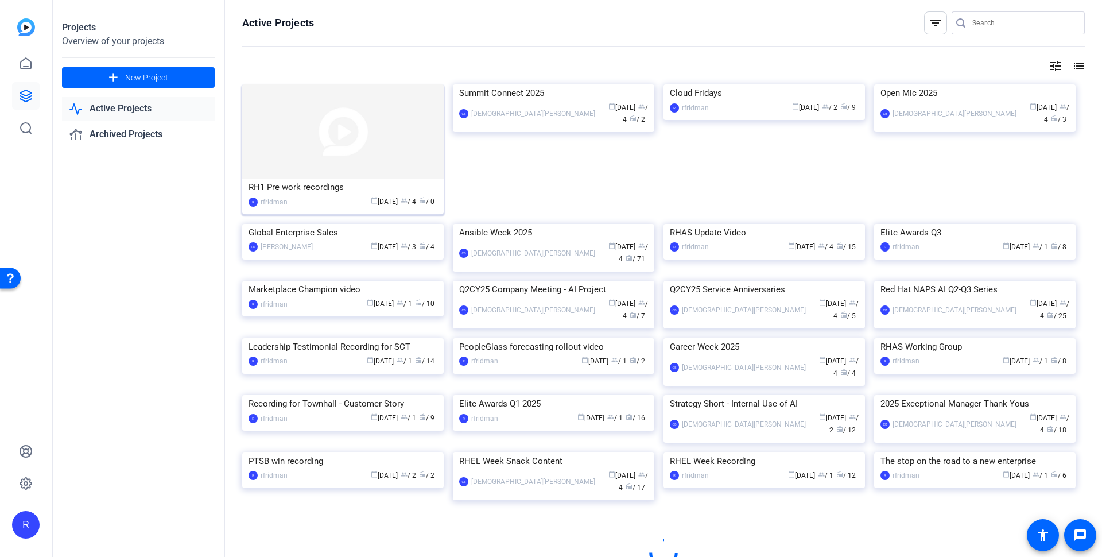
click at [296, 188] on div "RH1 Pre work recordings" at bounding box center [343, 186] width 189 height 17
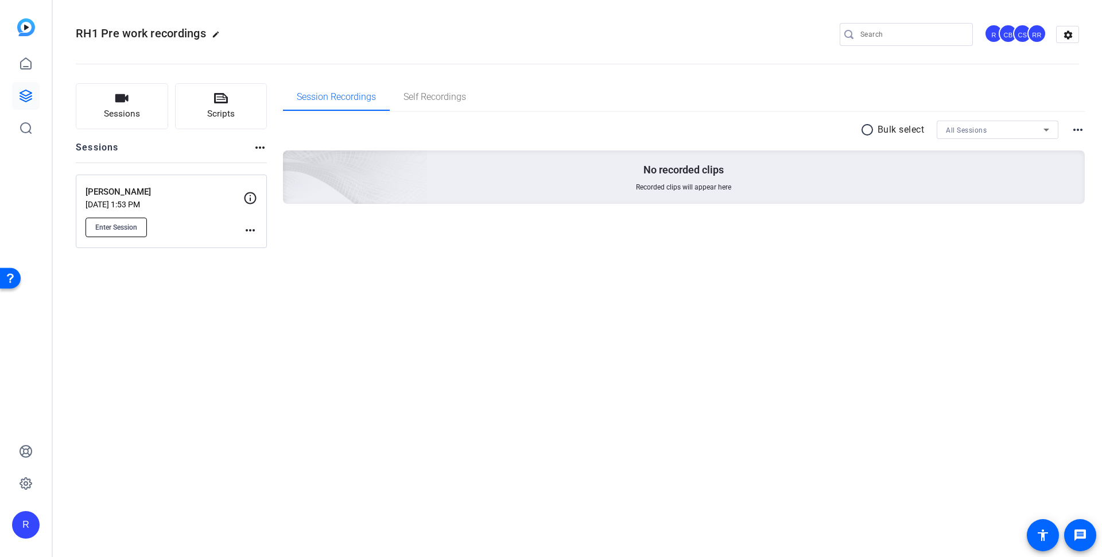
click at [110, 223] on span "Enter Session" at bounding box center [116, 227] width 42 height 9
click at [111, 225] on span "Enter Session" at bounding box center [116, 227] width 42 height 9
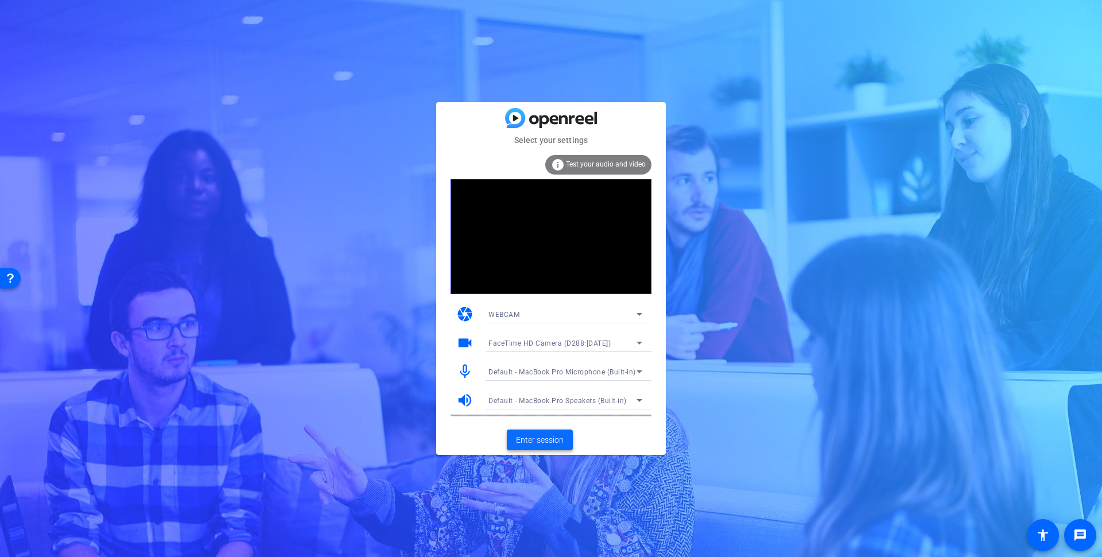
click at [551, 430] on span at bounding box center [540, 440] width 66 height 28
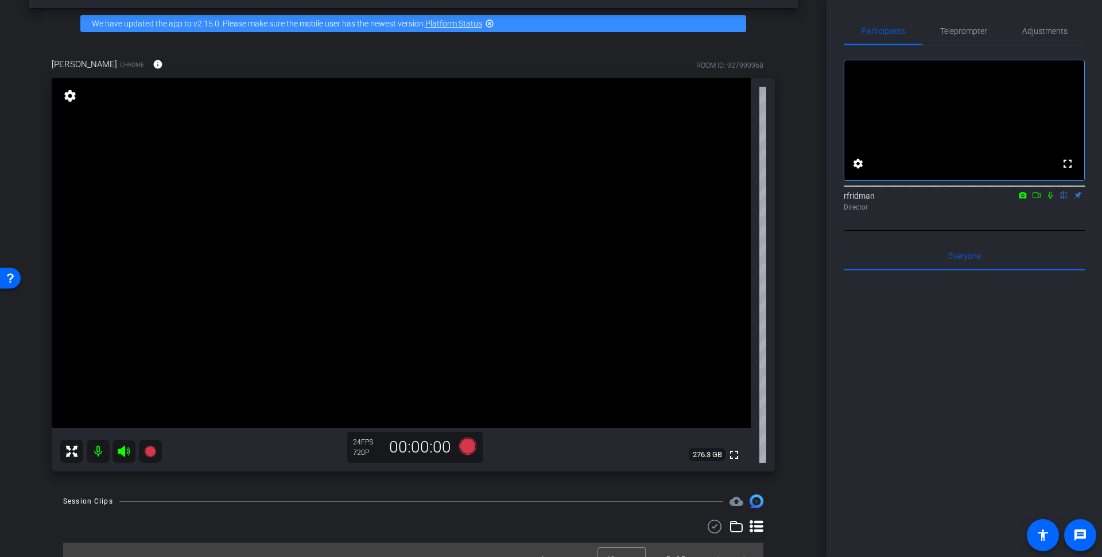
scroll to position [46, 0]
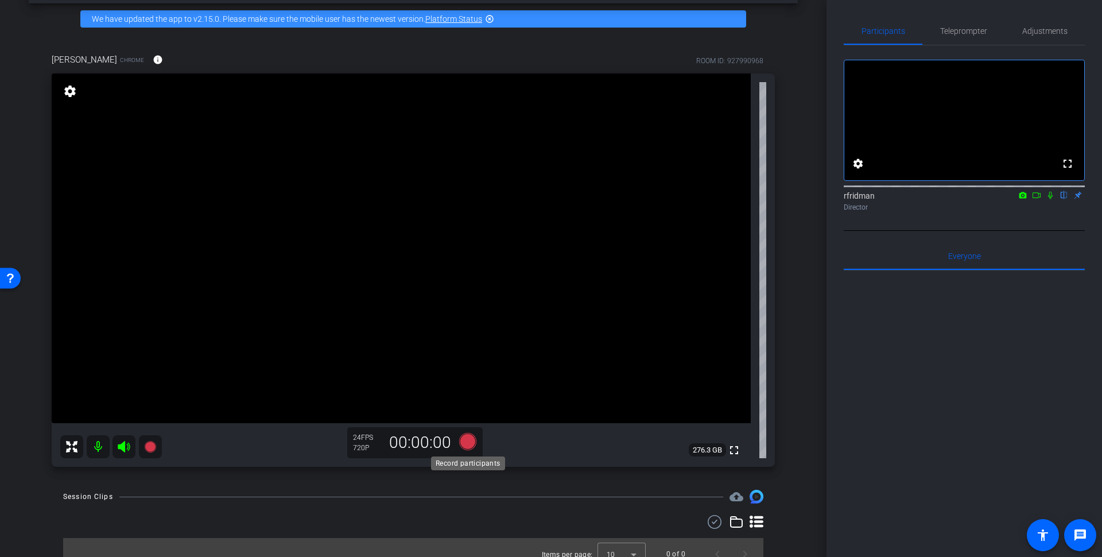
click at [467, 437] on icon at bounding box center [467, 441] width 17 height 17
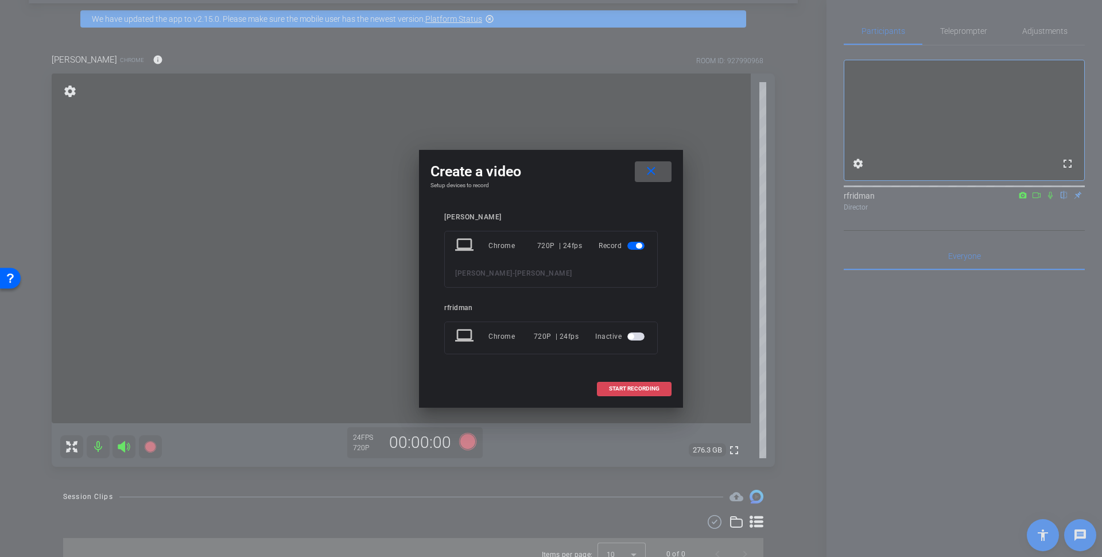
click at [628, 386] on span "START RECORDING" at bounding box center [634, 389] width 51 height 6
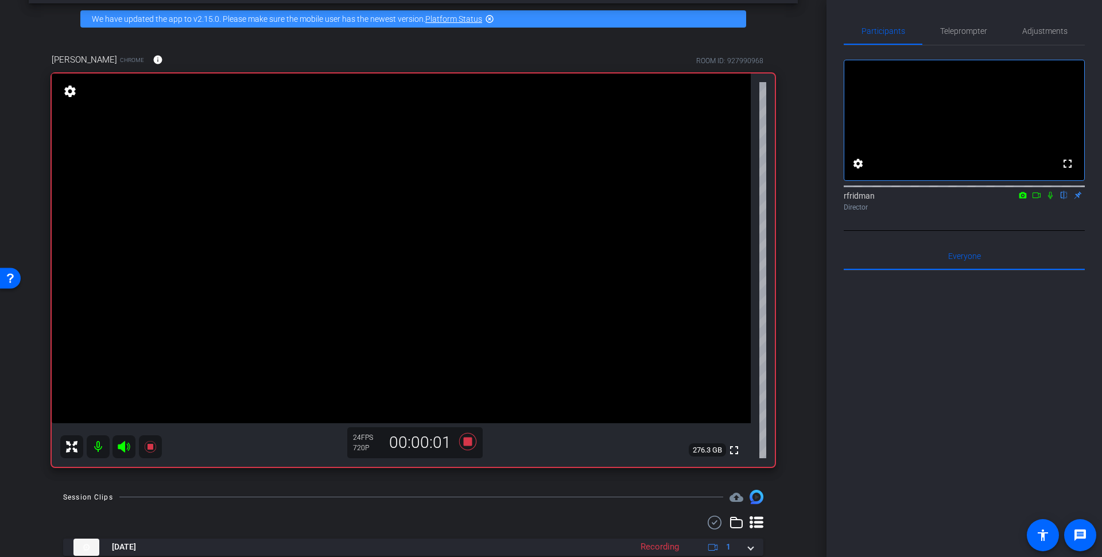
click at [1050, 199] on icon at bounding box center [1050, 195] width 5 height 7
click at [467, 436] on icon at bounding box center [468, 441] width 28 height 21
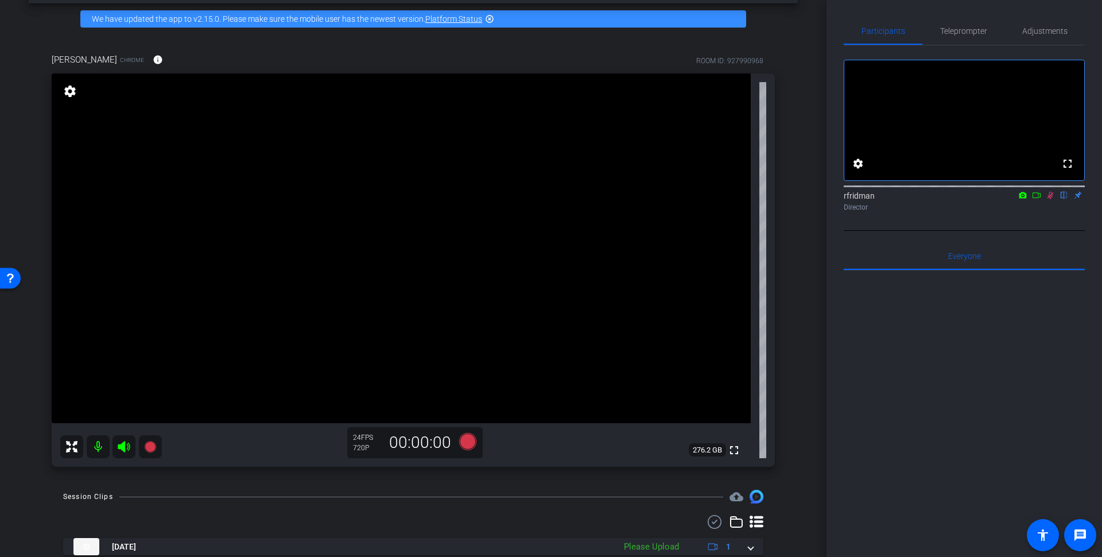
click at [1048, 199] on icon at bounding box center [1050, 195] width 9 height 8
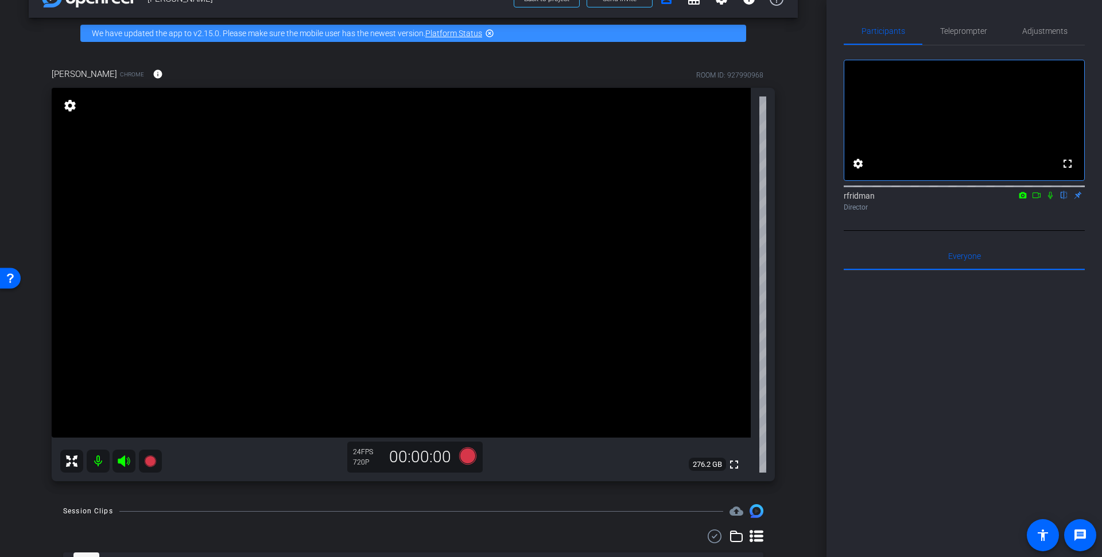
scroll to position [43, 0]
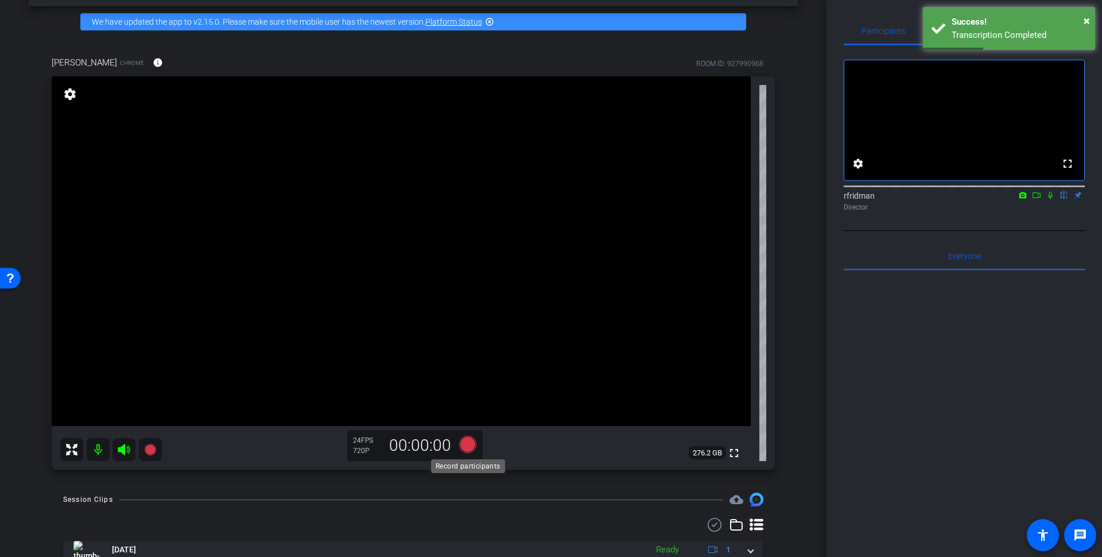
click at [465, 443] on icon at bounding box center [467, 444] width 17 height 17
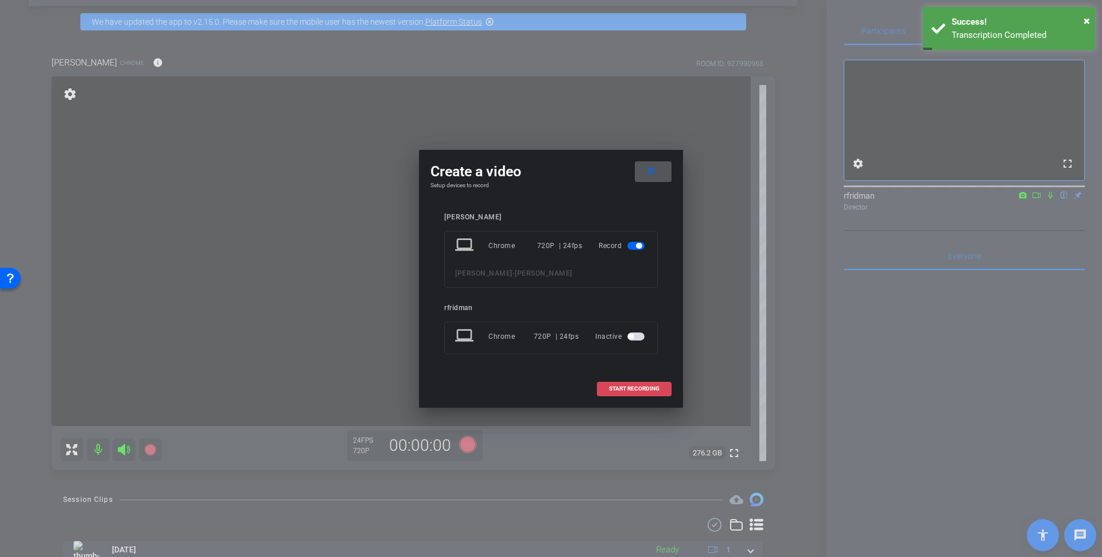
click at [644, 387] on span "START RECORDING" at bounding box center [634, 389] width 51 height 6
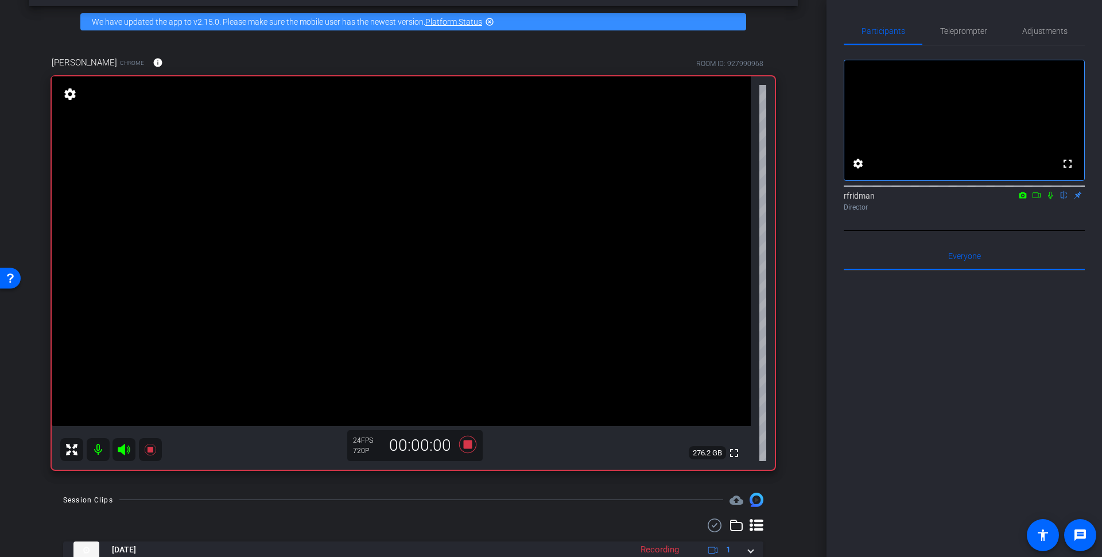
click at [1050, 199] on icon at bounding box center [1050, 195] width 5 height 7
click at [466, 444] on icon at bounding box center [467, 444] width 17 height 17
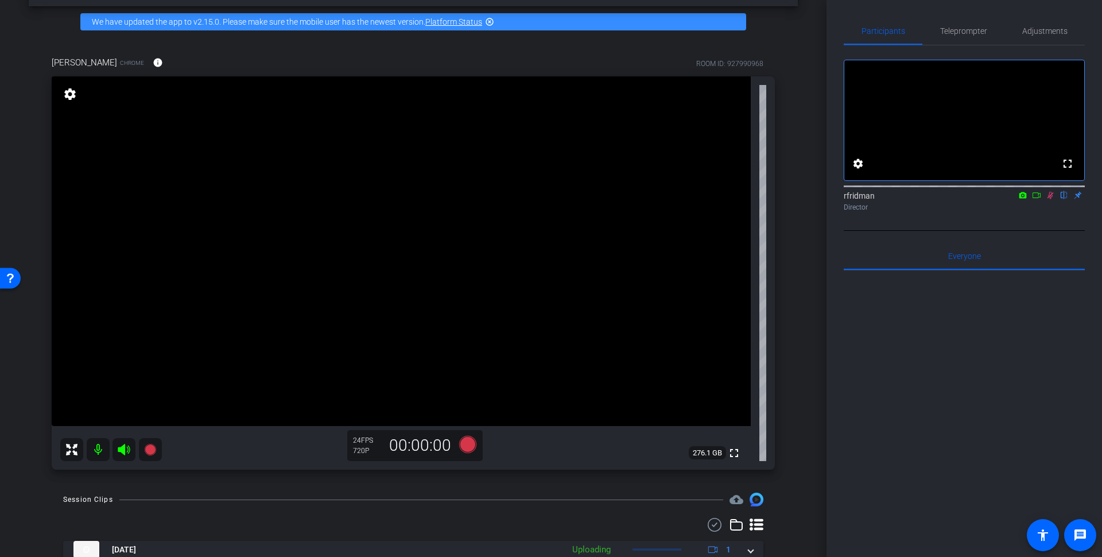
click at [1050, 199] on icon at bounding box center [1050, 195] width 9 height 8
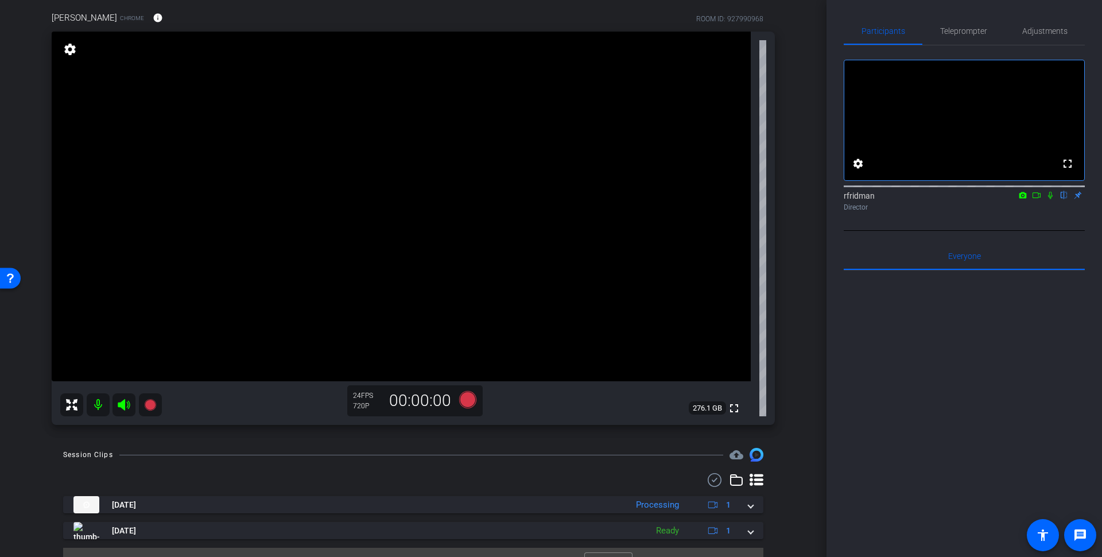
scroll to position [111, 0]
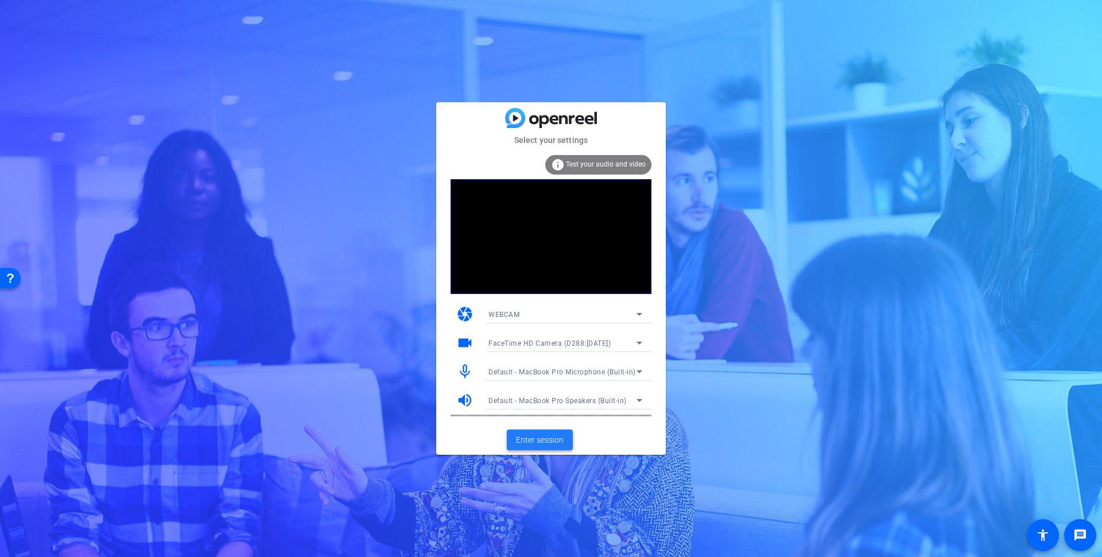
click at [538, 440] on span "Enter session" at bounding box center [540, 440] width 48 height 12
